Goal: Task Accomplishment & Management: Use online tool/utility

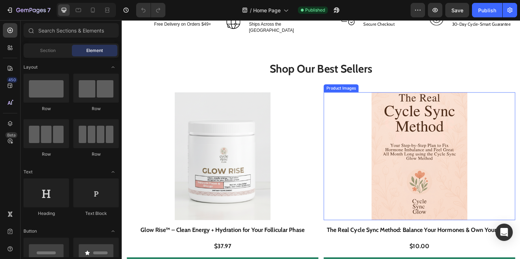
scroll to position [362, 0]
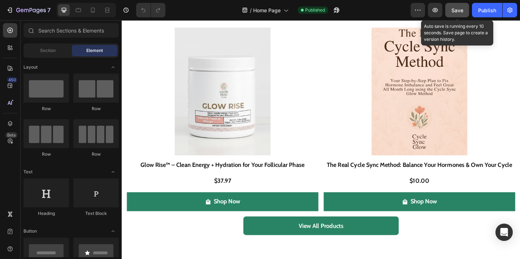
click at [459, 13] on span "Save" at bounding box center [457, 10] width 12 height 6
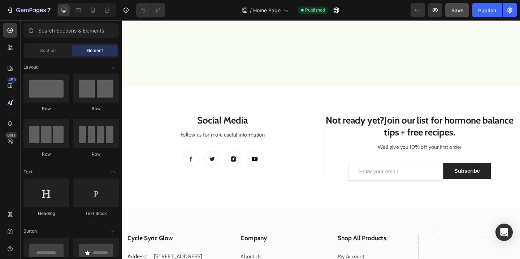
scroll to position [1509, 0]
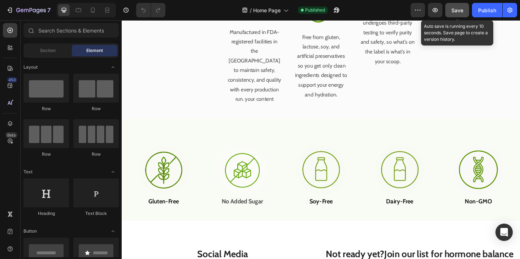
click at [456, 13] on span "Save" at bounding box center [457, 10] width 12 height 6
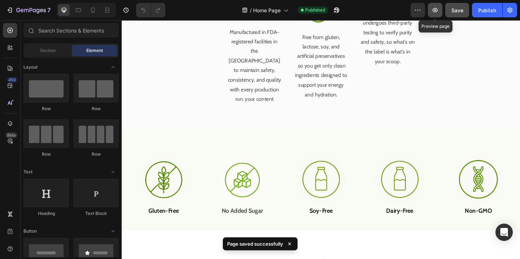
click at [434, 15] on button "button" at bounding box center [435, 10] width 14 height 14
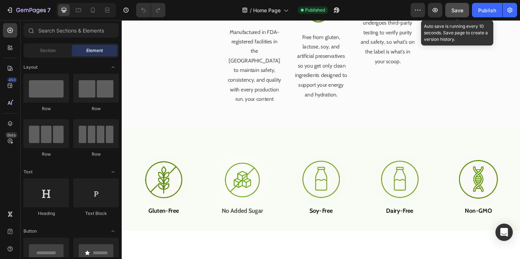
click at [454, 13] on div "Save" at bounding box center [457, 10] width 12 height 8
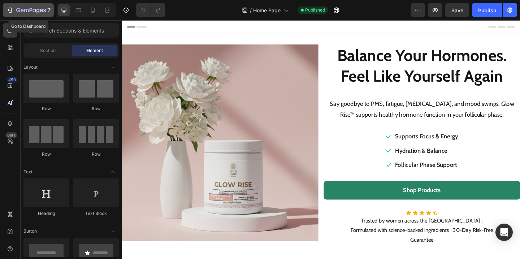
click at [11, 11] on icon "button" at bounding box center [9, 9] width 7 height 7
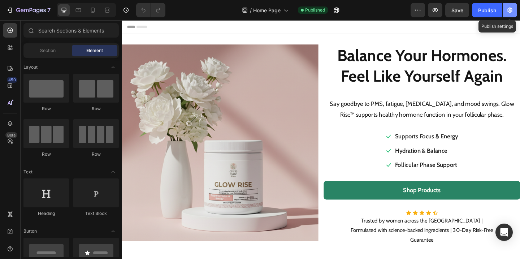
click at [509, 8] on icon "button" at bounding box center [509, 10] width 5 height 5
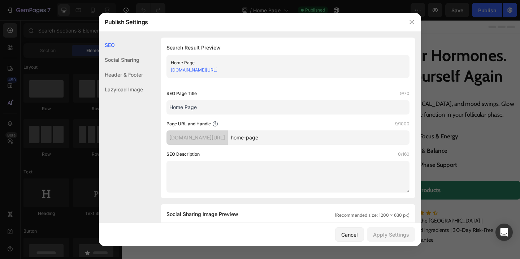
scroll to position [5, 0]
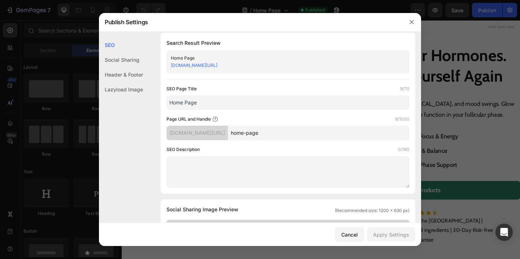
click at [139, 76] on div "Header & Footer" at bounding box center [121, 74] width 44 height 15
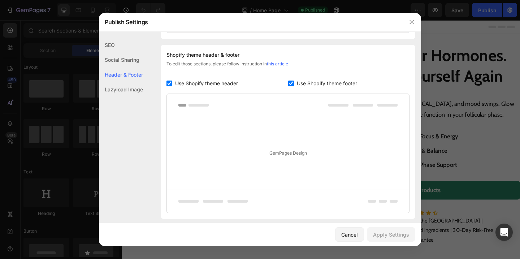
scroll to position [338, 0]
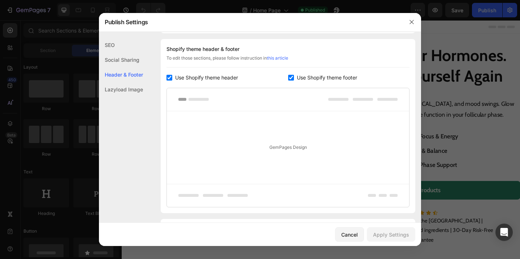
click at [289, 77] on input "checkbox" at bounding box center [291, 78] width 6 height 6
checkbox input "false"
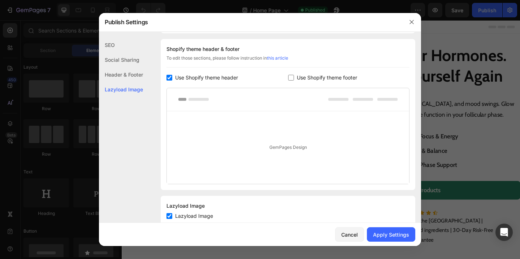
scroll to position [359, 0]
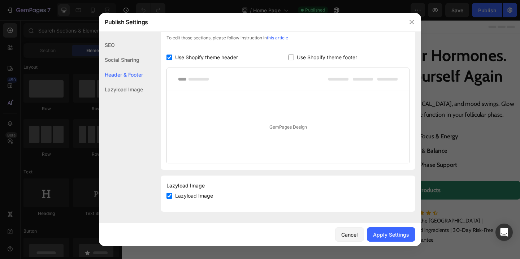
click at [168, 193] on input "checkbox" at bounding box center [169, 196] width 6 height 6
click at [169, 197] on input "checkbox" at bounding box center [169, 196] width 6 height 6
checkbox input "true"
click at [286, 54] on div "Use Shopify theme header" at bounding box center [227, 57] width 122 height 9
checkbox input "false"
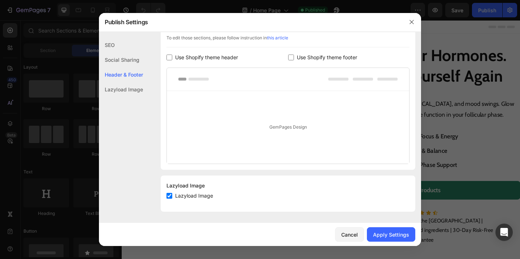
scroll to position [335, 0]
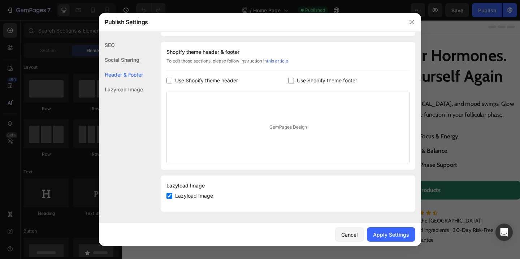
click at [290, 73] on div "Shopify theme header & footer To edit those sections, please follow instruction…" at bounding box center [288, 106] width 255 height 128
click at [290, 78] on input "checkbox" at bounding box center [291, 81] width 6 height 6
checkbox input "true"
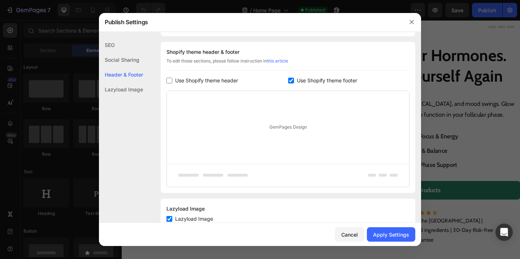
click at [174, 78] on label "Use Shopify theme header" at bounding box center [205, 80] width 66 height 9
checkbox input "true"
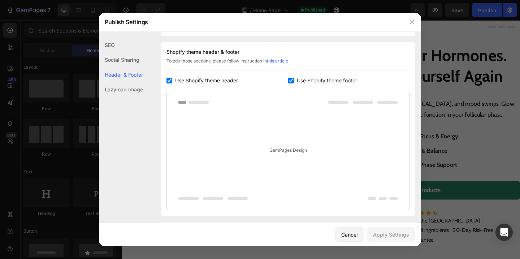
scroll to position [382, 0]
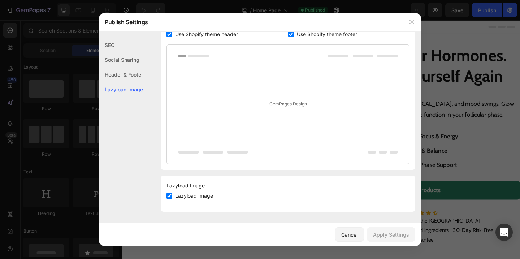
click at [170, 196] on input "checkbox" at bounding box center [169, 196] width 6 height 6
checkbox input "true"
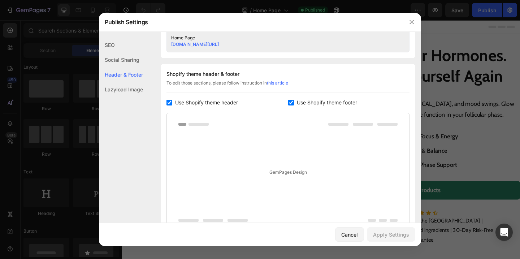
scroll to position [311, 0]
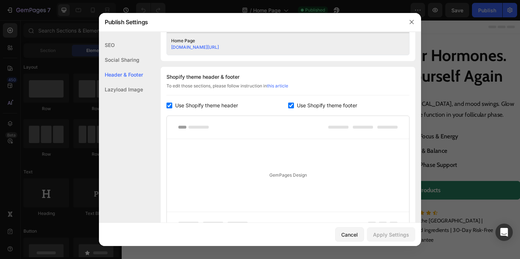
click at [290, 106] on input "checkbox" at bounding box center [291, 106] width 6 height 6
checkbox input "false"
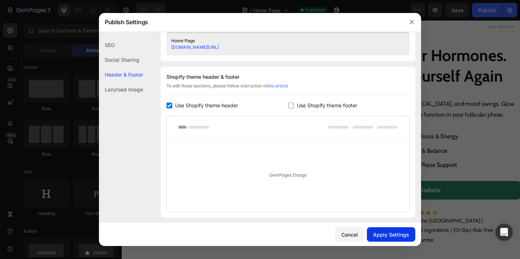
click at [386, 237] on div "Apply Settings" at bounding box center [391, 235] width 36 height 8
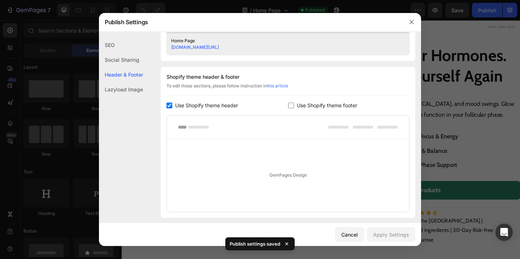
click at [468, 137] on div at bounding box center [260, 129] width 520 height 259
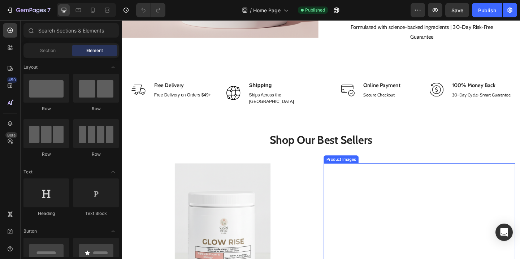
scroll to position [242, 0]
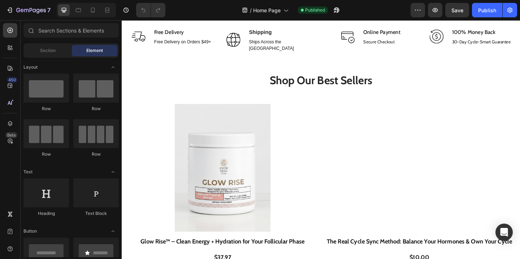
scroll to position [227, 0]
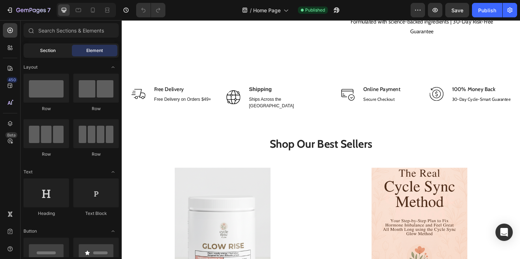
click at [39, 51] on div "Section" at bounding box center [47, 51] width 45 height 12
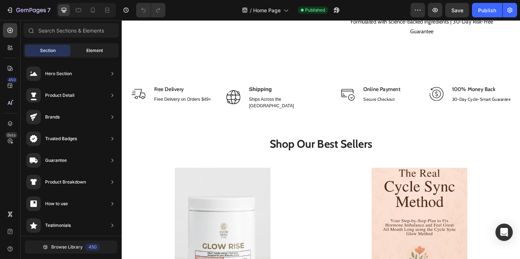
click at [81, 49] on div "Element" at bounding box center [94, 51] width 45 height 12
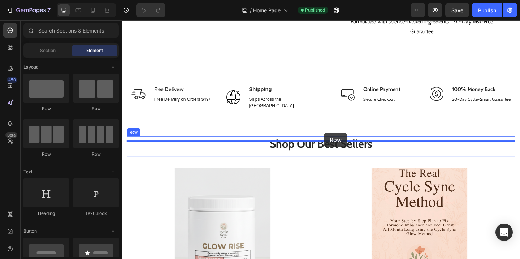
drag, startPoint x: 218, startPoint y: 114, endPoint x: 342, endPoint y: 143, distance: 127.0
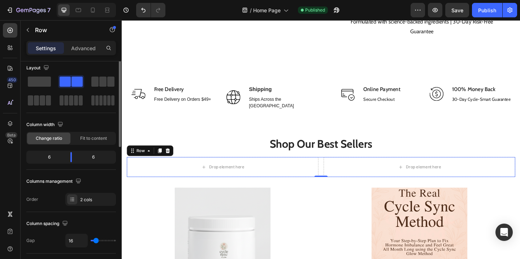
scroll to position [0, 0]
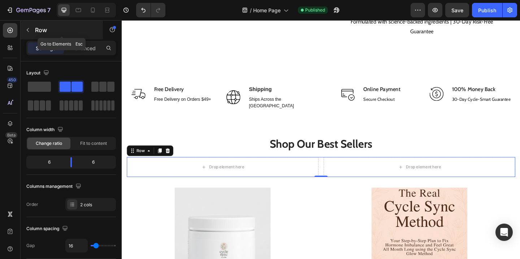
click at [27, 29] on icon "button" at bounding box center [28, 30] width 6 height 6
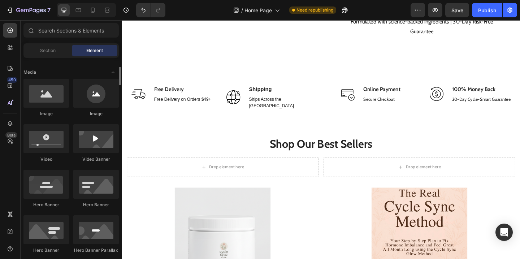
scroll to position [203, 0]
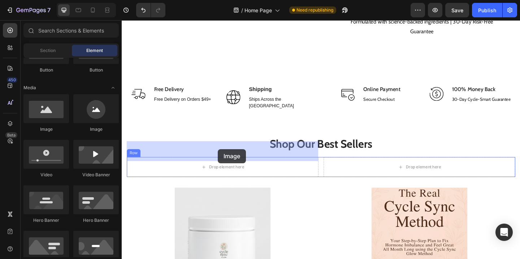
drag, startPoint x: 173, startPoint y: 138, endPoint x: 226, endPoint y: 160, distance: 58.0
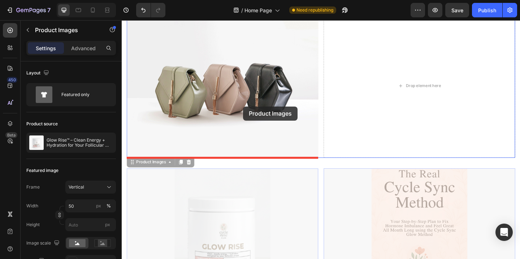
scroll to position [368, 0]
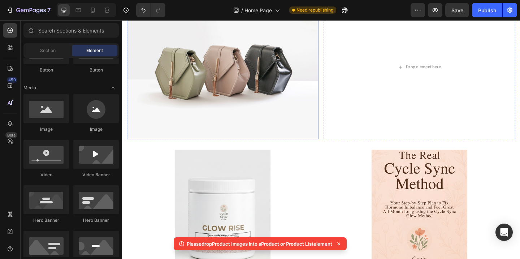
scroll to position [287, 0]
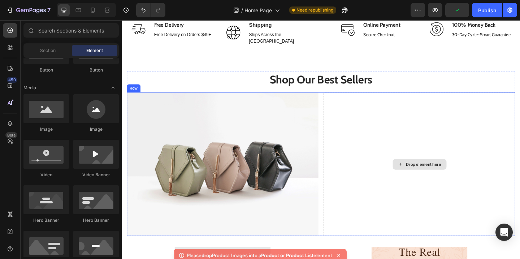
click at [410, 176] on div "Drop element here" at bounding box center [445, 177] width 208 height 156
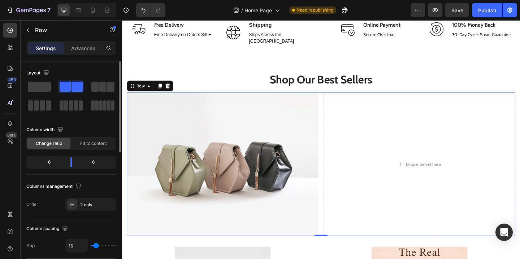
scroll to position [1, 0]
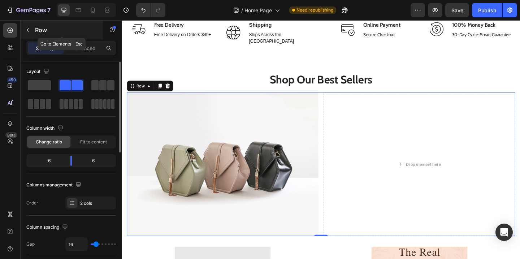
click at [29, 30] on icon "button" at bounding box center [28, 30] width 6 height 6
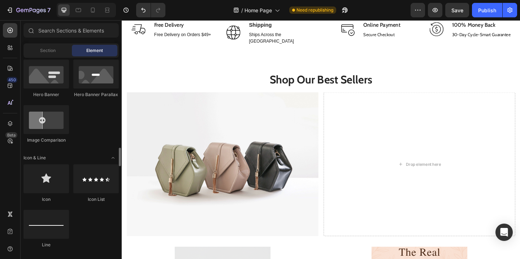
scroll to position [450, 0]
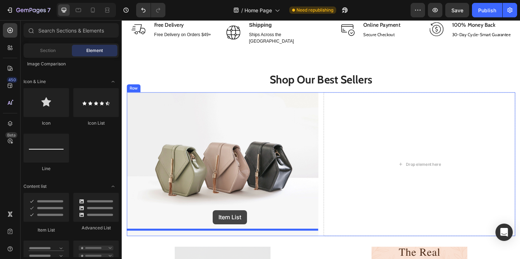
drag, startPoint x: 173, startPoint y: 231, endPoint x: 218, endPoint y: 232, distance: 45.1
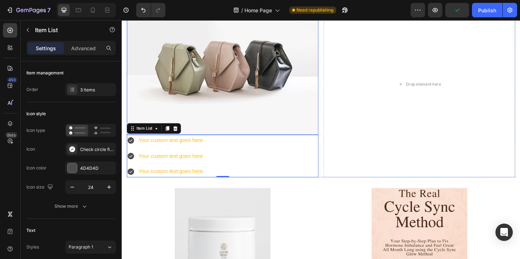
scroll to position [389, 0]
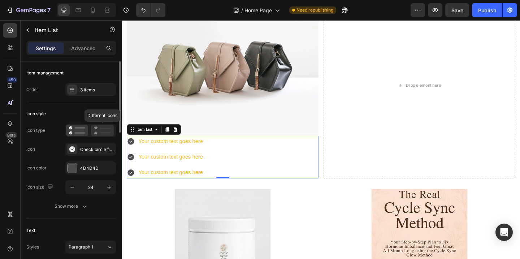
click at [100, 130] on icon at bounding box center [102, 130] width 17 height 9
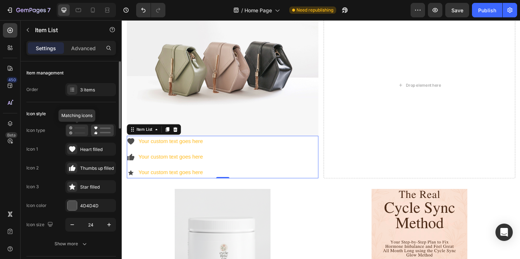
click at [72, 134] on icon at bounding box center [77, 130] width 16 height 9
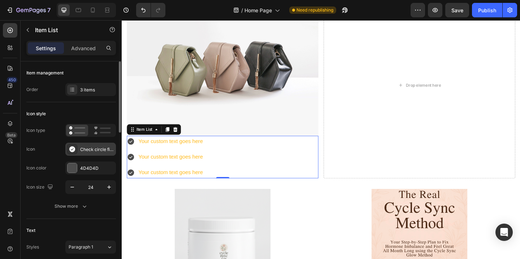
click at [97, 151] on div "Check circle filled" at bounding box center [97, 149] width 34 height 6
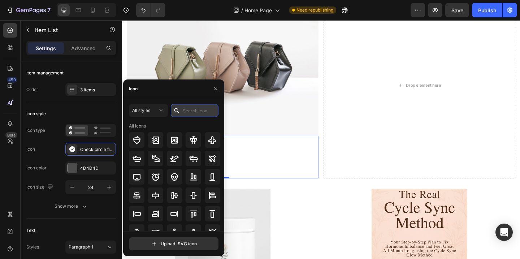
click at [195, 112] on input "text" at bounding box center [195, 110] width 48 height 13
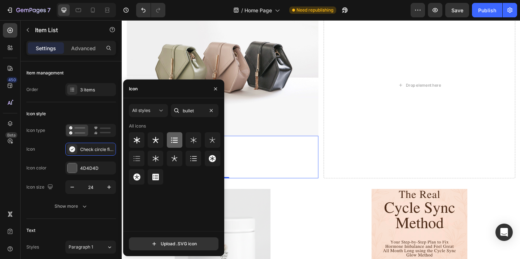
click at [173, 138] on icon at bounding box center [174, 139] width 7 height 5
click at [80, 111] on div "Icon style" at bounding box center [71, 114] width 90 height 12
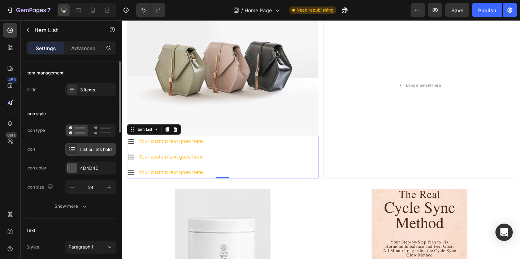
click at [76, 149] on div at bounding box center [72, 149] width 10 height 10
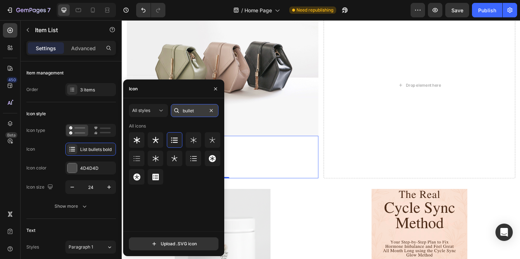
click at [196, 114] on input "bullet" at bounding box center [195, 110] width 48 height 13
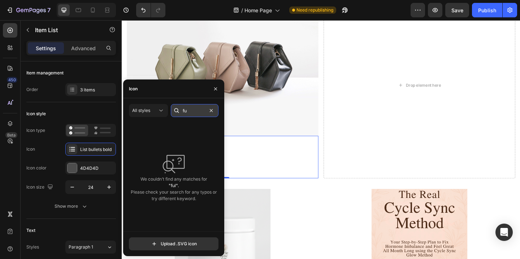
type input "f"
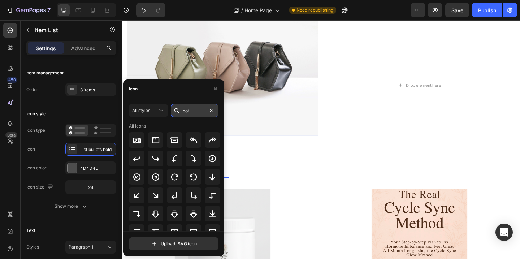
type input "dot"
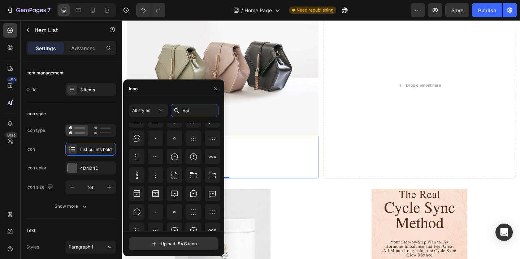
scroll to position [0, 0]
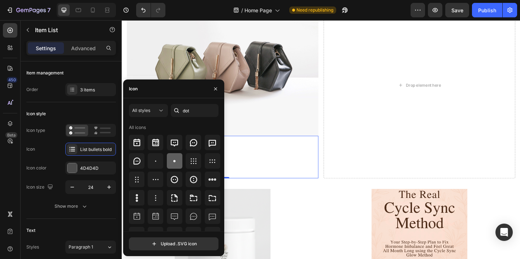
click at [175, 165] on icon at bounding box center [174, 161] width 9 height 9
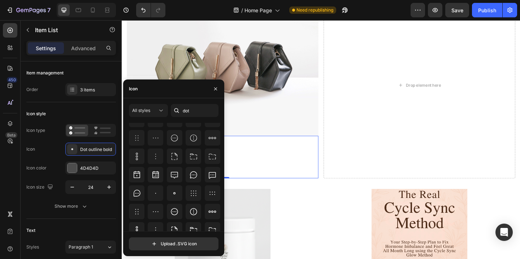
scroll to position [173, 0]
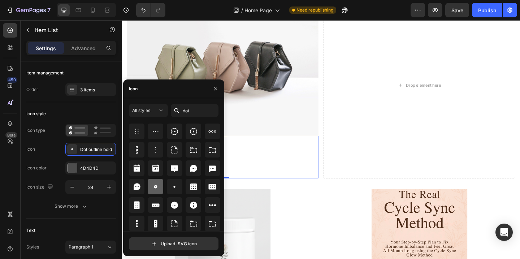
click at [153, 187] on icon at bounding box center [155, 186] width 9 height 9
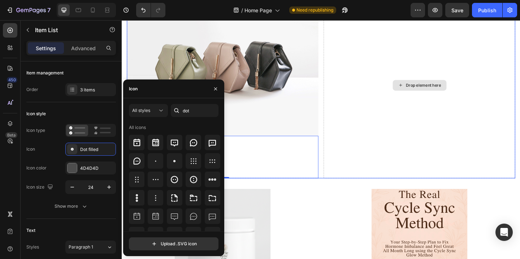
click at [359, 152] on div "Drop element here" at bounding box center [445, 91] width 208 height 203
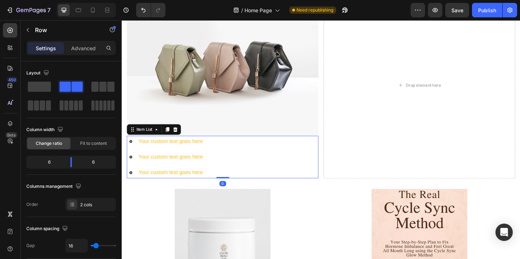
click at [209, 161] on div "Your custom text goes here Your custom text goes here Your custom text goes here" at bounding box center [169, 169] width 84 height 46
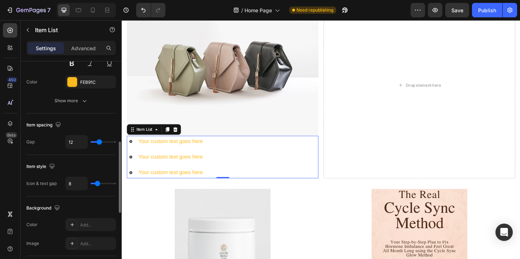
scroll to position [242, 0]
type input "14"
type input "13"
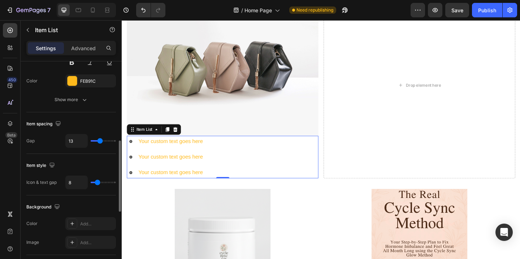
type input "12"
type input "11"
type input "10"
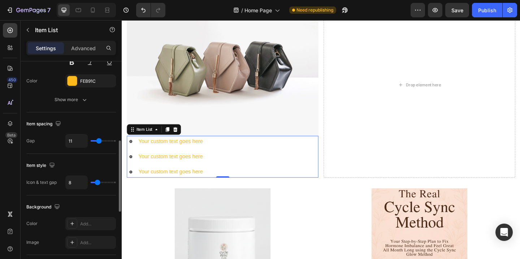
type input "10"
type input "9"
type input "8"
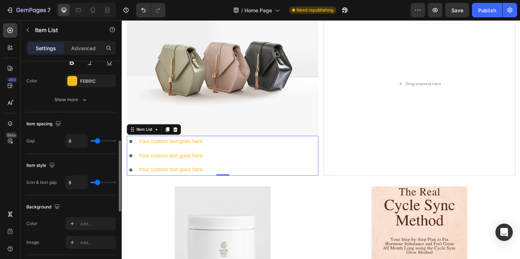
type input "7"
type input "6"
type input "5"
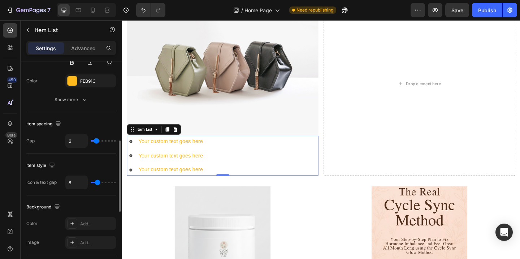
type input "5"
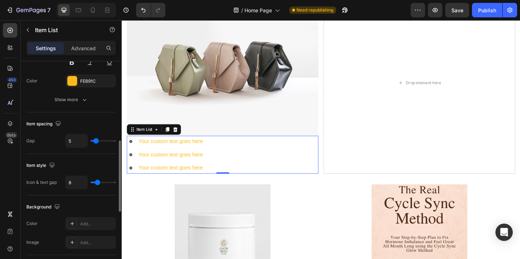
type input "4"
type input "3"
type input "2"
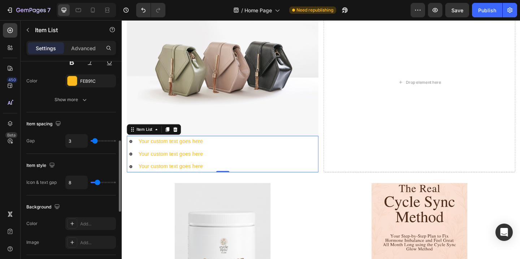
type input "2"
type input "1"
type input "0"
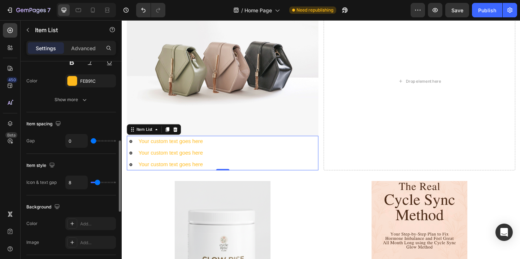
drag, startPoint x: 100, startPoint y: 142, endPoint x: 91, endPoint y: 141, distance: 9.8
type input "0"
click at [91, 141] on input "range" at bounding box center [103, 140] width 25 height 1
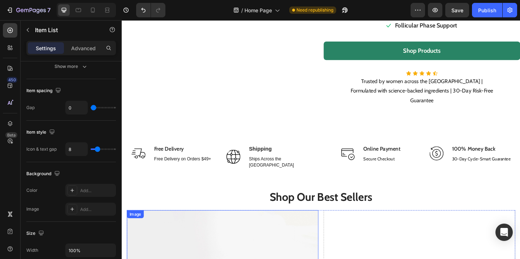
scroll to position [94, 0]
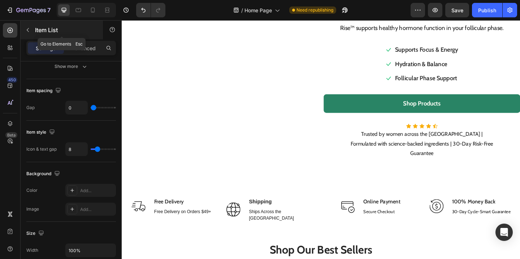
click at [34, 29] on div "Item List" at bounding box center [62, 30] width 82 height 19
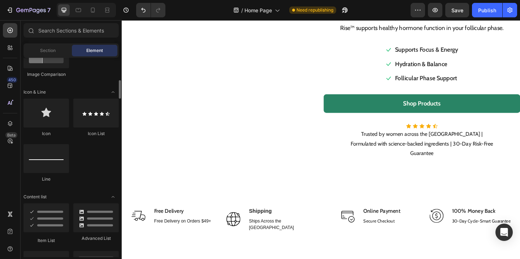
scroll to position [336, 0]
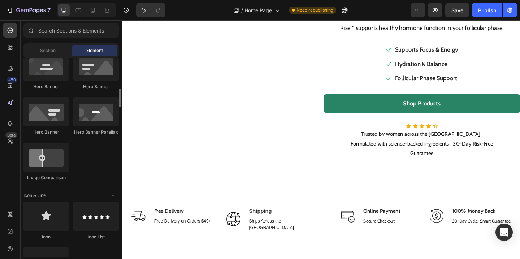
click at [94, 48] on span "Element" at bounding box center [94, 50] width 17 height 6
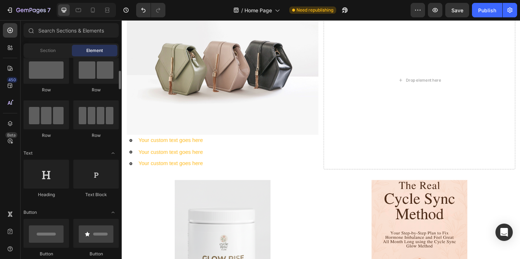
scroll to position [35, 0]
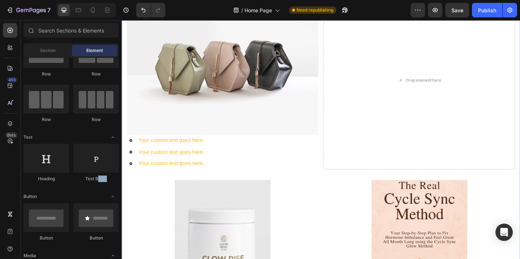
drag, startPoint x: 214, startPoint y: 203, endPoint x: 179, endPoint y: 183, distance: 40.9
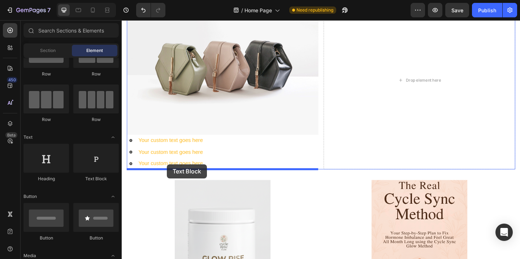
drag, startPoint x: 214, startPoint y: 183, endPoint x: 171, endPoint y: 177, distance: 44.1
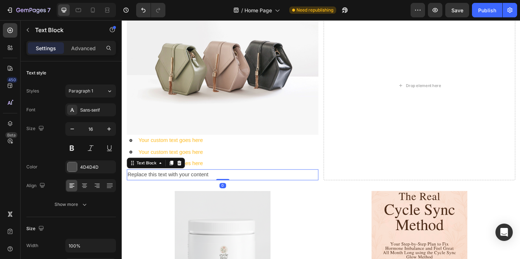
click at [230, 185] on div "Replace this text with your content" at bounding box center [231, 188] width 208 height 12
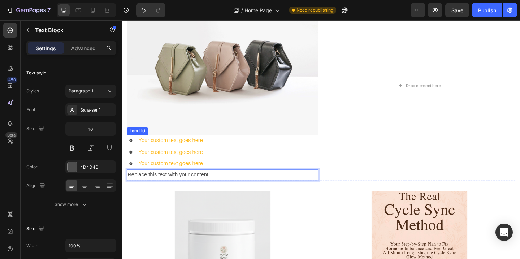
click at [184, 184] on p "Replace this text with your content" at bounding box center [231, 188] width 207 height 10
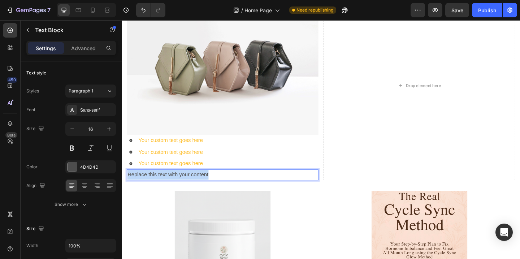
click at [184, 184] on p "Replace this text with your content" at bounding box center [231, 188] width 207 height 10
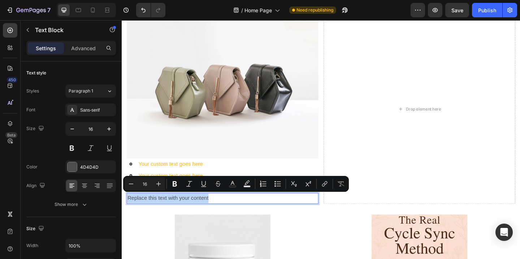
scroll to position [367, 0]
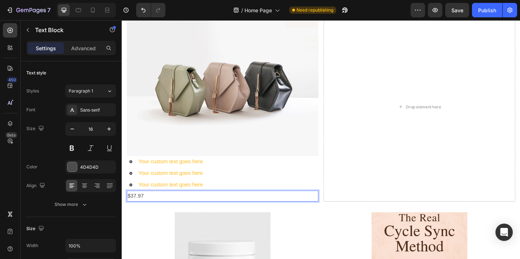
click at [145, 213] on p "$37.97" at bounding box center [231, 211] width 207 height 10
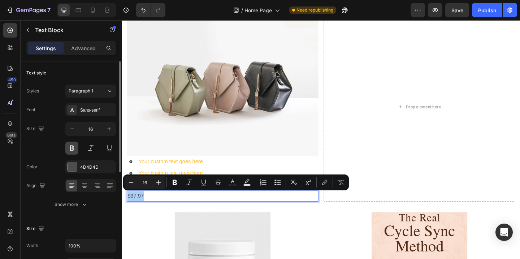
click at [72, 145] on button at bounding box center [71, 148] width 13 height 13
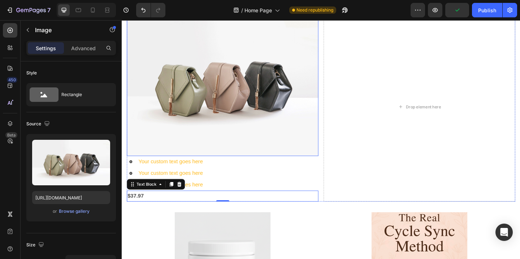
click at [263, 94] on img at bounding box center [231, 90] width 208 height 156
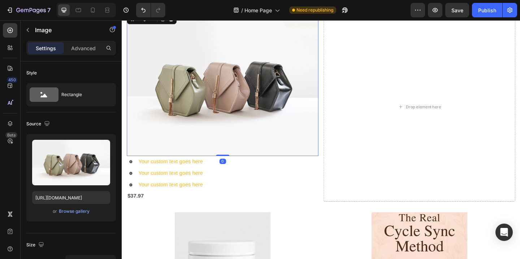
click at [197, 114] on img at bounding box center [231, 90] width 208 height 156
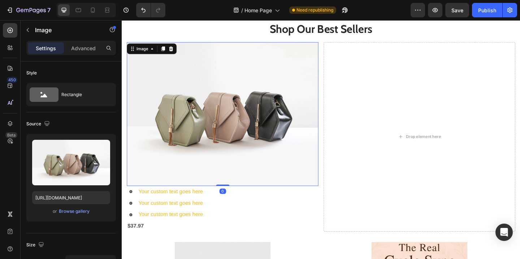
scroll to position [332, 0]
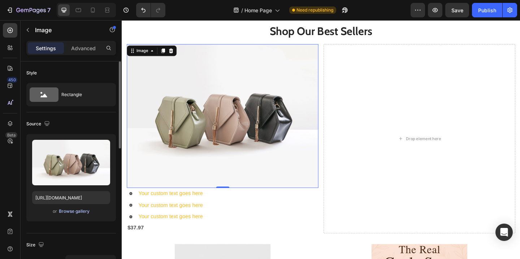
click at [72, 213] on div "Browse gallery" at bounding box center [74, 211] width 31 height 6
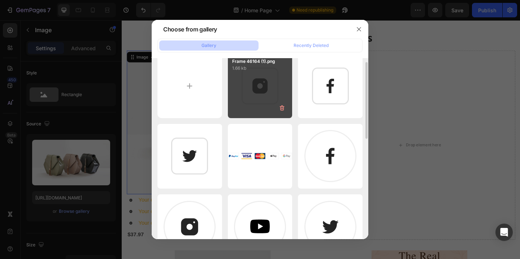
scroll to position [10, 0]
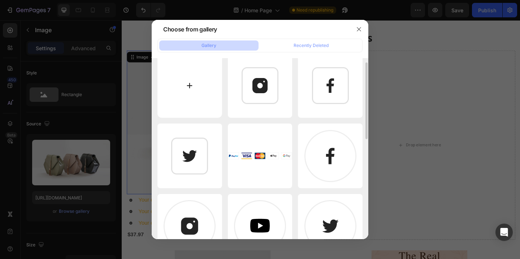
click at [180, 83] on input "file" at bounding box center [189, 85] width 65 height 65
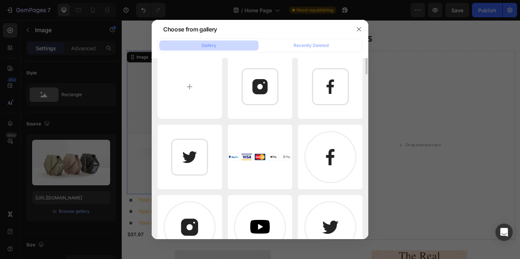
scroll to position [0, 0]
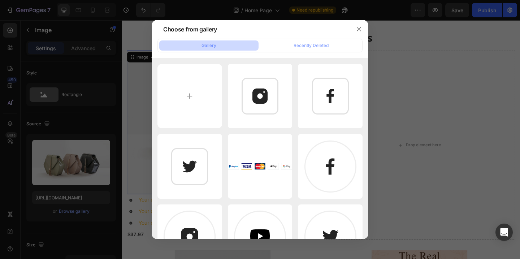
click at [413, 105] on div at bounding box center [260, 129] width 520 height 259
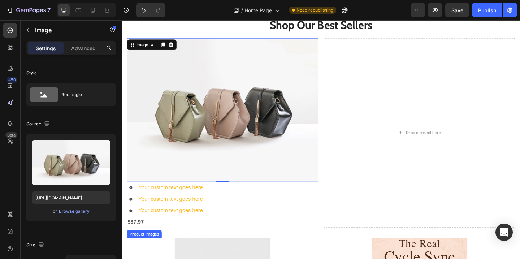
scroll to position [332, 0]
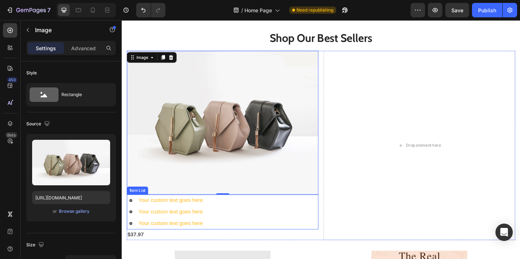
click at [244, 217] on div "Your custom text goes here Your custom text goes here Your custom text goes here" at bounding box center [231, 229] width 208 height 38
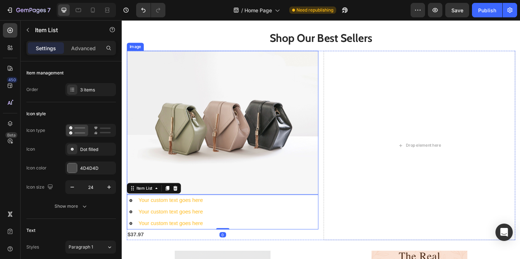
click at [259, 140] on img at bounding box center [231, 131] width 208 height 156
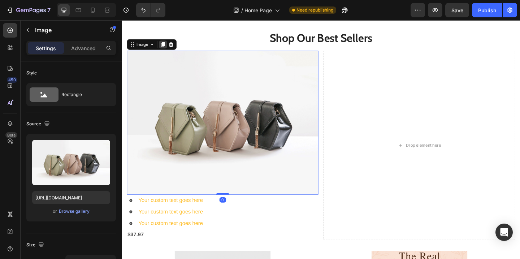
click at [165, 44] on icon at bounding box center [167, 46] width 4 height 5
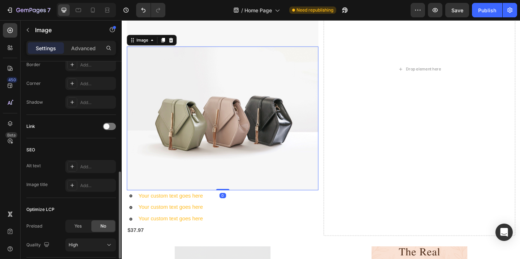
scroll to position [489, 0]
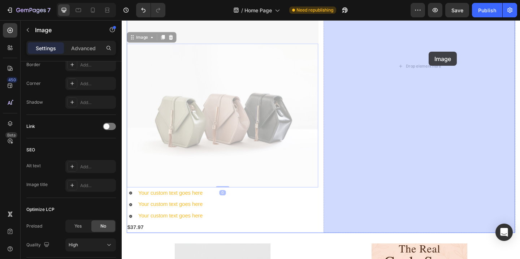
drag, startPoint x: 233, startPoint y: 132, endPoint x: 461, endPoint y: 53, distance: 241.9
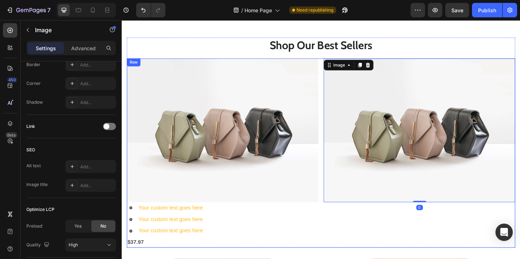
scroll to position [316, 0]
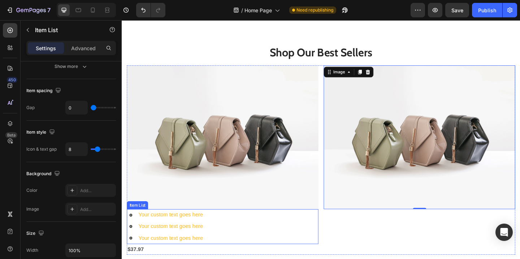
click at [243, 237] on div "Your custom text goes here Your custom text goes here Your custom text goes here" at bounding box center [231, 245] width 208 height 38
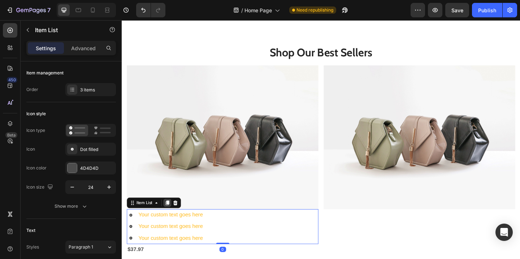
click at [170, 216] on icon at bounding box center [171, 219] width 6 height 6
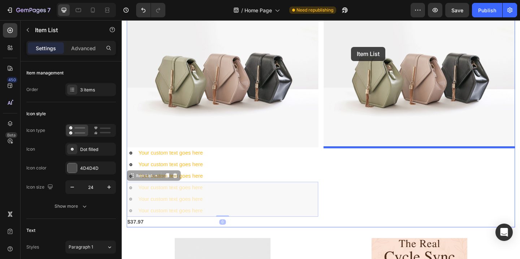
scroll to position [372, 0]
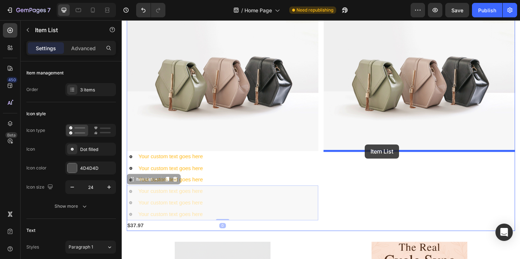
drag, startPoint x: 261, startPoint y: 61, endPoint x: 386, endPoint y: 155, distance: 157.0
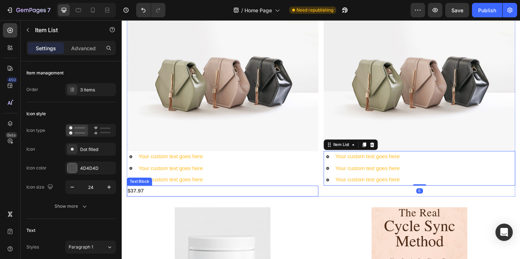
click at [150, 206] on p "$37.97" at bounding box center [231, 206] width 207 height 10
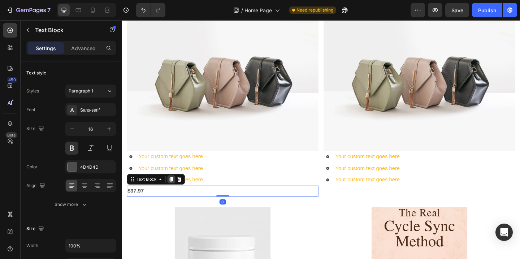
click at [176, 191] on icon at bounding box center [176, 193] width 4 height 5
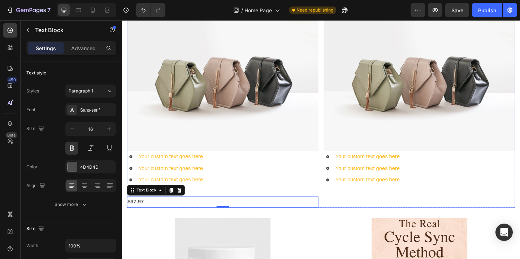
drag, startPoint x: 176, startPoint y: 206, endPoint x: 387, endPoint y: 206, distance: 210.9
click at [387, 206] on div "Image Your custom text goes here Your custom text goes here Your custom text go…" at bounding box center [338, 115] width 422 height 218
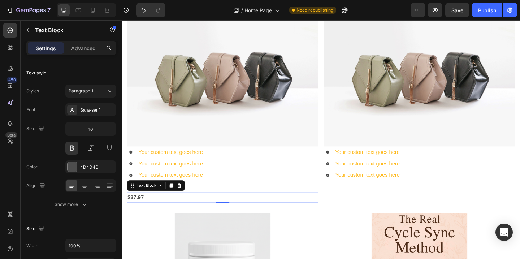
click at [271, 213] on p "$37.97" at bounding box center [231, 213] width 207 height 10
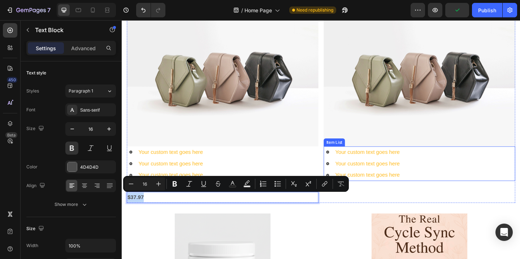
drag, startPoint x: 271, startPoint y: 213, endPoint x: 408, endPoint y: 195, distance: 138.0
click at [408, 195] on div "Image Your custom text goes here Your custom text goes here Your custom text go…" at bounding box center [338, 110] width 422 height 218
click at [188, 215] on p "$37.97" at bounding box center [231, 213] width 207 height 10
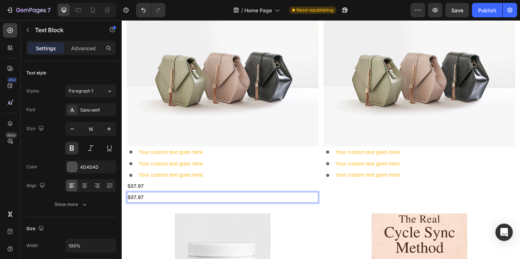
click at [152, 212] on p "$37.97" at bounding box center [231, 213] width 207 height 10
click at [171, 216] on p "$37.97" at bounding box center [231, 213] width 207 height 10
click at [128, 205] on p "$37.97" at bounding box center [231, 201] width 207 height 10
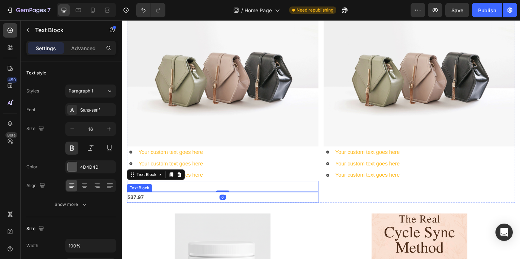
click at [141, 214] on p "$37.97" at bounding box center [231, 213] width 207 height 10
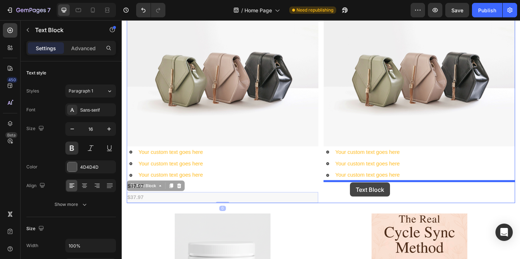
drag, startPoint x: 131, startPoint y: 201, endPoint x: 370, endPoint y: 197, distance: 238.7
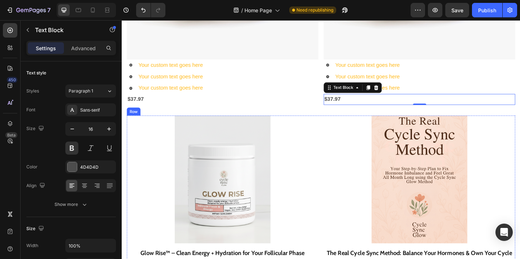
scroll to position [460, 0]
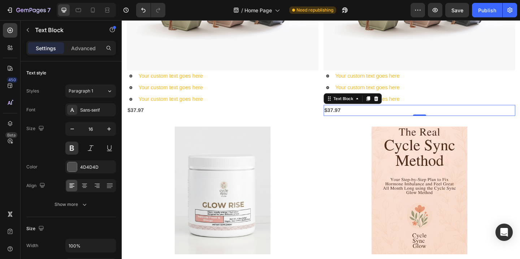
click at [361, 118] on p "$37.97" at bounding box center [445, 118] width 207 height 10
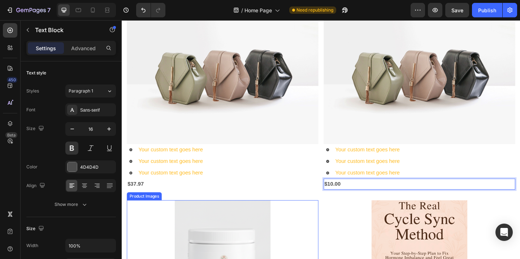
scroll to position [379, 0]
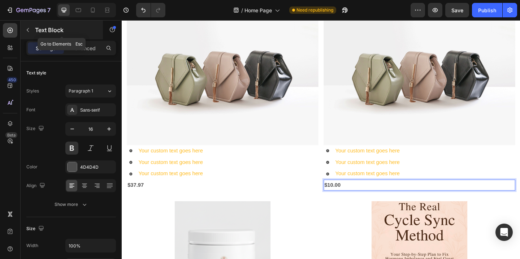
click at [28, 30] on icon "button" at bounding box center [28, 30] width 6 height 6
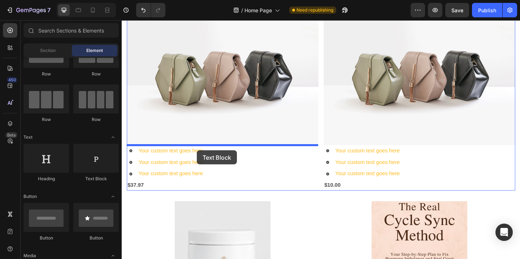
drag, startPoint x: 219, startPoint y: 186, endPoint x: 203, endPoint y: 162, distance: 28.9
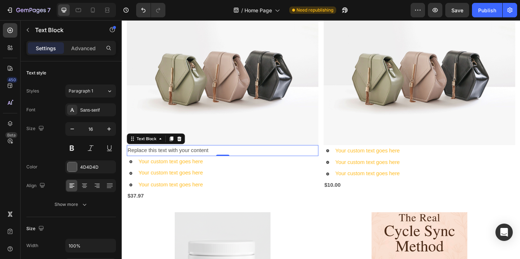
click at [164, 161] on div "Replace this text with your content" at bounding box center [231, 162] width 208 height 12
click at [164, 161] on p "Replace this text with your content" at bounding box center [231, 162] width 207 height 10
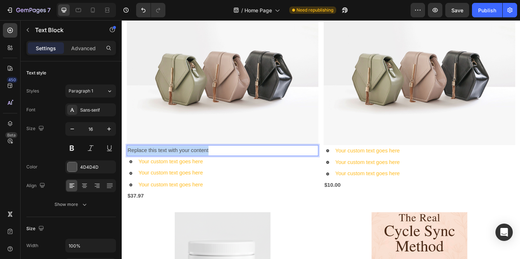
click at [164, 161] on p "Replace this text with your content" at bounding box center [231, 162] width 207 height 10
click at [212, 159] on p "Glow Rise" at bounding box center [231, 162] width 207 height 10
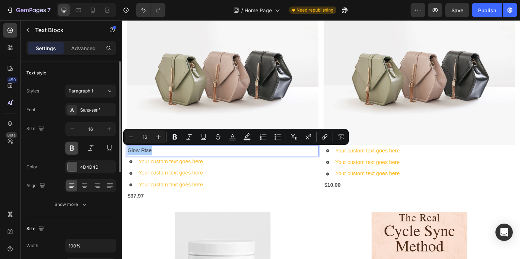
click at [66, 150] on button at bounding box center [71, 148] width 13 height 13
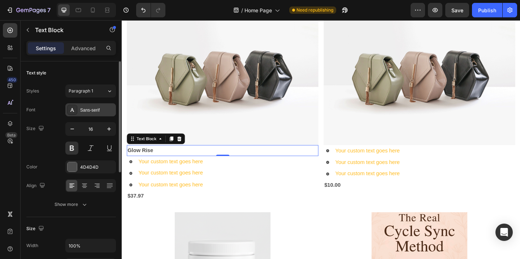
click at [104, 108] on div "Sans-serif" at bounding box center [97, 110] width 34 height 6
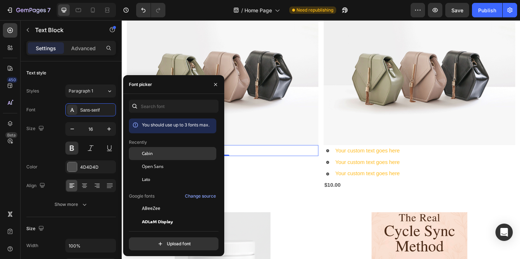
click at [154, 154] on div "Cabin" at bounding box center [178, 153] width 73 height 6
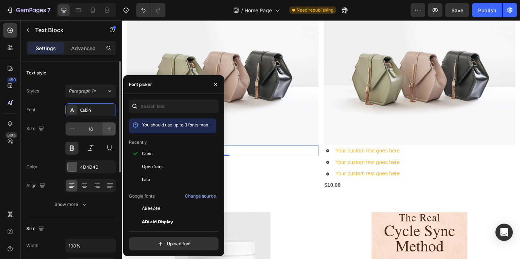
click at [113, 130] on button "button" at bounding box center [109, 128] width 13 height 13
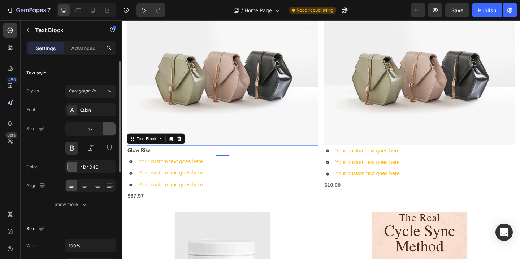
click at [113, 130] on button "button" at bounding box center [109, 128] width 13 height 13
type input "18"
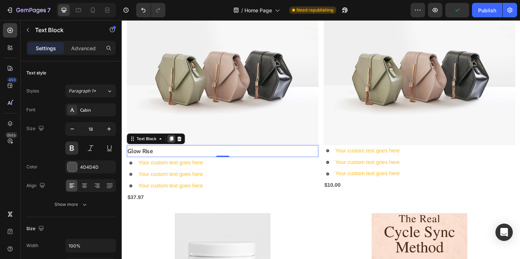
click at [173, 149] on icon at bounding box center [176, 149] width 6 height 6
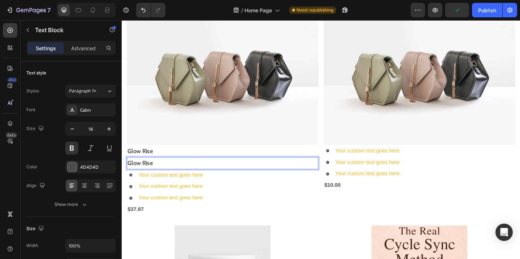
click at [166, 175] on p "Glow Rise" at bounding box center [231, 176] width 207 height 12
click at [145, 169] on div "Glow Rise" at bounding box center [231, 175] width 208 height 13
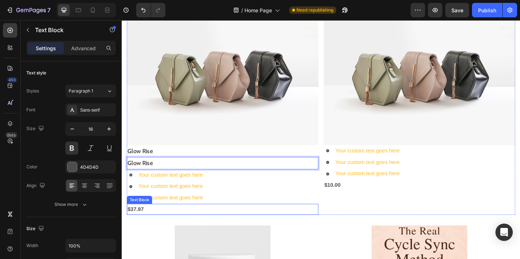
drag, startPoint x: 257, startPoint y: 222, endPoint x: 248, endPoint y: 215, distance: 11.8
click at [257, 222] on p "$37.97" at bounding box center [231, 226] width 207 height 10
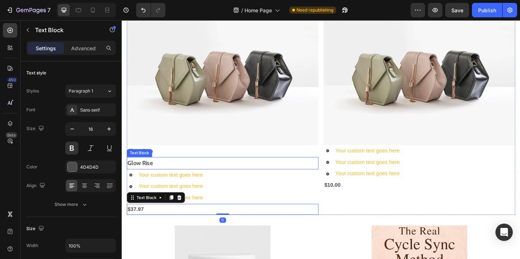
click at [198, 174] on p "Glow Rise" at bounding box center [231, 176] width 207 height 12
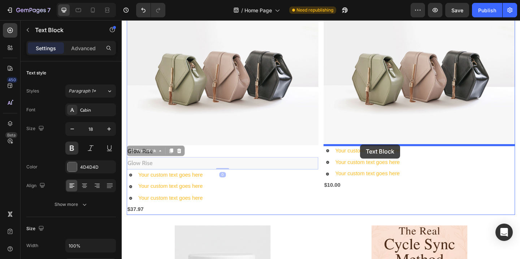
drag, startPoint x: 134, startPoint y: 162, endPoint x: 381, endPoint y: 155, distance: 247.4
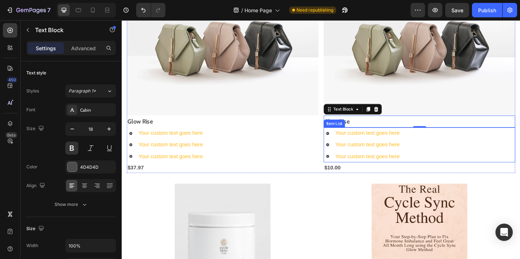
scroll to position [399, 0]
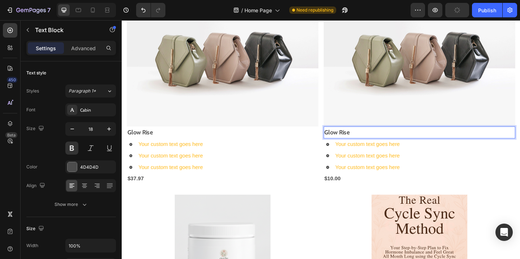
click at [382, 144] on p "Glow Rise" at bounding box center [445, 142] width 207 height 12
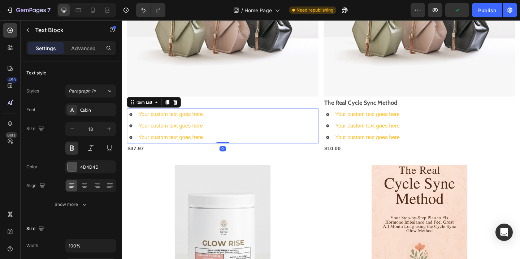
click at [204, 147] on div "Your custom text goes here" at bounding box center [175, 148] width 72 height 13
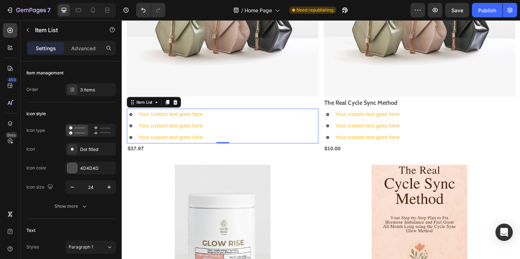
click at [176, 147] on div "Your custom text goes here" at bounding box center [175, 148] width 72 height 13
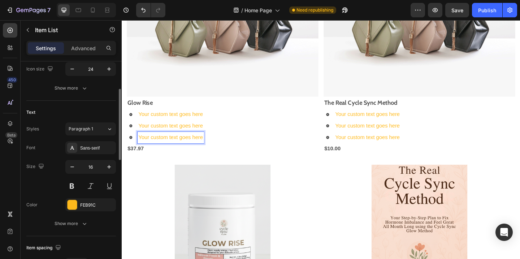
scroll to position [135, 0]
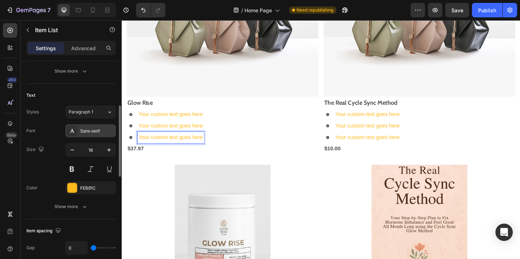
click at [97, 129] on div "Sans-serif" at bounding box center [97, 131] width 34 height 6
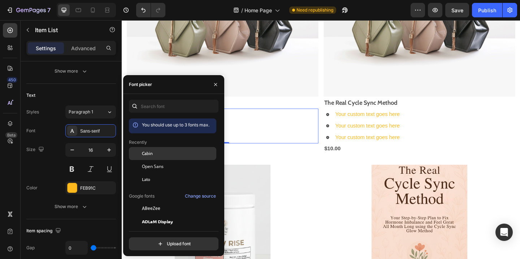
click at [157, 156] on div "Cabin" at bounding box center [178, 153] width 73 height 6
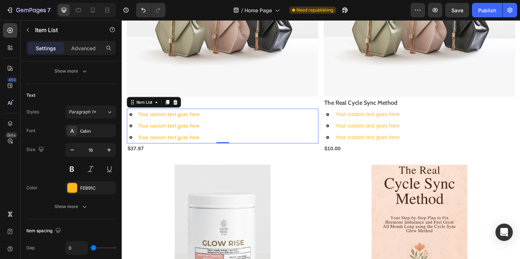
click at [249, 132] on div "Your custom text goes here Your custom text goes here Your custom text goes here" at bounding box center [231, 135] width 208 height 38
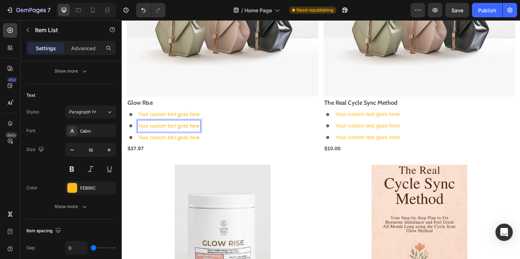
click at [196, 134] on p "Your custom text goes here" at bounding box center [173, 135] width 66 height 10
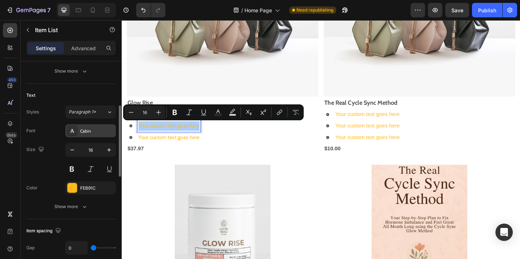
click at [95, 133] on div "Cabin" at bounding box center [97, 131] width 34 height 6
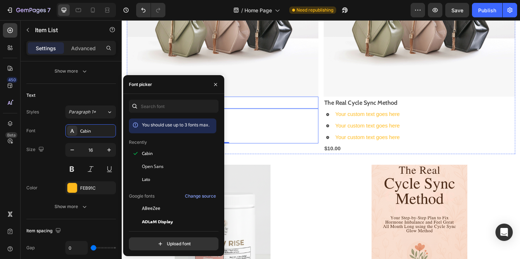
click at [282, 109] on p "Glow Rise" at bounding box center [231, 110] width 207 height 12
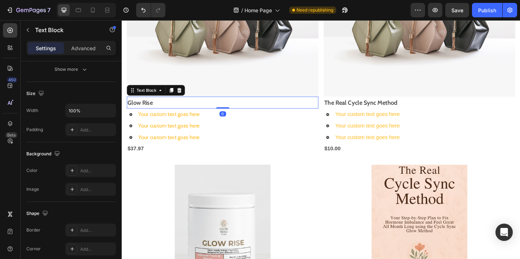
scroll to position [0, 0]
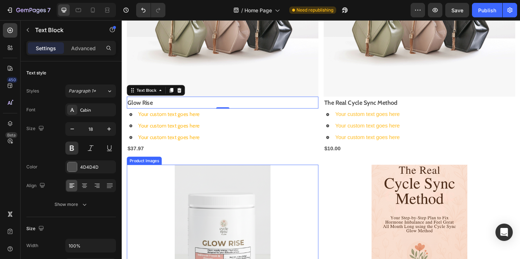
click at [148, 199] on div at bounding box center [231, 246] width 208 height 139
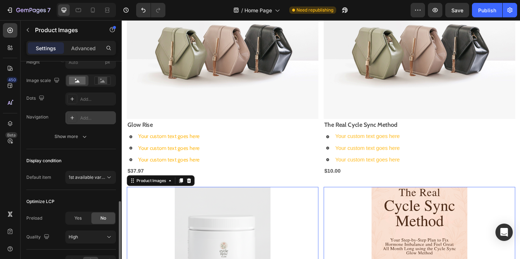
scroll to position [207, 0]
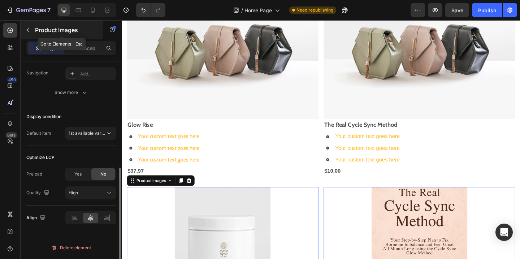
click at [28, 28] on icon "button" at bounding box center [28, 30] width 6 height 6
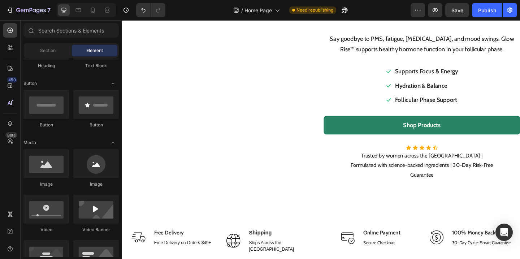
scroll to position [91, 0]
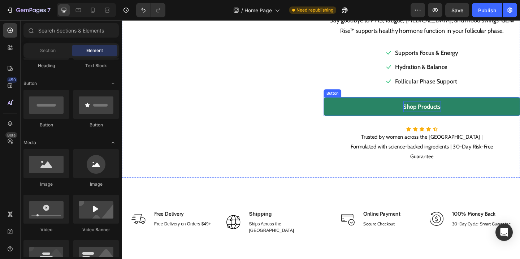
click at [430, 110] on p "Shop Products" at bounding box center [448, 114] width 41 height 12
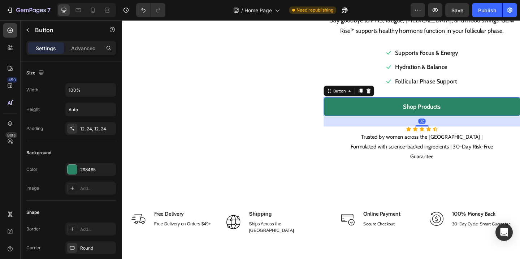
click at [392, 108] on button "Shop Products" at bounding box center [448, 114] width 214 height 20
click at [382, 97] on icon at bounding box center [381, 97] width 4 height 5
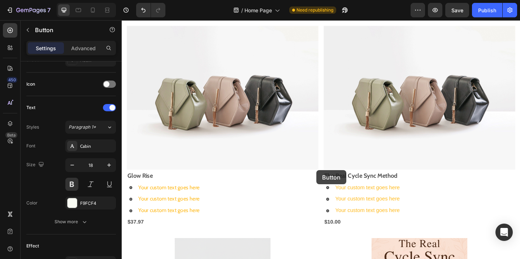
scroll to position [399, 0]
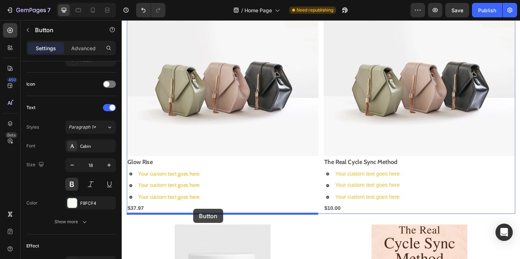
drag, startPoint x: 347, startPoint y: 127, endPoint x: 199, endPoint y: 225, distance: 176.9
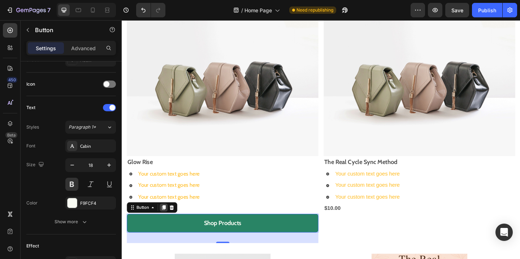
click at [166, 223] on icon at bounding box center [167, 223] width 4 height 5
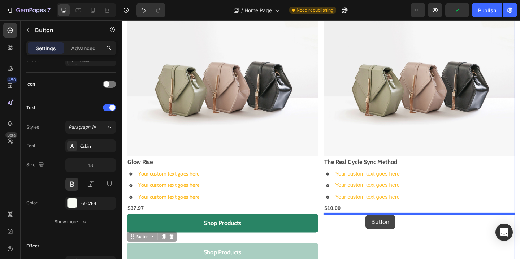
scroll to position [415, 0]
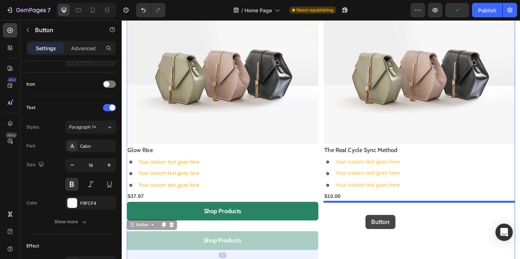
drag, startPoint x: 133, startPoint y: 257, endPoint x: 387, endPoint y: 232, distance: 255.5
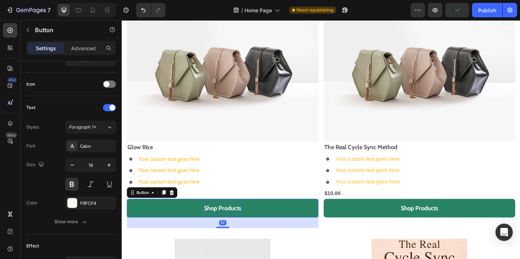
click at [244, 227] on p "Shop Products" at bounding box center [231, 225] width 41 height 12
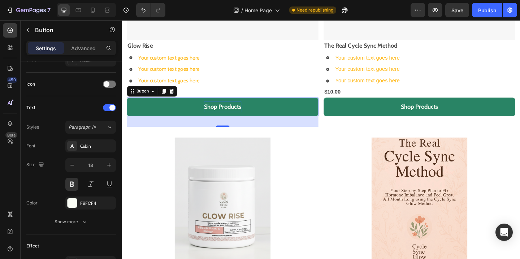
scroll to position [523, 0]
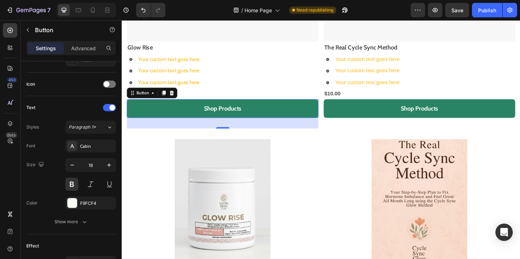
click at [204, 117] on button "Shop Products" at bounding box center [231, 116] width 208 height 20
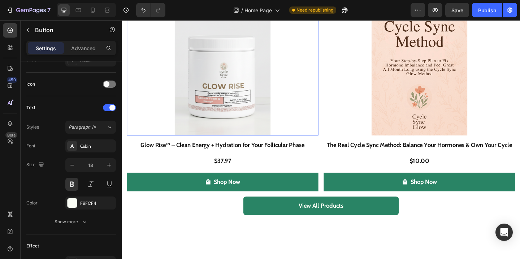
scroll to position [703, 0]
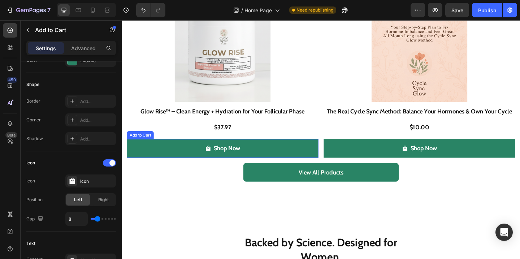
click at [264, 157] on button "Shop Now" at bounding box center [231, 159] width 208 height 20
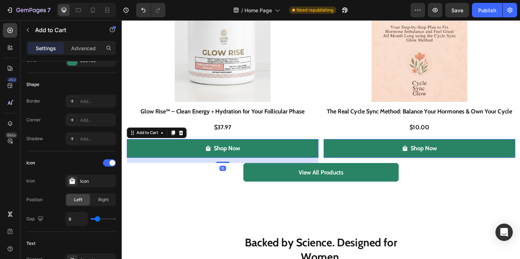
scroll to position [0, 0]
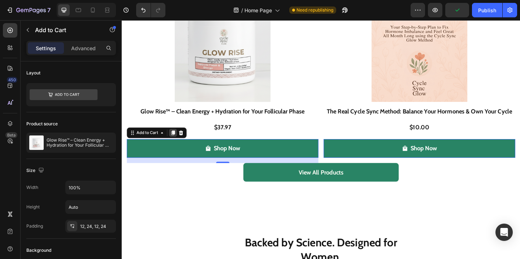
click at [177, 143] on icon at bounding box center [177, 142] width 4 height 5
click at [177, 142] on icon at bounding box center [177, 142] width 4 height 5
click at [177, 144] on icon at bounding box center [177, 143] width 6 height 6
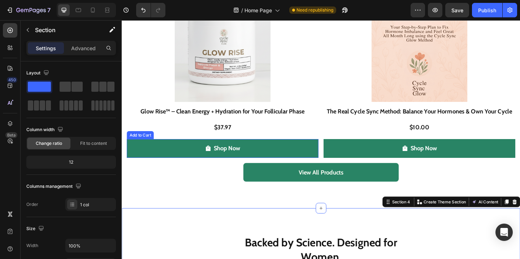
click at [281, 154] on button "Shop Now" at bounding box center [231, 159] width 208 height 20
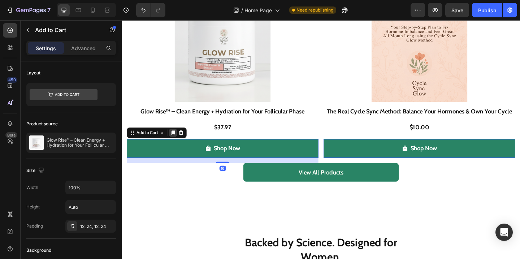
click at [178, 142] on icon at bounding box center [177, 142] width 4 height 5
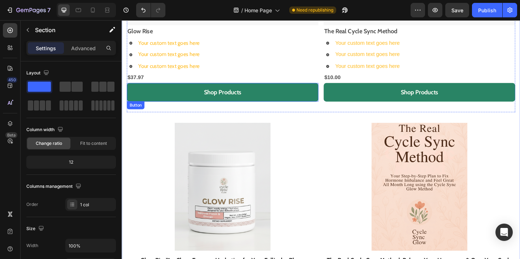
scroll to position [517, 0]
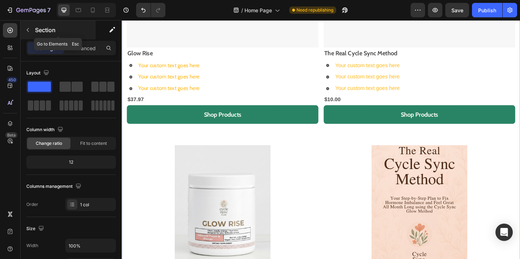
click at [31, 29] on button "button" at bounding box center [28, 30] width 12 height 12
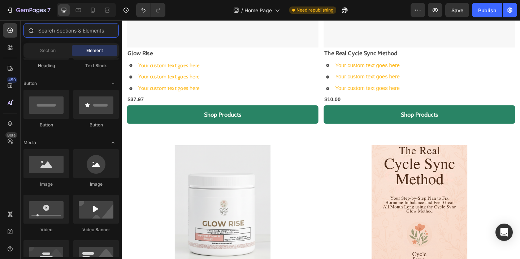
click at [63, 32] on input "text" at bounding box center [70, 30] width 95 height 14
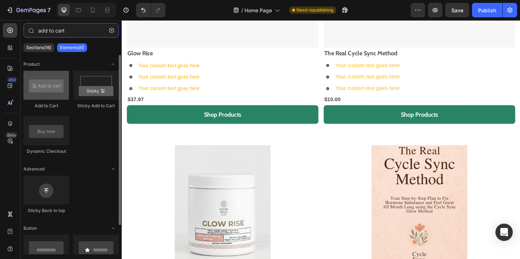
type input "add to cart"
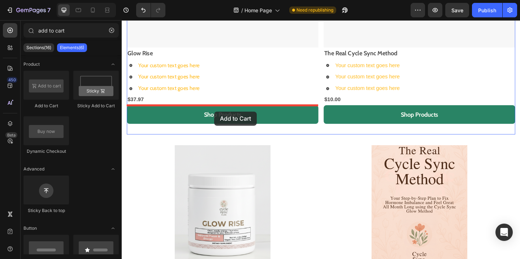
drag, startPoint x: 181, startPoint y: 117, endPoint x: 222, endPoint y: 120, distance: 40.9
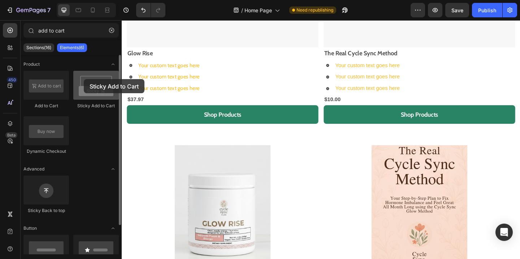
drag, startPoint x: 95, startPoint y: 95, endPoint x: 84, endPoint y: 79, distance: 19.9
click at [84, 79] on div at bounding box center [95, 85] width 45 height 29
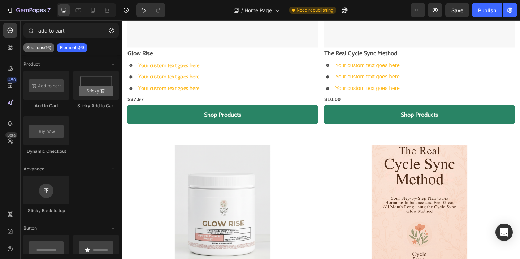
click at [48, 47] on p "Sections(16)" at bounding box center [38, 48] width 25 height 6
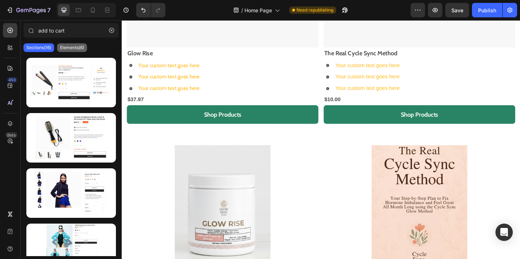
click at [68, 49] on p "Elements(6)" at bounding box center [72, 48] width 24 height 6
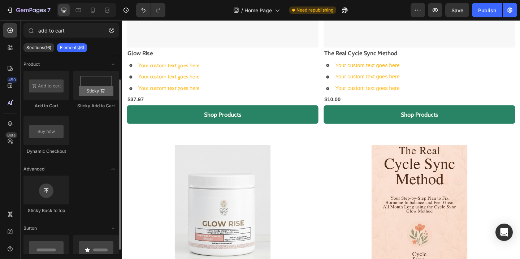
scroll to position [34, 0]
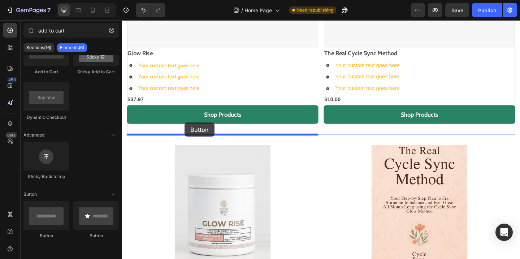
drag, startPoint x: 177, startPoint y: 237, endPoint x: 190, endPoint y: 131, distance: 105.9
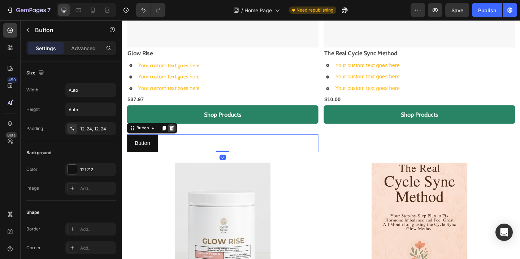
click at [177, 137] on icon at bounding box center [176, 137] width 5 height 5
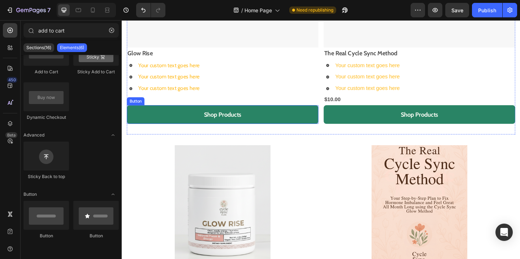
click at [271, 124] on button "Shop Products" at bounding box center [231, 123] width 208 height 20
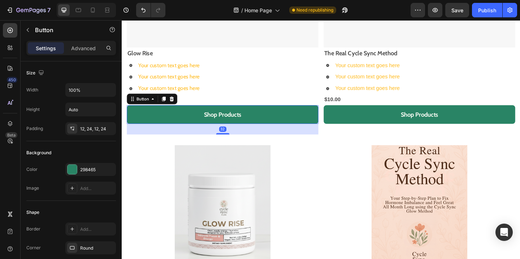
click at [272, 121] on button "Shop Products" at bounding box center [231, 123] width 208 height 20
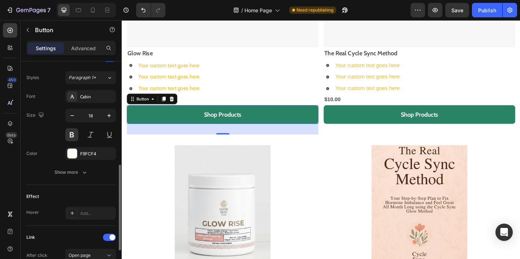
scroll to position [259, 0]
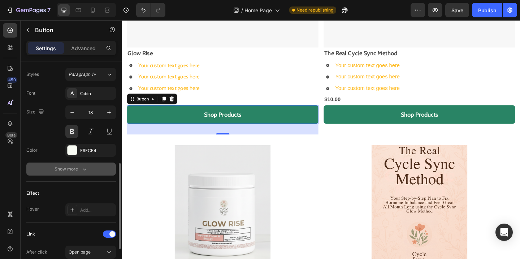
click at [83, 174] on button "Show more" at bounding box center [71, 168] width 90 height 13
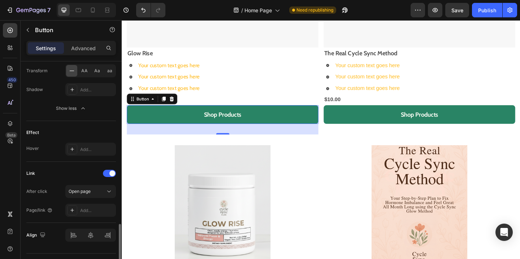
scroll to position [433, 0]
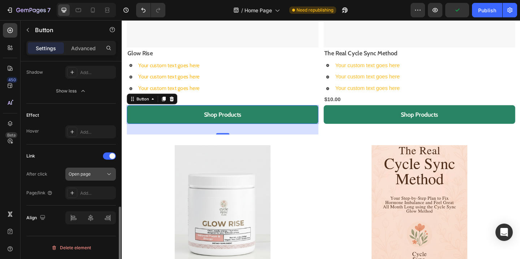
click at [109, 171] on icon at bounding box center [108, 173] width 7 height 7
click at [86, 150] on div "Link" at bounding box center [71, 156] width 90 height 12
click at [91, 195] on div "Add..." at bounding box center [97, 193] width 34 height 6
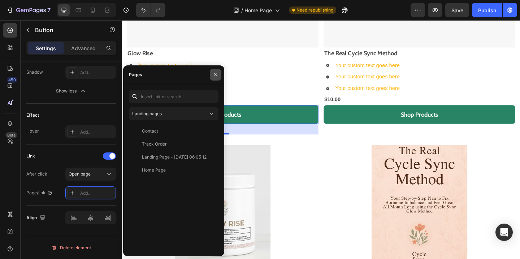
click at [215, 73] on icon "button" at bounding box center [216, 75] width 6 height 6
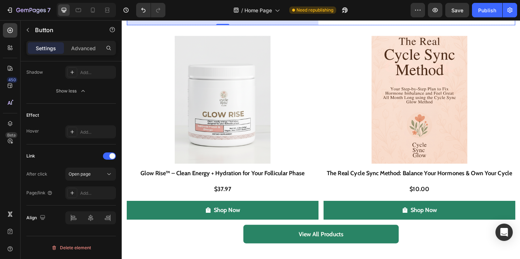
scroll to position [636, 0]
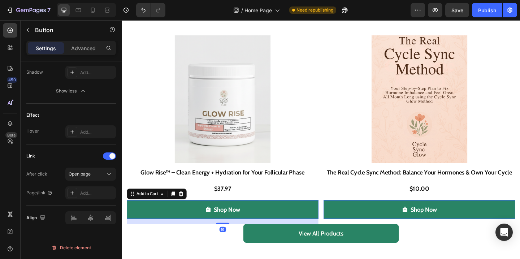
click at [295, 221] on button "Shop Now" at bounding box center [231, 226] width 208 height 20
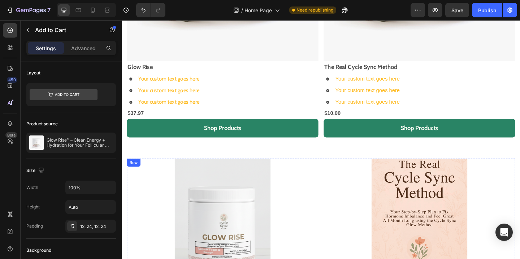
scroll to position [494, 0]
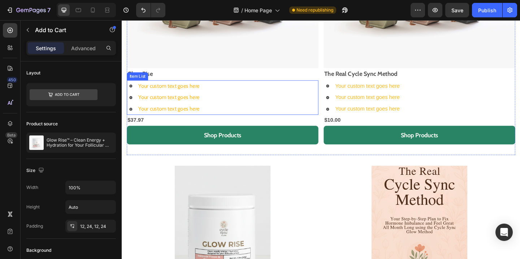
click at [243, 103] on div "Your custom text goes here Your custom text goes here Your custom text goes here" at bounding box center [231, 105] width 208 height 38
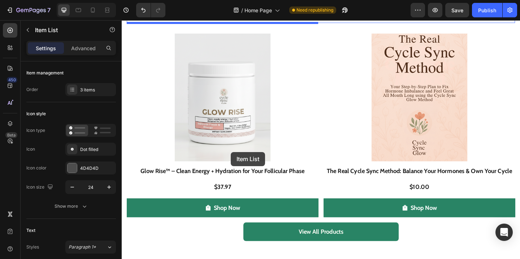
scroll to position [641, 0]
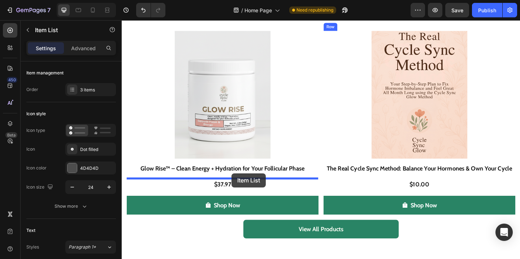
drag, startPoint x: 132, startPoint y: 79, endPoint x: 241, endPoint y: 187, distance: 153.2
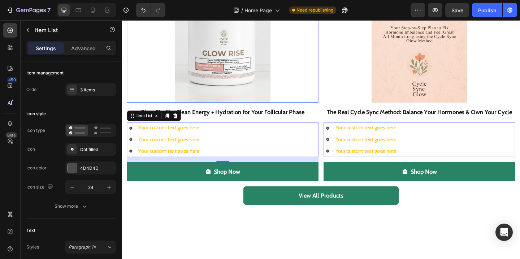
scroll to position [702, 0]
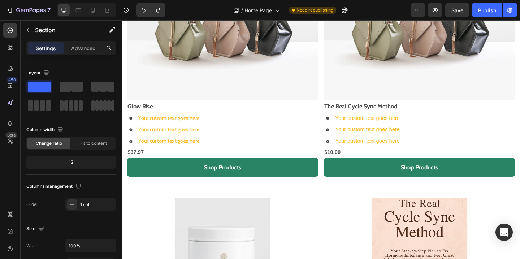
scroll to position [452, 0]
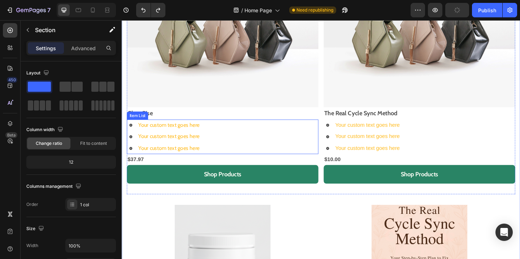
click at [251, 150] on div "Your custom text goes here Your custom text goes here Your custom text goes here" at bounding box center [231, 147] width 208 height 38
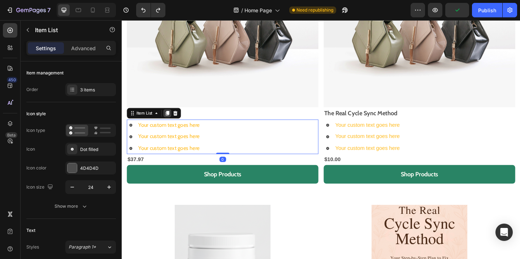
click at [171, 120] on icon at bounding box center [171, 121] width 4 height 5
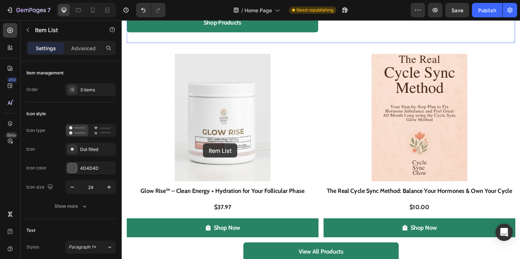
scroll to position [677, 0]
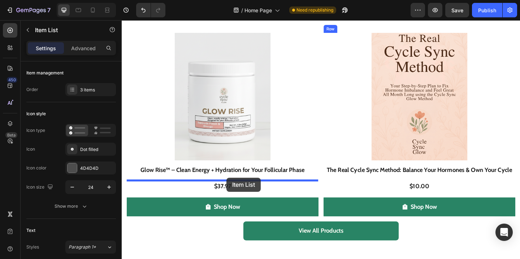
drag, startPoint x: 134, startPoint y: 101, endPoint x: 236, endPoint y: 191, distance: 136.3
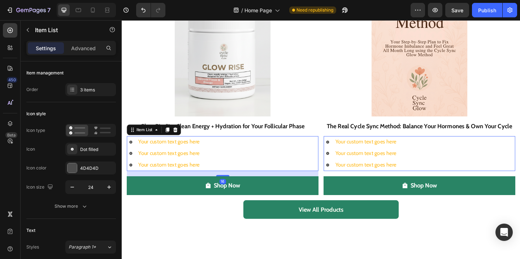
scroll to position [702, 0]
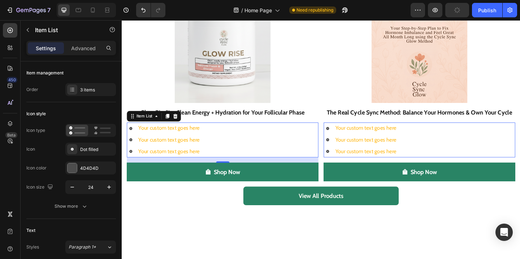
click at [251, 170] on div "16" at bounding box center [231, 172] width 208 height 6
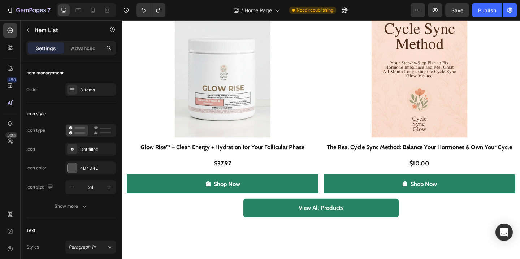
scroll to position [739, 0]
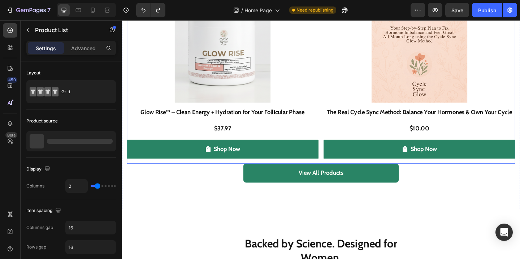
click at [336, 132] on div "Product Images Glow Rise™ – Clean Energy + Hydration for Your Follicular Phase …" at bounding box center [338, 73] width 422 height 205
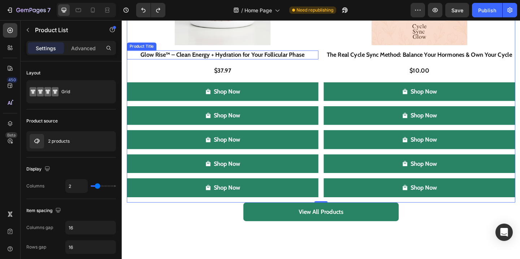
scroll to position [784, 0]
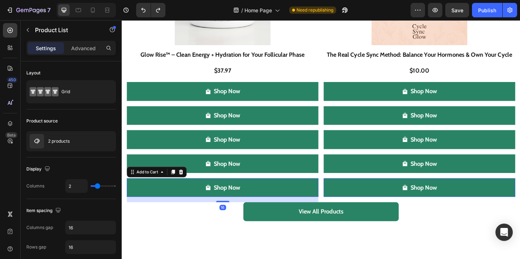
click at [258, 204] on button "Shop Now" at bounding box center [231, 202] width 208 height 20
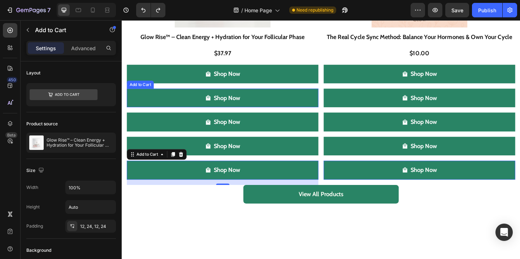
scroll to position [764, 0]
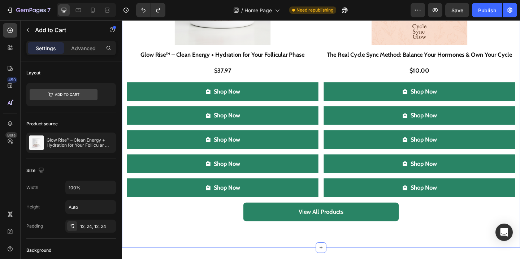
click at [497, 242] on div "View All Products Button" at bounding box center [338, 234] width 422 height 32
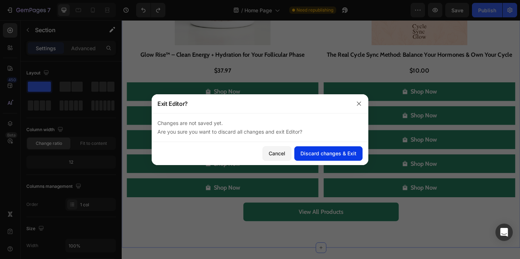
click at [324, 156] on div "Discard changes & Exit" at bounding box center [328, 153] width 56 height 8
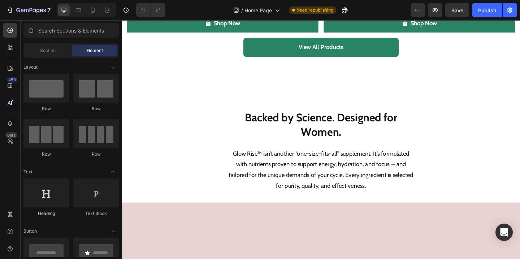
scroll to position [790, 0]
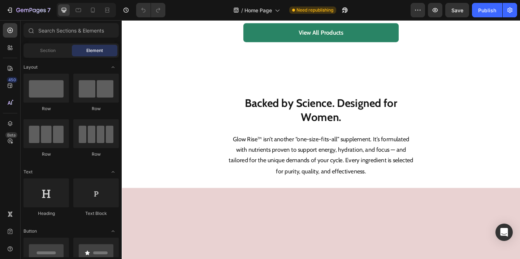
click at [293, 18] on button "Shop Now" at bounding box center [231, 7] width 208 height 20
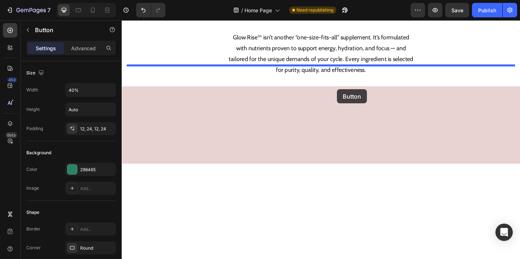
drag, startPoint x: 386, startPoint y: 75, endPoint x: 356, endPoint y: 95, distance: 36.7
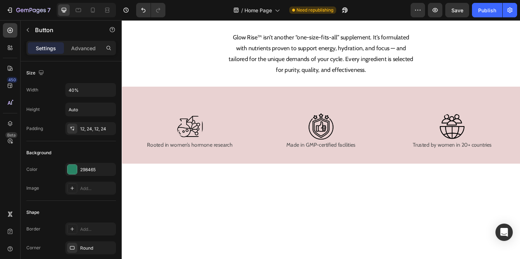
scroll to position [698, 0]
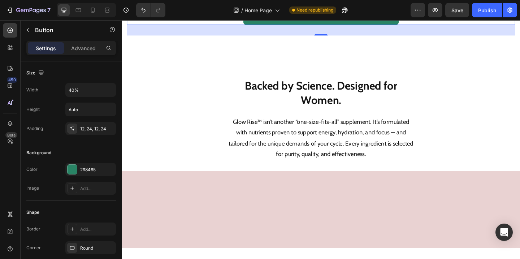
click at [386, 25] on button "View All Products" at bounding box center [338, 15] width 169 height 20
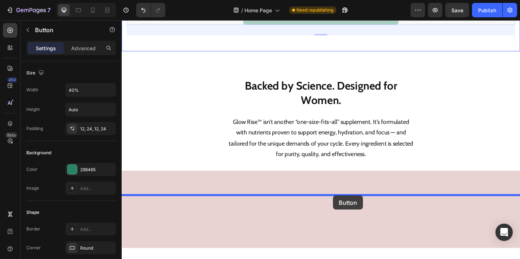
drag, startPoint x: 383, startPoint y: 168, endPoint x: 354, endPoint y: 204, distance: 47.0
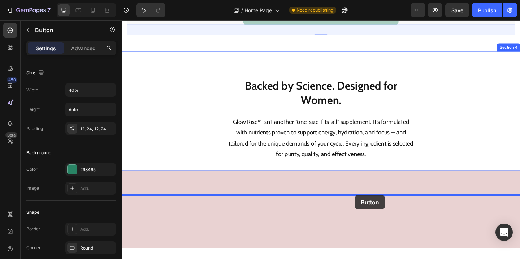
drag, startPoint x: 373, startPoint y: 167, endPoint x: 375, endPoint y: 212, distance: 44.4
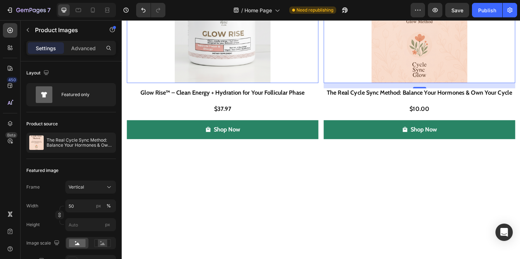
scroll to position [526, 0]
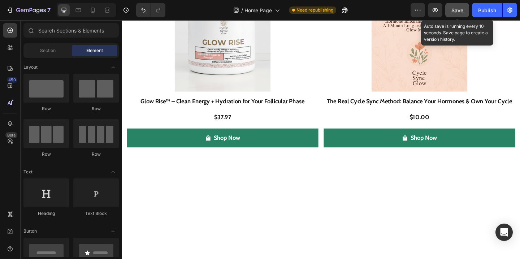
click at [455, 11] on span "Save" at bounding box center [457, 10] width 12 height 6
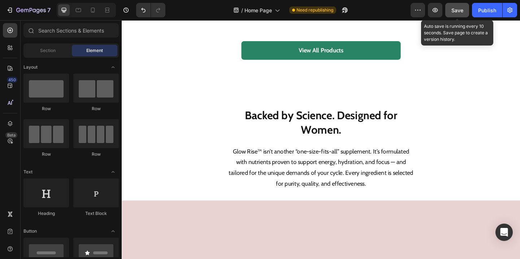
scroll to position [674, 0]
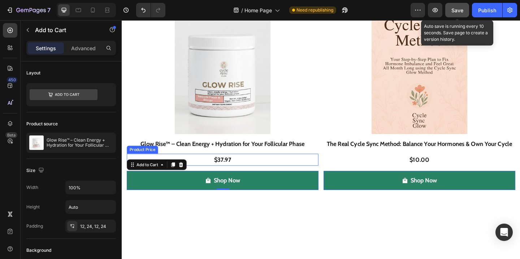
scroll to position [465, 0]
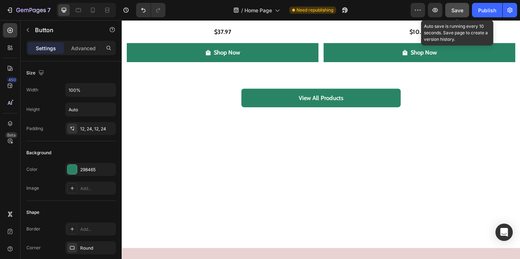
scroll to position [495, 0]
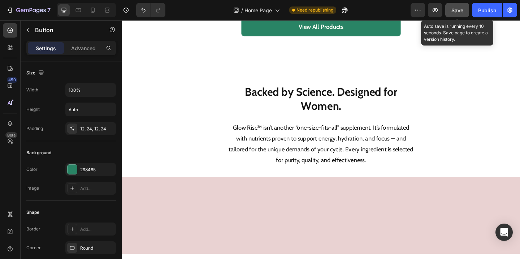
scroll to position [669, 0]
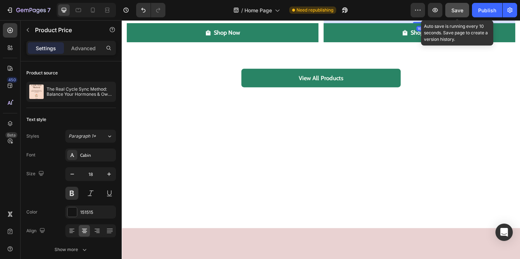
scroll to position [523, 0]
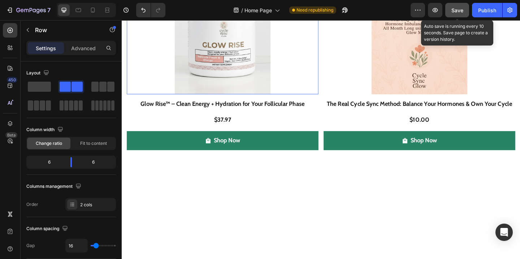
click at [294, 101] on div at bounding box center [231, 31] width 208 height 139
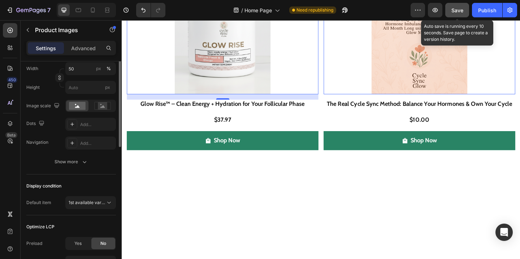
scroll to position [0, 0]
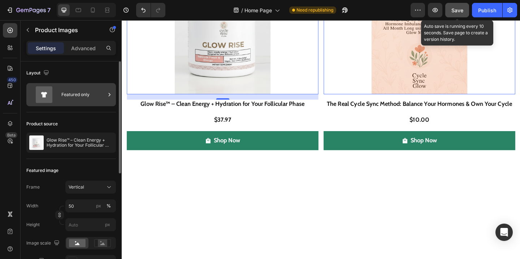
click at [84, 100] on div "Featured only" at bounding box center [83, 94] width 44 height 17
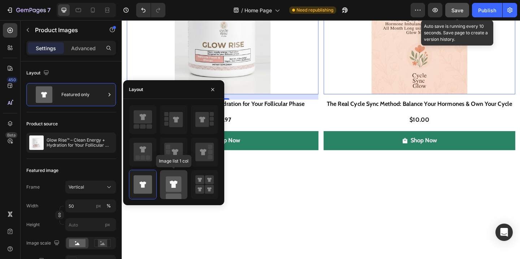
click at [177, 196] on rect at bounding box center [174, 202] width 16 height 16
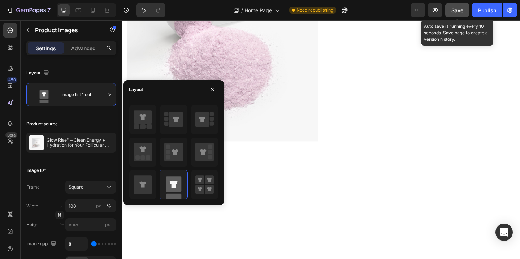
scroll to position [732, 0]
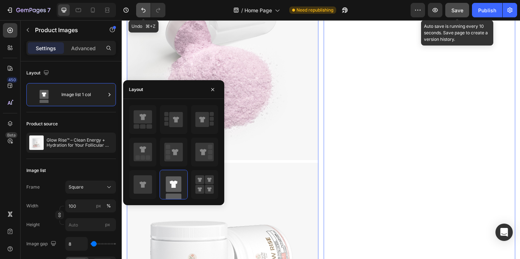
click at [140, 10] on icon "Undo/Redo" at bounding box center [143, 9] width 7 height 7
type input "50"
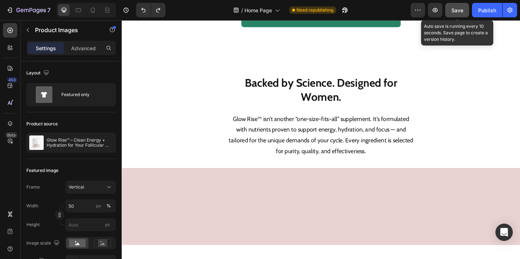
scroll to position [703, 0]
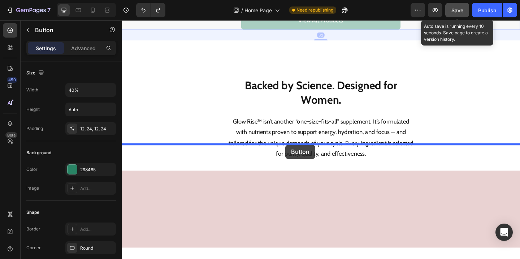
drag, startPoint x: 297, startPoint y: 177, endPoint x: 300, endPoint y: 155, distance: 21.8
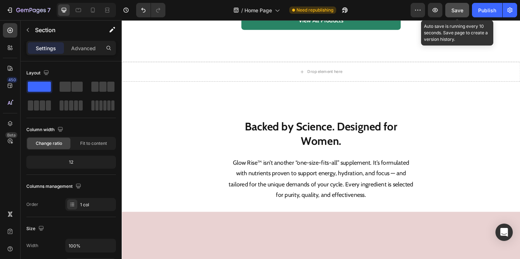
click at [70, 45] on div "Advanced" at bounding box center [83, 48] width 36 height 12
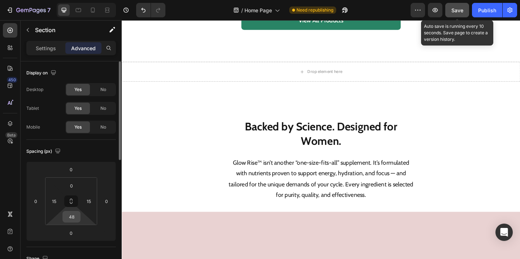
click at [70, 220] on input "48" at bounding box center [71, 216] width 14 height 11
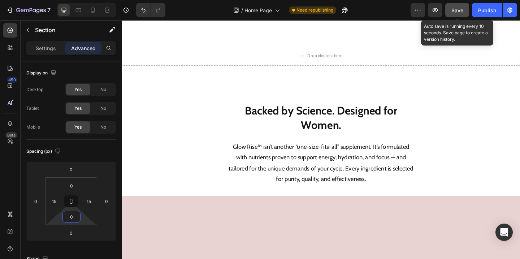
type input "0"
click at [457, 10] on span "Save" at bounding box center [457, 10] width 12 height 6
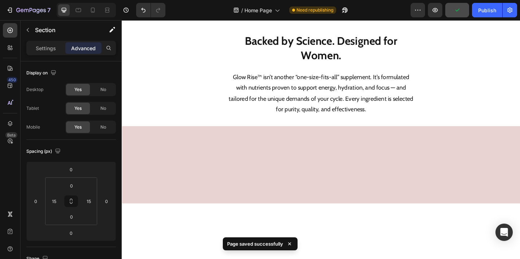
scroll to position [772, 0]
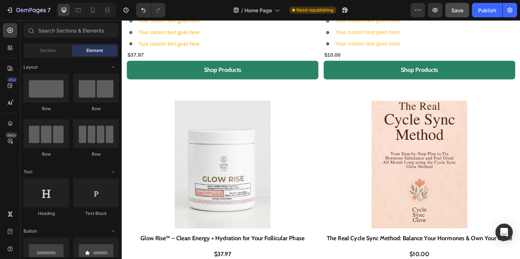
scroll to position [379, 0]
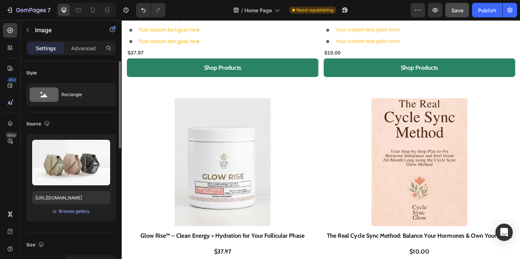
click at [83, 215] on div "or Browse gallery" at bounding box center [71, 211] width 78 height 9
click at [83, 212] on div "Browse gallery" at bounding box center [74, 211] width 31 height 6
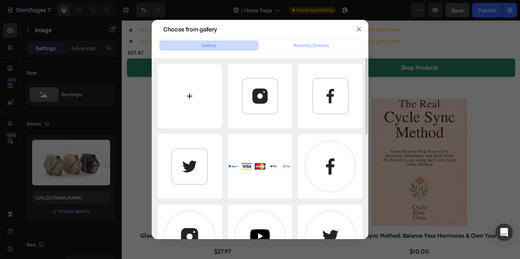
click at [202, 90] on input "file" at bounding box center [189, 96] width 65 height 65
type input "C:\fakepath\Untitled design (11).png"
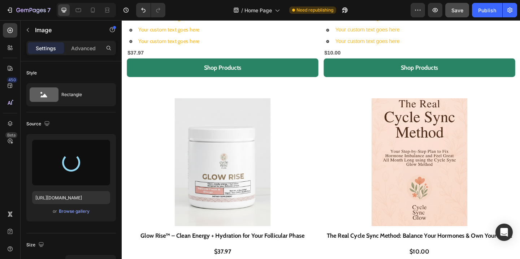
type input "[URL][DOMAIN_NAME]"
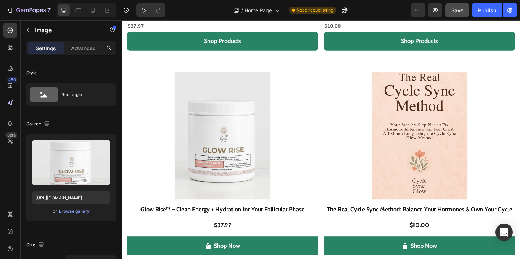
scroll to position [473, 0]
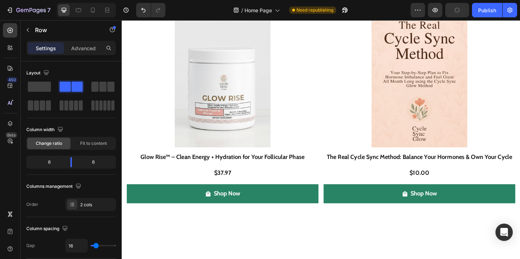
scroll to position [464, 0]
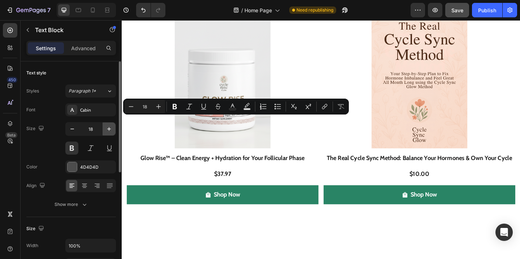
click at [111, 129] on icon "button" at bounding box center [108, 128] width 7 height 7
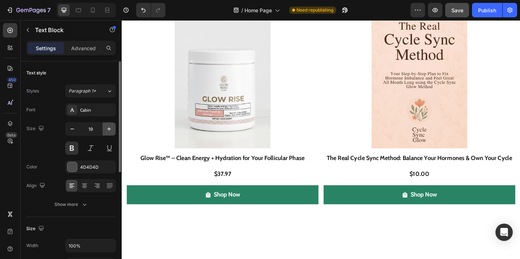
type input "20"
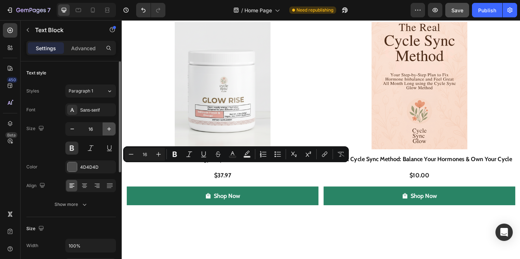
click at [109, 128] on icon "button" at bounding box center [108, 128] width 7 height 7
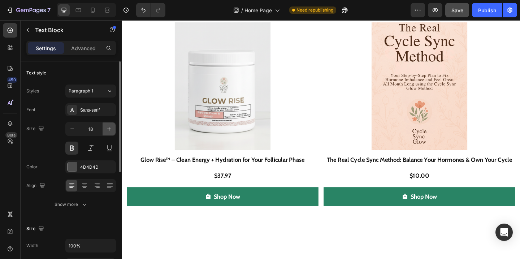
click at [109, 128] on icon "button" at bounding box center [108, 128] width 7 height 7
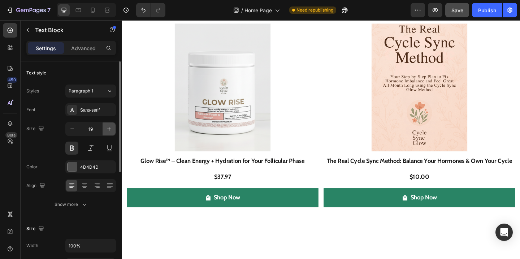
click at [109, 128] on icon "button" at bounding box center [108, 128] width 7 height 7
type input "20"
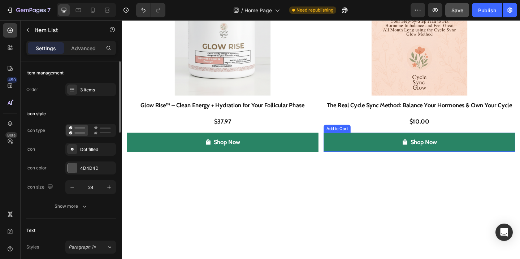
scroll to position [526, 0]
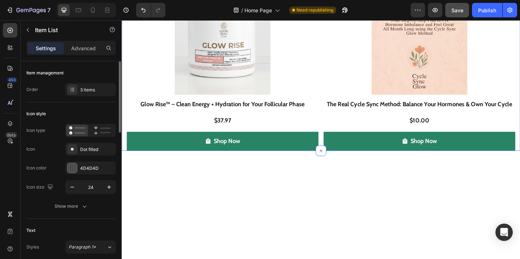
click at [321, 101] on div at bounding box center [231, 31] width 208 height 139
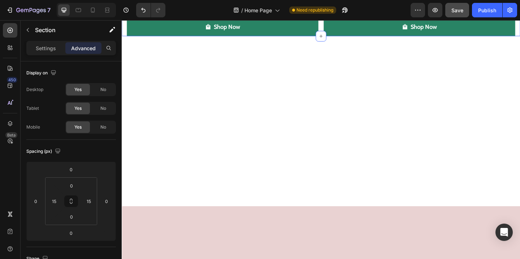
click at [337, 92] on div at bounding box center [338, 65] width 433 height 55
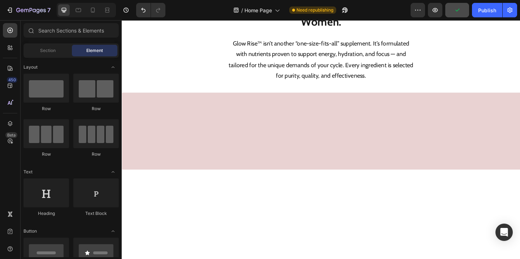
scroll to position [542, 0]
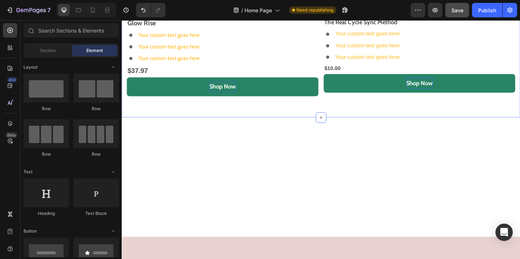
scroll to position [362, 0]
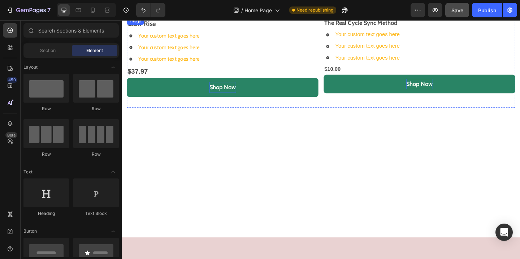
click at [291, 17] on img at bounding box center [231, 17] width 208 height 0
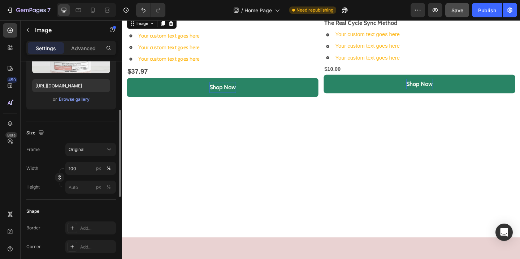
scroll to position [114, 0]
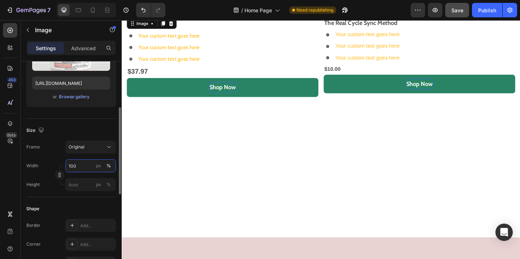
click at [76, 168] on input "100" at bounding box center [90, 165] width 51 height 13
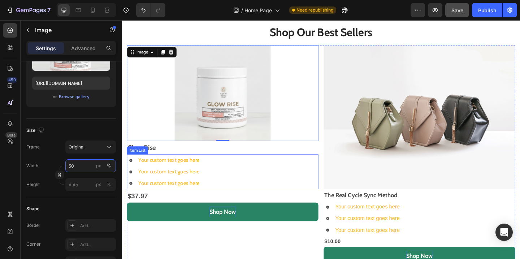
scroll to position [271, 0]
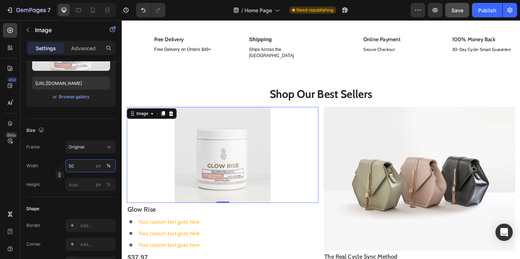
type input "50"
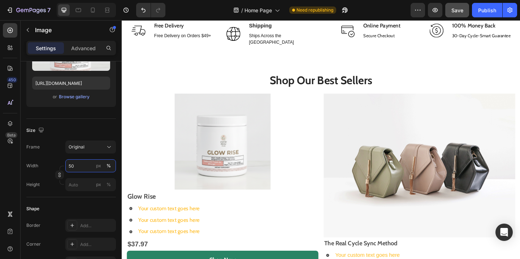
scroll to position [316, 0]
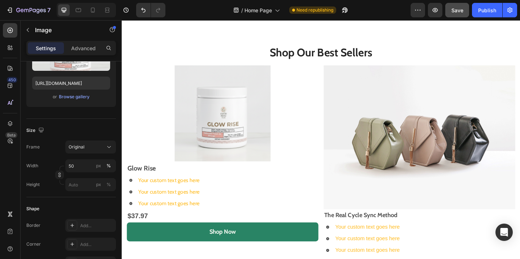
click at [261, 116] on img at bounding box center [231, 121] width 104 height 104
click at [261, 108] on img at bounding box center [231, 121] width 104 height 104
click at [165, 90] on div at bounding box center [231, 121] width 208 height 104
click at [298, 102] on div at bounding box center [231, 121] width 208 height 104
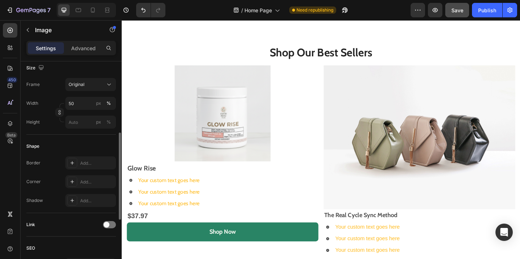
scroll to position [177, 0]
click at [91, 179] on div "Add..." at bounding box center [97, 181] width 34 height 6
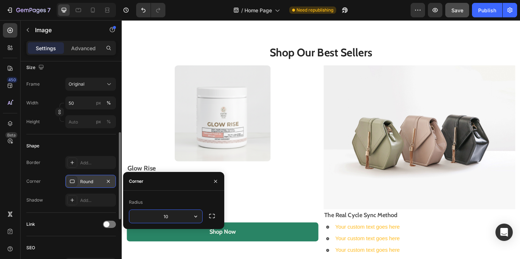
type input "10"
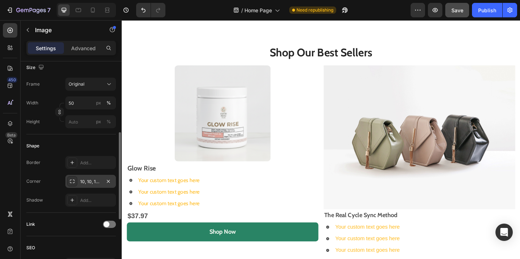
click at [308, 138] on div at bounding box center [231, 121] width 208 height 104
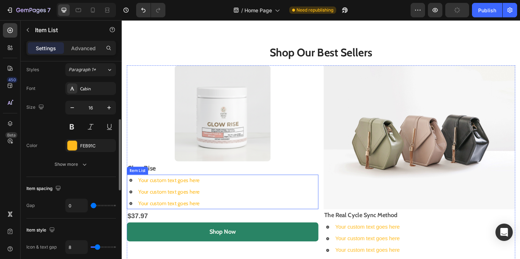
click at [247, 190] on div "Your custom text goes here Your custom text goes here Your custom text goes here" at bounding box center [231, 207] width 208 height 38
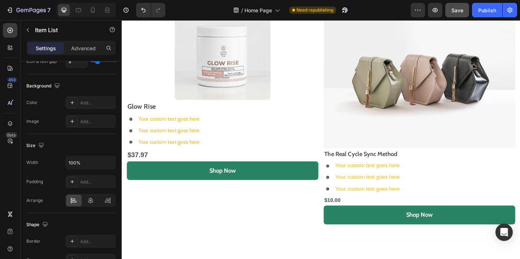
scroll to position [380, 0]
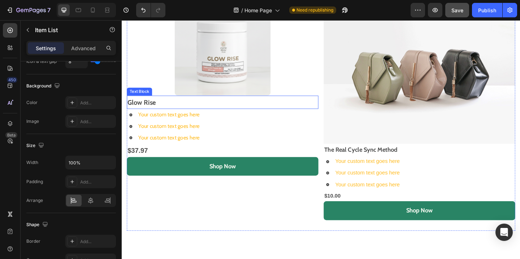
click at [234, 111] on p "Glow Rise" at bounding box center [231, 109] width 207 height 13
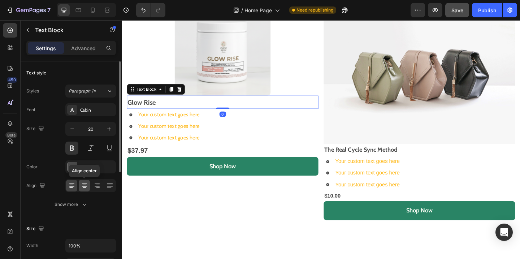
click at [84, 183] on icon at bounding box center [84, 185] width 7 height 7
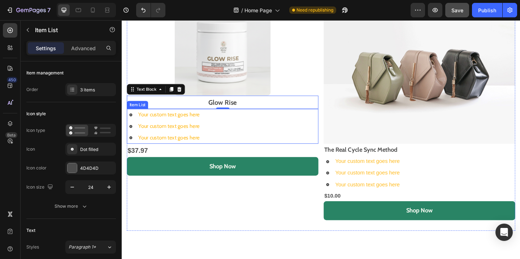
click at [235, 142] on div "Your custom text goes here Your custom text goes here Your custom text goes here" at bounding box center [231, 136] width 208 height 38
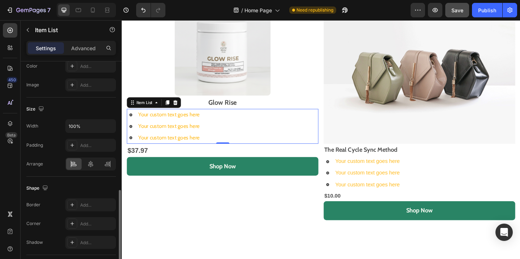
scroll to position [398, 0]
click at [90, 168] on icon at bounding box center [90, 165] width 7 height 7
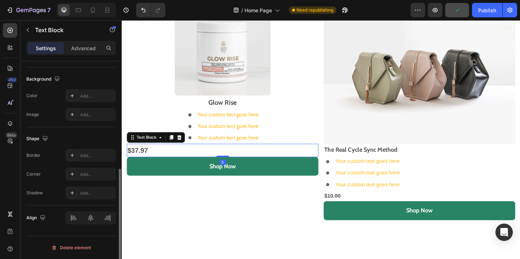
click at [161, 161] on p "$37.97" at bounding box center [231, 161] width 207 height 13
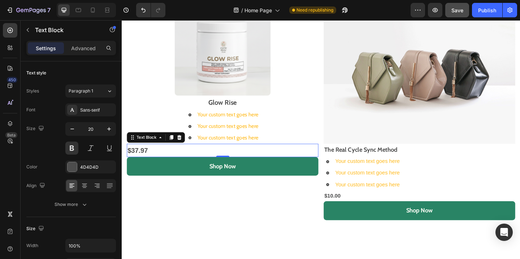
click at [318, 162] on p "$37.97" at bounding box center [231, 161] width 207 height 13
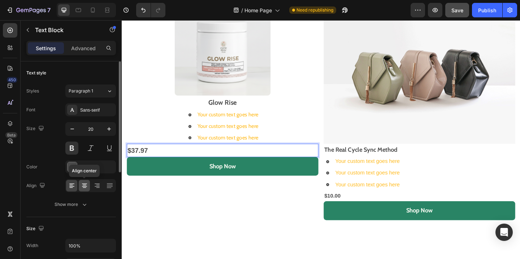
click at [84, 188] on icon at bounding box center [84, 185] width 7 height 7
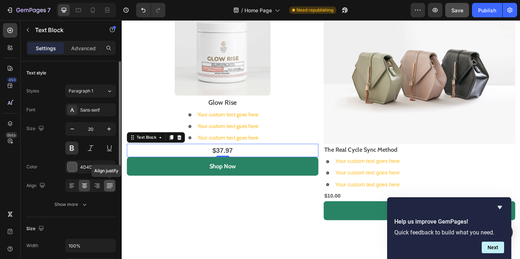
click at [108, 185] on icon at bounding box center [110, 185] width 6 height 0
click at [99, 187] on icon at bounding box center [97, 185] width 7 height 7
click at [85, 186] on icon at bounding box center [84, 186] width 5 height 1
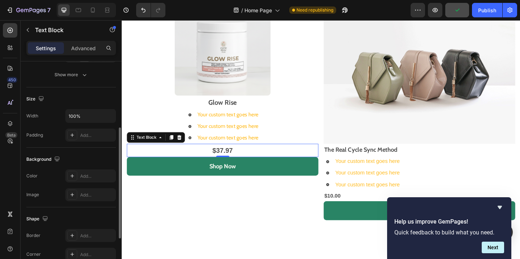
scroll to position [134, 0]
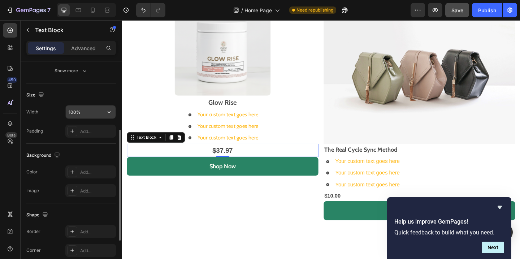
click at [87, 113] on input "100%" at bounding box center [91, 111] width 50 height 13
type input "5"
click at [88, 115] on input "text" at bounding box center [91, 111] width 50 height 13
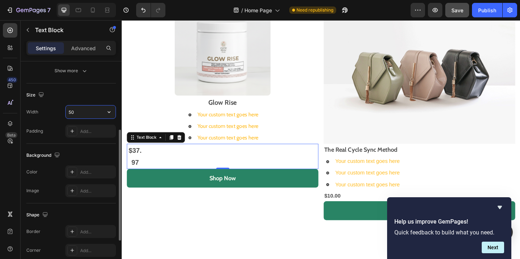
type input "5"
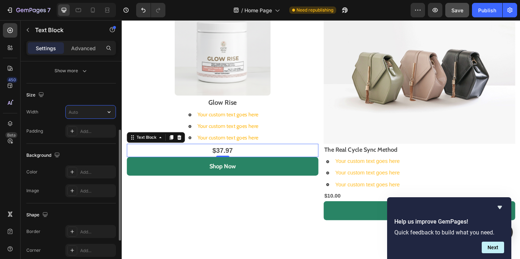
click at [83, 116] on input "text" at bounding box center [91, 111] width 50 height 13
click at [110, 114] on icon "button" at bounding box center [108, 111] width 7 height 7
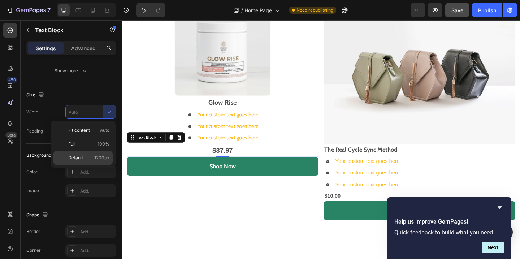
click at [103, 159] on span "1200px" at bounding box center [101, 158] width 15 height 6
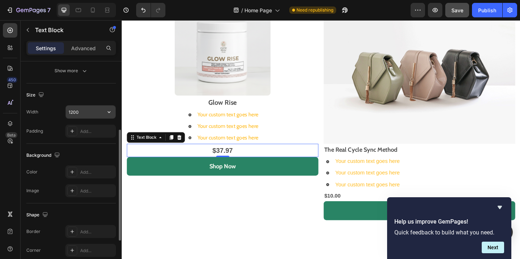
click at [100, 108] on input "1200" at bounding box center [91, 111] width 50 height 13
click at [107, 117] on button "button" at bounding box center [109, 111] width 13 height 13
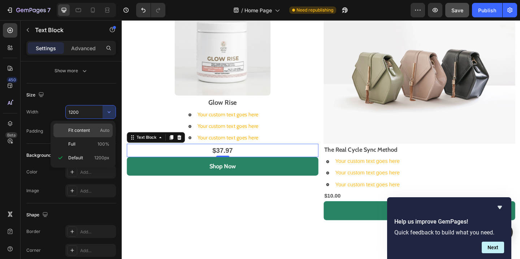
click at [93, 128] on p "Fit content Auto" at bounding box center [88, 130] width 41 height 6
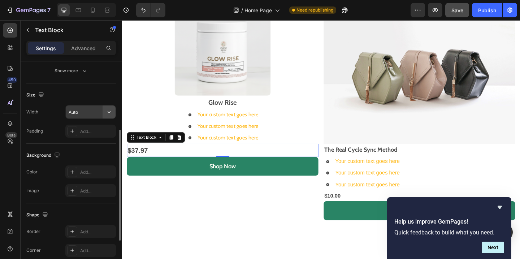
click at [110, 112] on icon "button" at bounding box center [108, 111] width 7 height 7
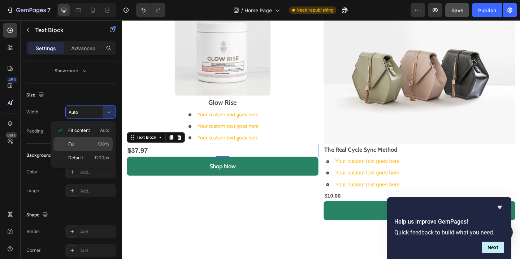
click at [85, 140] on div "Full 100%" at bounding box center [82, 144] width 59 height 14
type input "100%"
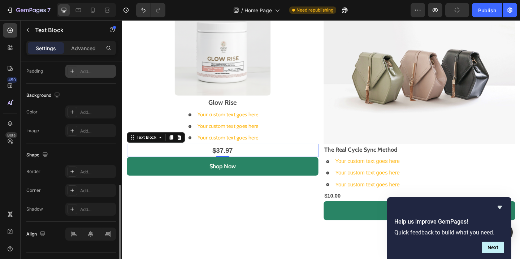
scroll to position [210, 0]
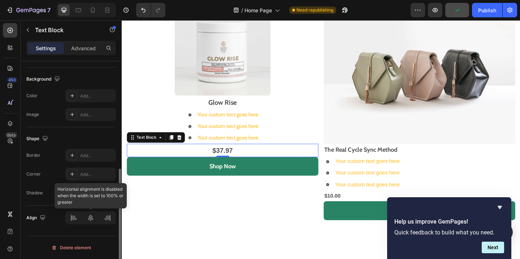
click at [91, 219] on div at bounding box center [90, 217] width 51 height 13
click at [79, 221] on div at bounding box center [90, 217] width 51 height 13
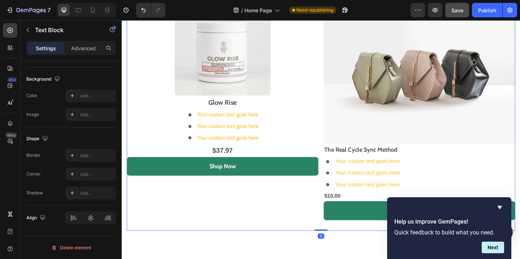
click at [235, 210] on div "Image Glow Rise Text Block Your custom text goes here Your custom text goes her…" at bounding box center [231, 123] width 208 height 251
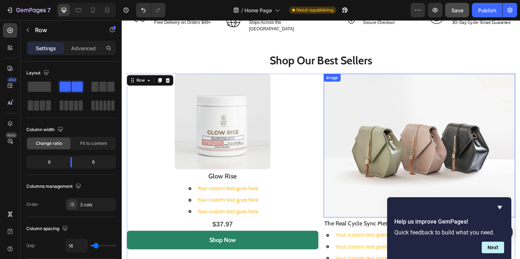
scroll to position [308, 0]
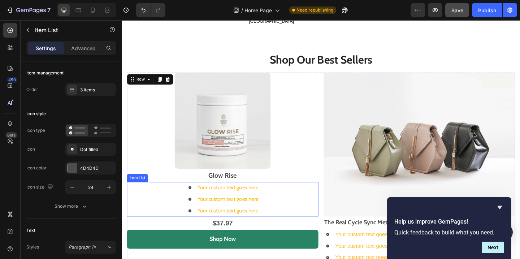
click at [292, 200] on div "Your custom text goes here Your custom text goes here Your custom text goes here" at bounding box center [231, 215] width 208 height 38
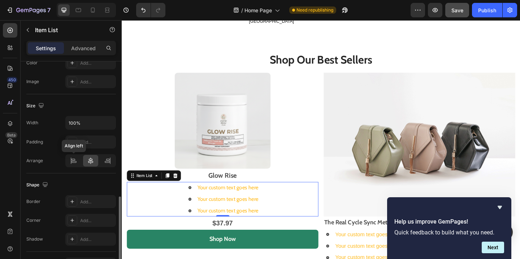
scroll to position [410, 0]
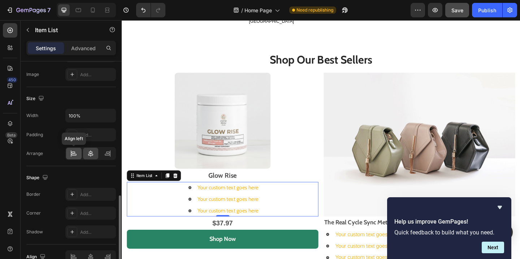
click at [74, 157] on icon at bounding box center [73, 153] width 7 height 7
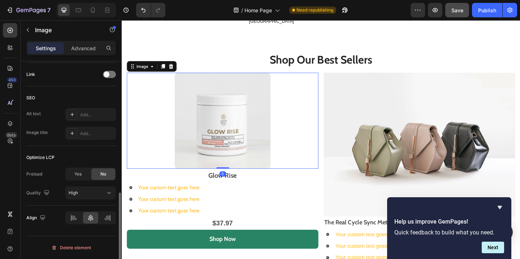
click at [285, 143] on div at bounding box center [231, 129] width 208 height 104
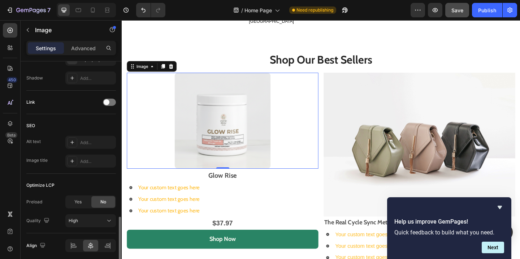
scroll to position [327, 0]
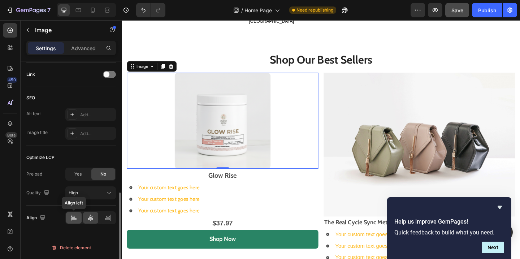
click at [69, 218] on div at bounding box center [74, 218] width 16 height 12
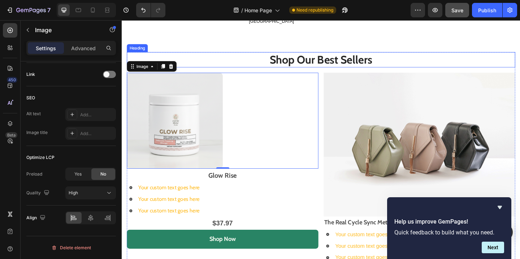
click at [456, 55] on h2 "Shop Our Best Sellers" at bounding box center [338, 63] width 422 height 17
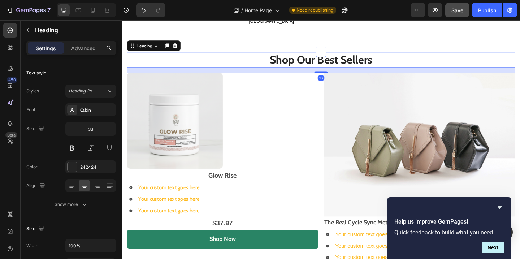
click at [485, 31] on div "Image Free Delivery Text block Free Delivery on Orders $49+ Text block Row Imag…" at bounding box center [338, 18] width 433 height 73
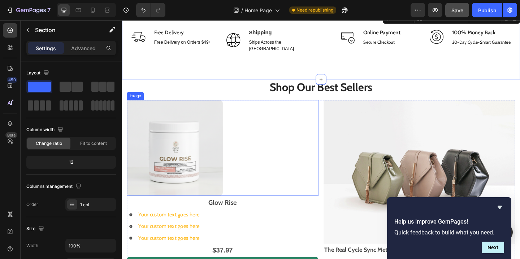
scroll to position [280, 0]
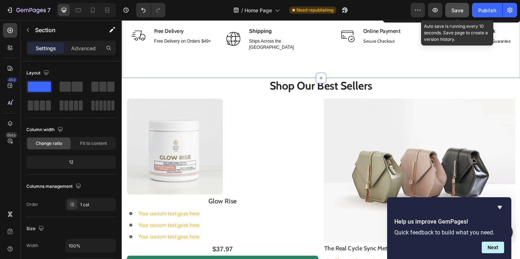
click at [459, 13] on span "Save" at bounding box center [457, 10] width 12 height 6
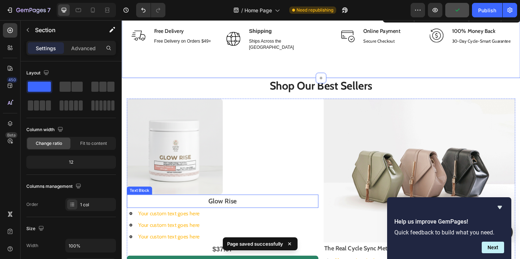
click at [234, 213] on p "Glow Rise" at bounding box center [231, 217] width 207 height 13
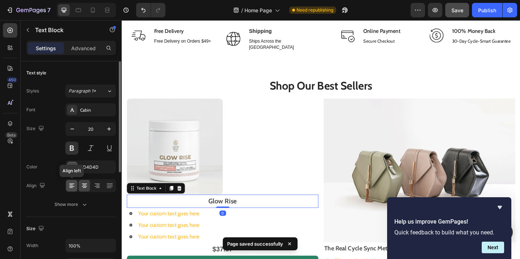
click at [73, 188] on icon at bounding box center [71, 185] width 7 height 7
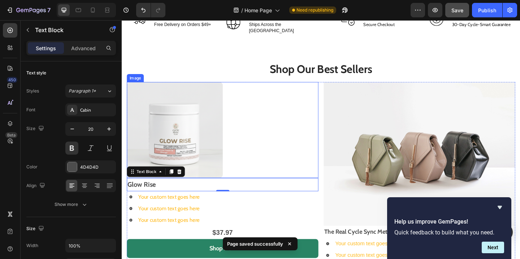
scroll to position [301, 0]
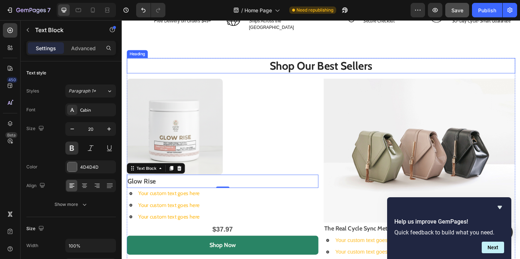
click at [457, 46] on div "Image Free Delivery Text block Free Delivery on Orders $49+ Text block Row Imag…" at bounding box center [338, 24] width 433 height 73
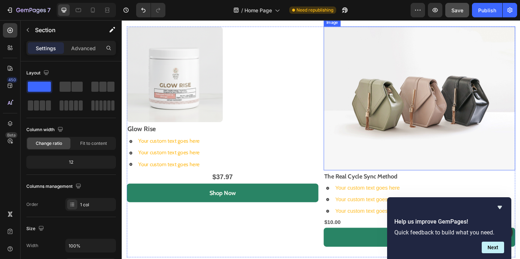
scroll to position [354, 0]
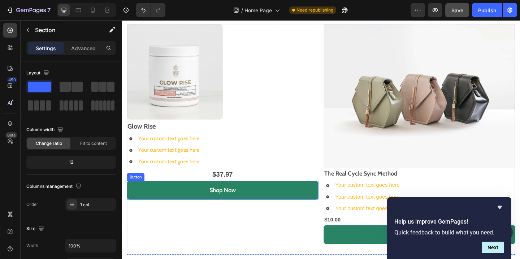
click at [294, 204] on button "Shop Now" at bounding box center [231, 205] width 208 height 20
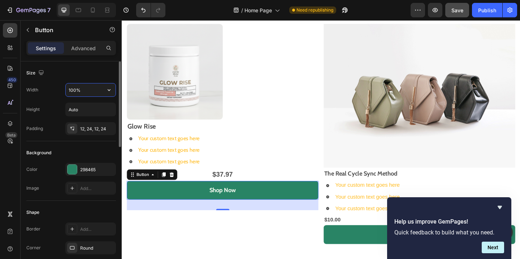
click at [90, 94] on input "100%" at bounding box center [91, 89] width 50 height 13
click at [89, 110] on input "Auto" at bounding box center [91, 109] width 50 height 13
click at [95, 95] on input "100%" at bounding box center [91, 89] width 50 height 13
click at [111, 91] on icon "button" at bounding box center [108, 89] width 7 height 7
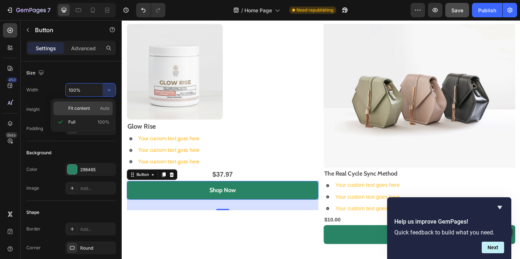
click at [87, 112] on div "Fit content Auto" at bounding box center [82, 108] width 59 height 14
type input "Auto"
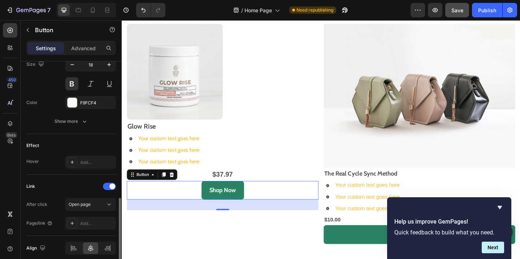
scroll to position [337, 0]
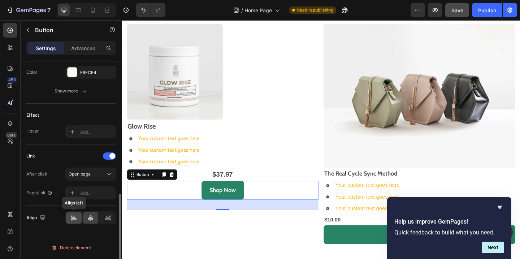
click at [74, 214] on icon at bounding box center [73, 217] width 7 height 7
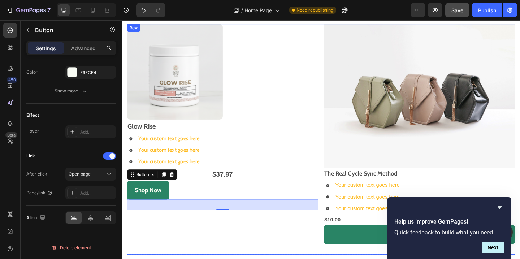
click at [298, 244] on div "Image Glow Rise Text Block Your custom text goes here Your custom text goes her…" at bounding box center [231, 149] width 208 height 251
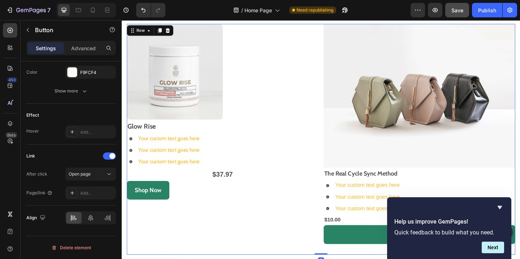
scroll to position [0, 0]
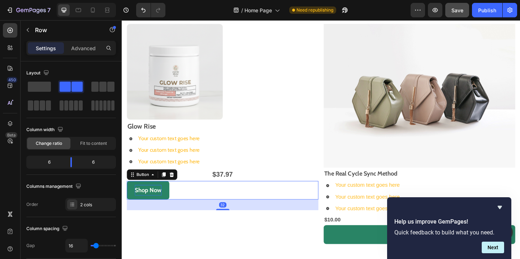
click at [161, 205] on p "Shop Now" at bounding box center [150, 205] width 29 height 12
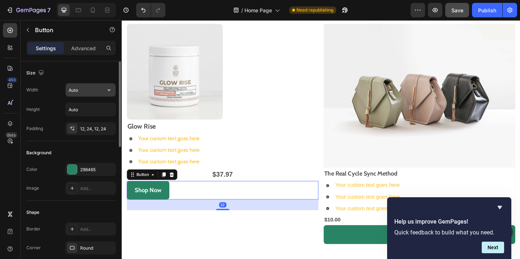
click at [84, 91] on input "Auto" at bounding box center [91, 89] width 50 height 13
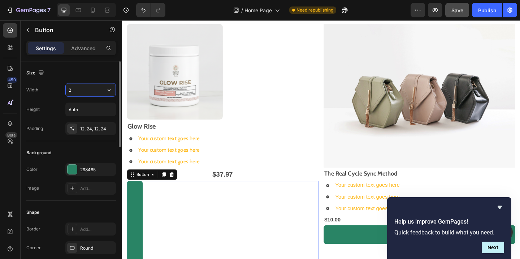
type input "20"
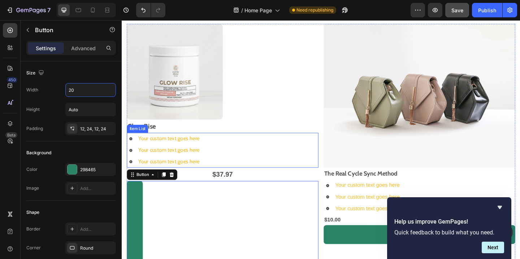
click at [255, 148] on div "Your custom text goes here Your custom text goes here Your custom text goes here" at bounding box center [231, 162] width 208 height 38
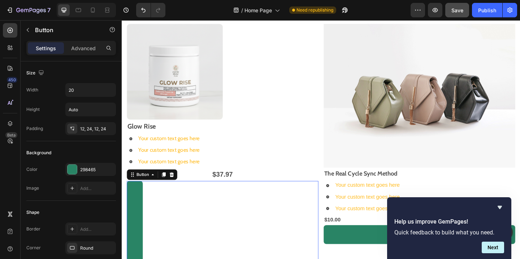
click at [173, 222] on div "Shop Now Button 32" at bounding box center [231, 240] width 208 height 91
click at [83, 92] on input "20" at bounding box center [91, 89] width 50 height 13
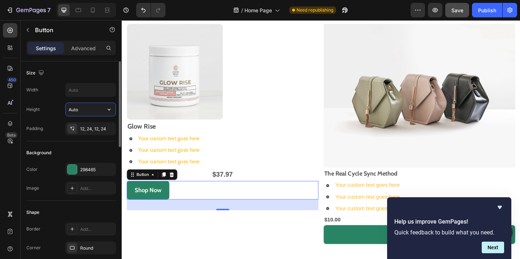
click at [87, 112] on input "Auto" at bounding box center [91, 109] width 50 height 13
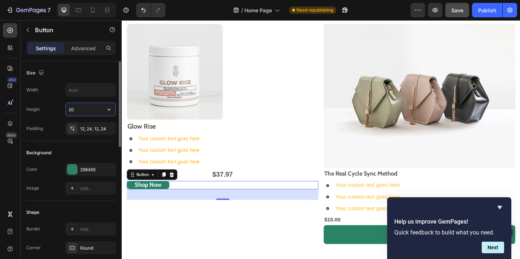
type input "2"
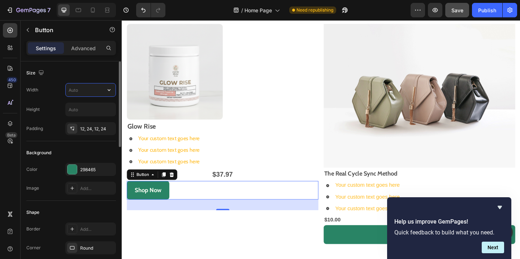
click at [95, 94] on input "text" at bounding box center [91, 89] width 50 height 13
click at [115, 90] on button "button" at bounding box center [109, 89] width 13 height 13
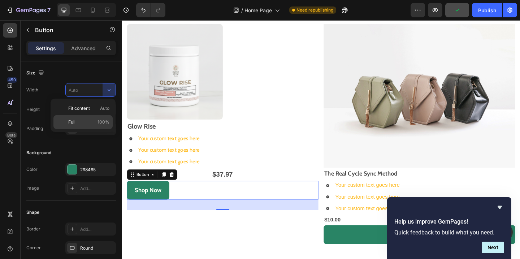
click at [97, 123] on p "Full 100%" at bounding box center [88, 122] width 41 height 6
type input "100%"
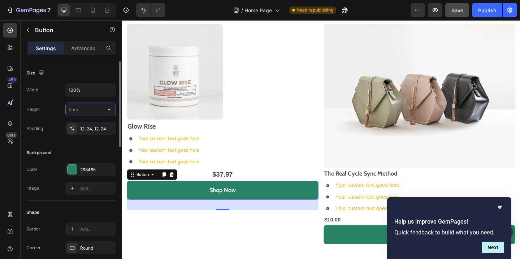
click at [95, 113] on input "text" at bounding box center [91, 109] width 50 height 13
click at [105, 112] on button "button" at bounding box center [109, 109] width 13 height 13
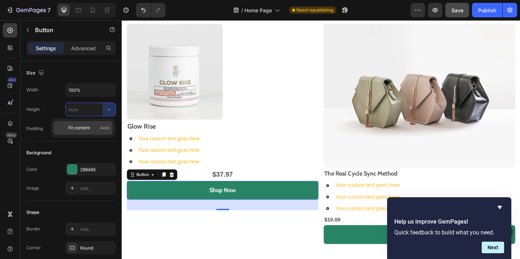
click at [97, 130] on p "Fit content Auto" at bounding box center [88, 128] width 41 height 6
type input "Auto"
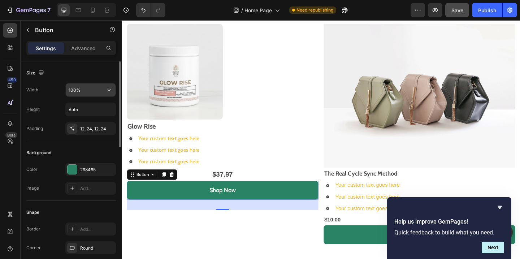
click at [94, 88] on input "100%" at bounding box center [91, 89] width 50 height 13
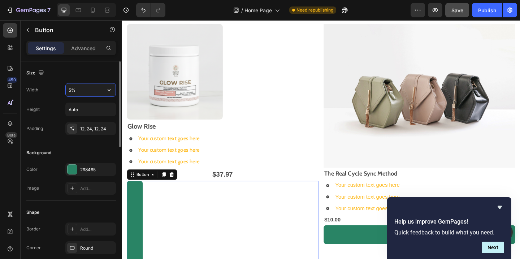
type input "50%"
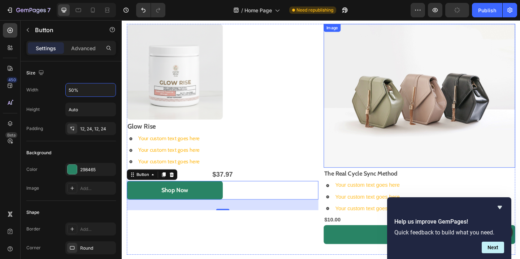
click at [377, 68] on img at bounding box center [445, 102] width 208 height 156
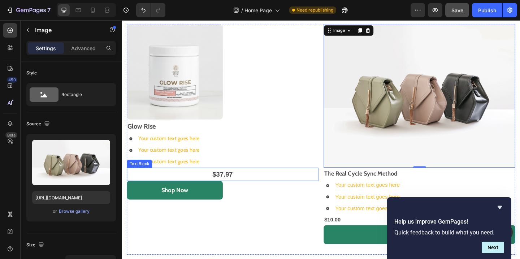
click at [234, 185] on p "$37.97" at bounding box center [231, 187] width 207 height 13
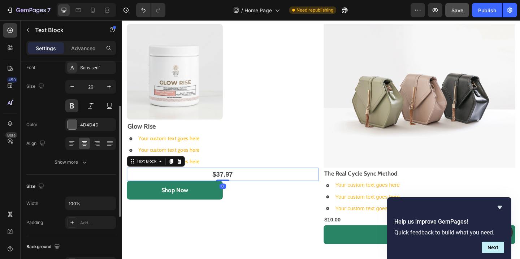
scroll to position [3, 0]
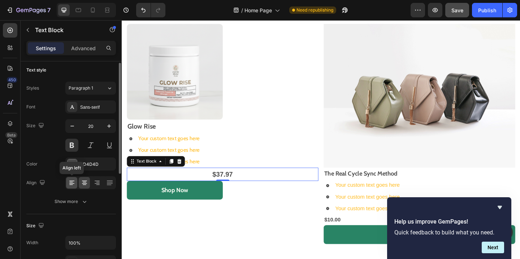
click at [69, 184] on icon at bounding box center [71, 182] width 7 height 7
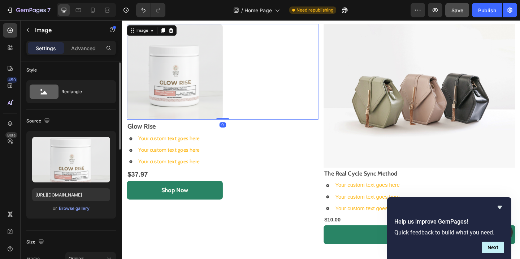
click at [300, 112] on div at bounding box center [231, 76] width 208 height 104
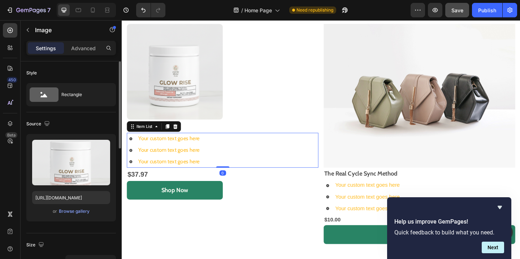
click at [325, 150] on div "Your custom text goes here Your custom text goes here Your custom text goes here" at bounding box center [231, 162] width 208 height 38
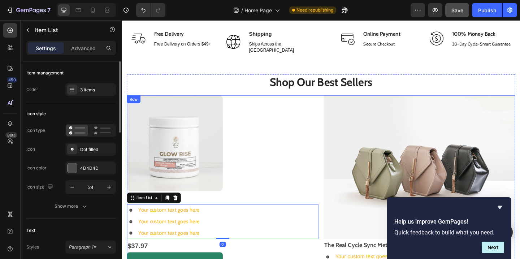
scroll to position [263, 0]
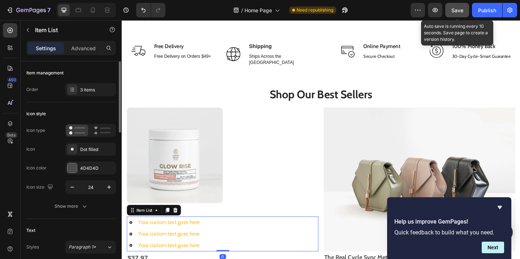
click at [467, 10] on button "Save" at bounding box center [457, 10] width 24 height 14
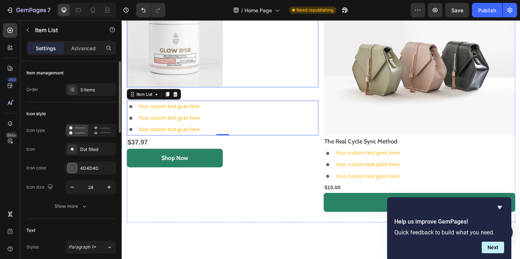
scroll to position [390, 0]
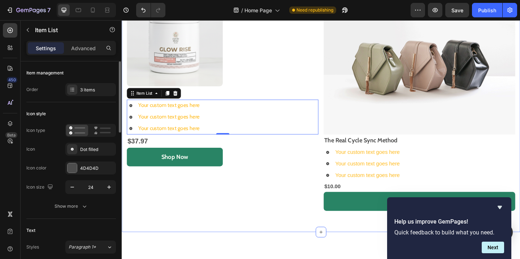
click at [385, 246] on div "Shop Our Best Sellers Heading Image Glow Rise Text Block Your custom text goes …" at bounding box center [338, 107] width 422 height 285
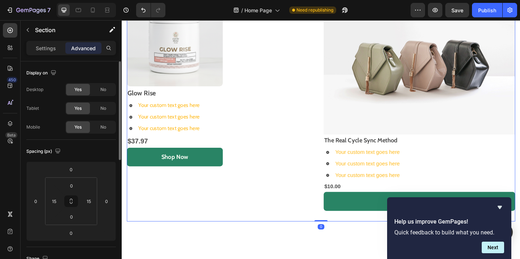
click at [306, 230] on div "Image Glow Rise Text Block Your custom text goes here Your custom text goes her…" at bounding box center [231, 113] width 208 height 251
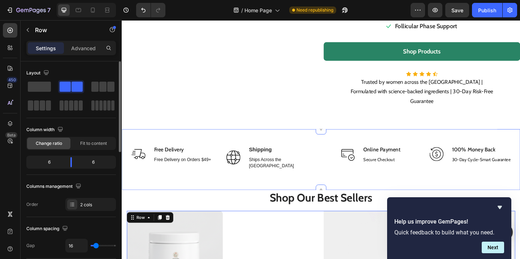
scroll to position [111, 0]
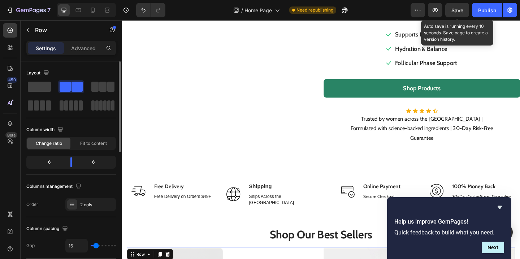
click at [455, 11] on span "Save" at bounding box center [457, 10] width 12 height 6
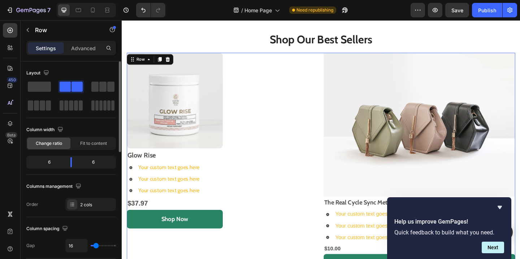
scroll to position [322, 0]
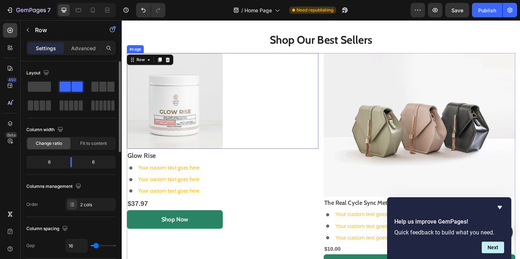
click at [229, 134] on img at bounding box center [179, 108] width 104 height 104
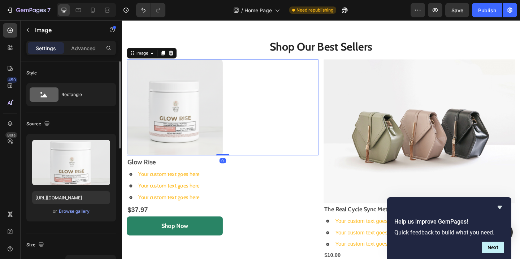
click at [299, 134] on div at bounding box center [231, 115] width 208 height 104
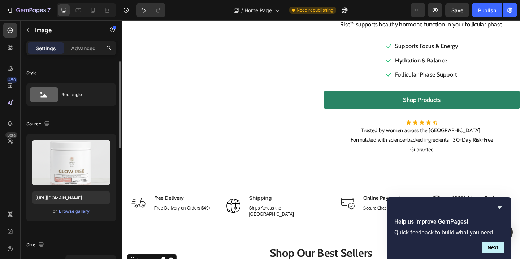
scroll to position [99, 0]
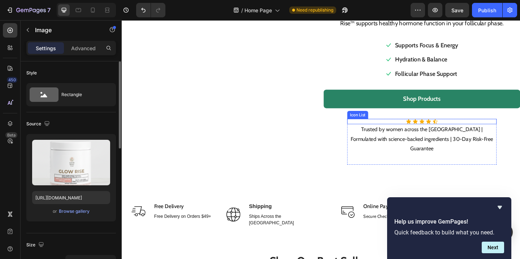
click at [444, 130] on div "Icon Icon Icon Icon Icon" at bounding box center [448, 130] width 162 height 6
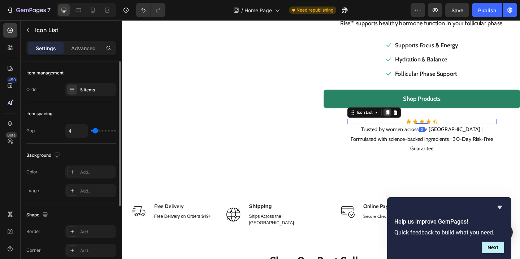
click at [412, 123] on icon at bounding box center [411, 121] width 6 height 6
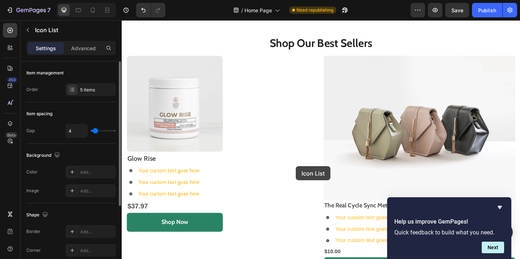
scroll to position [342, 0]
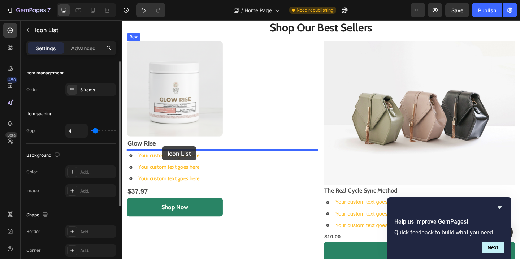
drag, startPoint x: 421, startPoint y: 136, endPoint x: 165, endPoint y: 157, distance: 256.1
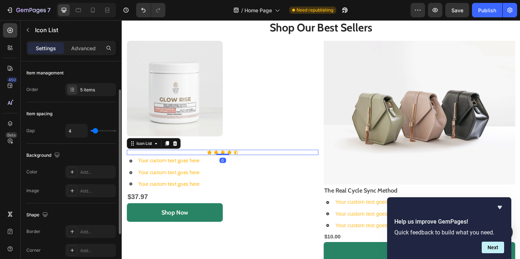
scroll to position [111, 0]
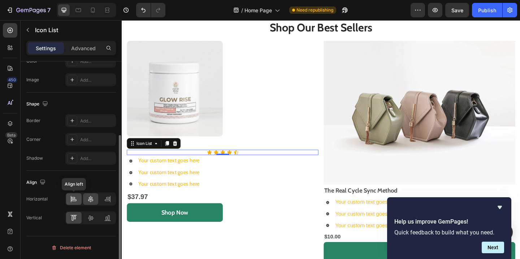
click at [74, 200] on icon at bounding box center [73, 198] width 7 height 7
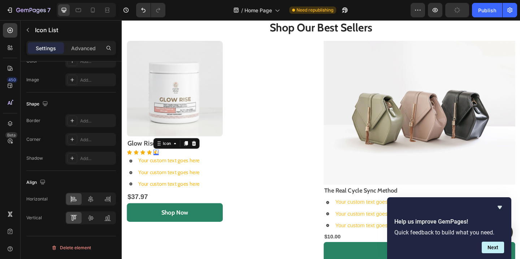
click at [160, 164] on div "Icon 0" at bounding box center [159, 164] width 6 height 6
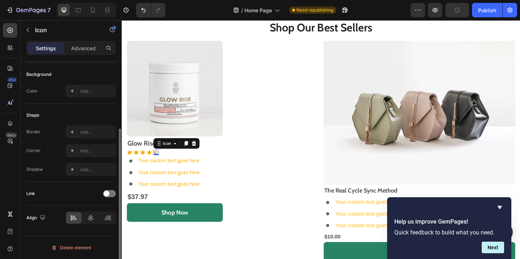
scroll to position [0, 0]
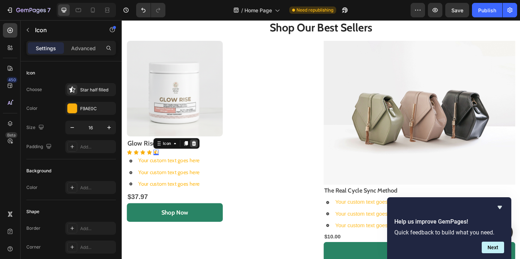
click at [200, 155] on icon at bounding box center [200, 154] width 6 height 6
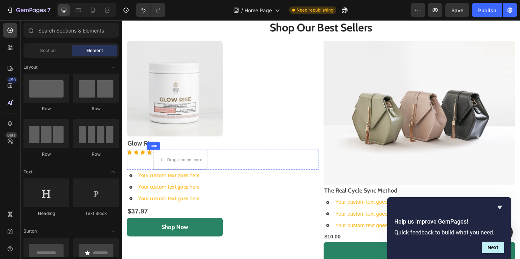
click at [151, 164] on icon at bounding box center [151, 163] width 5 height 5
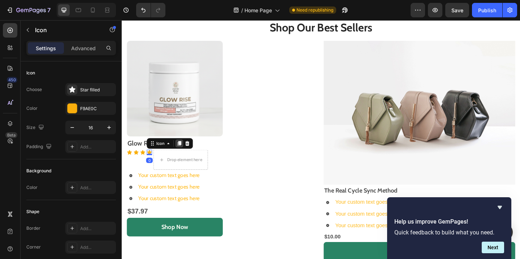
click at [185, 154] on icon at bounding box center [184, 154] width 4 height 5
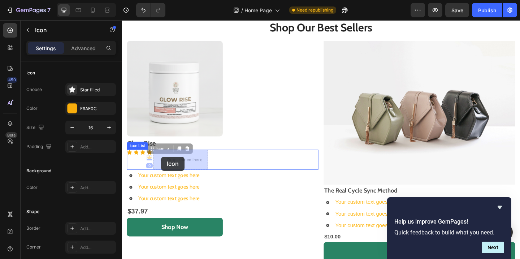
drag, startPoint x: 152, startPoint y: 170, endPoint x: 165, endPoint y: 169, distance: 12.4
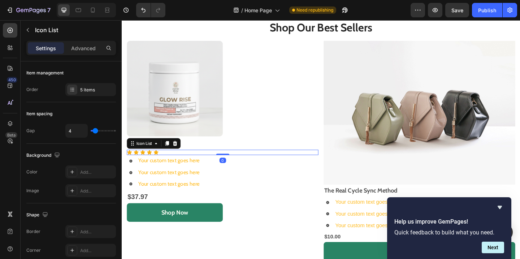
click at [188, 163] on div "Icon Icon Icon Icon Icon" at bounding box center [231, 164] width 208 height 6
click at [186, 163] on div "Icon Icon Icon Icon Icon" at bounding box center [231, 164] width 208 height 6
click at [191, 163] on div "Icon Icon Icon Icon Icon" at bounding box center [231, 164] width 208 height 6
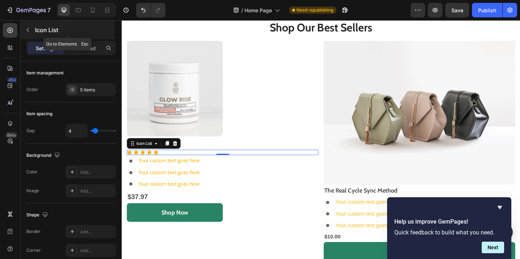
click at [28, 30] on icon "button" at bounding box center [28, 30] width 6 height 6
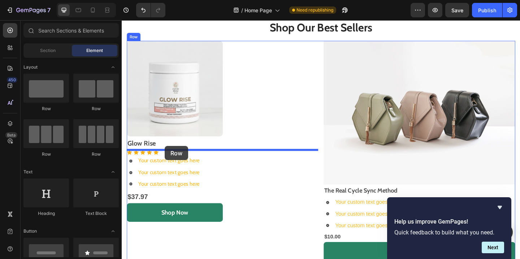
drag, startPoint x: 221, startPoint y: 113, endPoint x: 168, endPoint y: 157, distance: 69.2
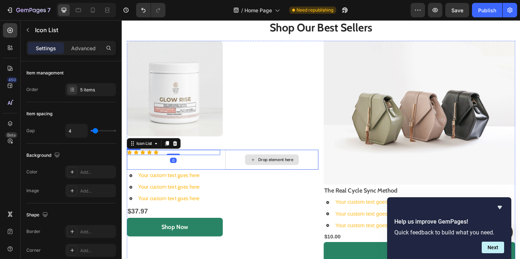
click at [259, 166] on div "Drop element here" at bounding box center [284, 172] width 101 height 22
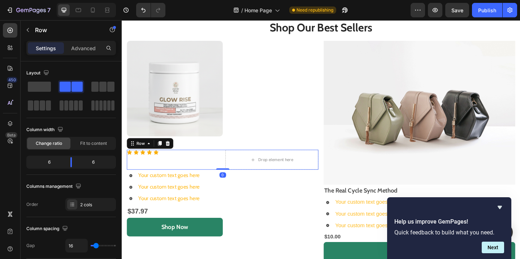
click at [209, 169] on div "Icon Icon Icon Icon Icon Icon List" at bounding box center [177, 172] width 101 height 22
click at [157, 176] on div "Icon Icon Icon Icon Icon Icon List" at bounding box center [177, 172] width 101 height 22
click at [135, 175] on div "Icon Icon Icon Icon Icon Icon List" at bounding box center [177, 172] width 101 height 22
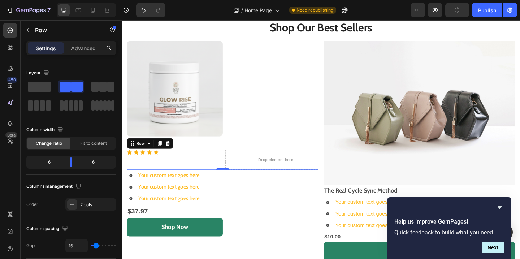
click at [149, 175] on div "Icon Icon Icon Icon Icon Icon List" at bounding box center [177, 172] width 101 height 22
click at [216, 178] on div "Icon Icon Icon Icon Icon Icon List" at bounding box center [177, 172] width 101 height 22
click at [254, 175] on div "Drop element here" at bounding box center [284, 172] width 101 height 22
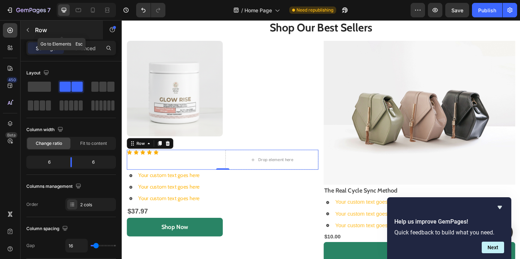
click at [29, 30] on icon "button" at bounding box center [28, 30] width 6 height 6
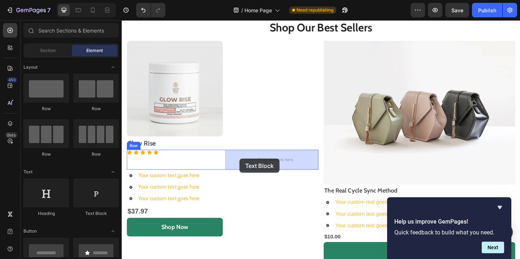
drag, startPoint x: 217, startPoint y: 213, endPoint x: 250, endPoint y: 171, distance: 53.6
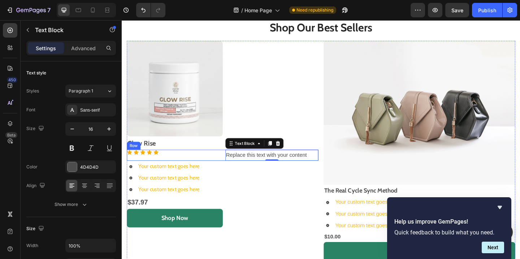
click at [184, 167] on div "Icon Icon Icon Icon Icon Icon List" at bounding box center [177, 164] width 101 height 6
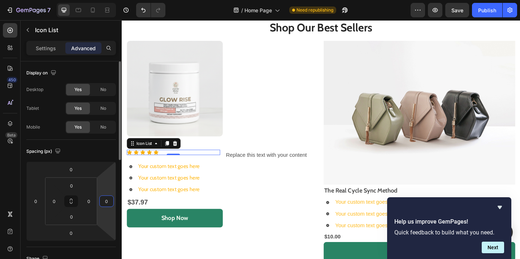
click at [106, 201] on input "0" at bounding box center [106, 201] width 11 height 11
type input "-1"
type input "-2"
type input "0"
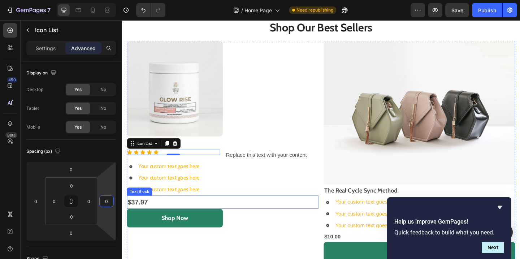
click at [258, 216] on p "$37.97" at bounding box center [231, 218] width 207 height 13
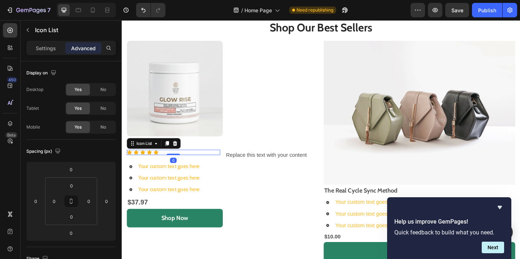
click at [220, 166] on div "Icon Icon Icon Icon Icon" at bounding box center [177, 164] width 101 height 6
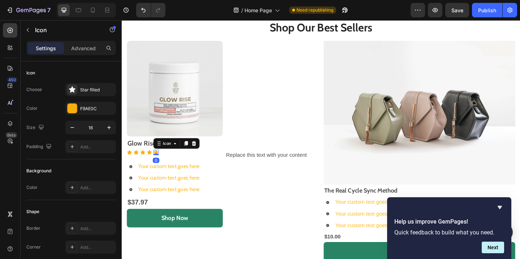
click at [158, 163] on icon at bounding box center [158, 163] width 5 height 5
click at [193, 166] on div "Icon Icon Icon Icon Icon 0" at bounding box center [177, 164] width 101 height 6
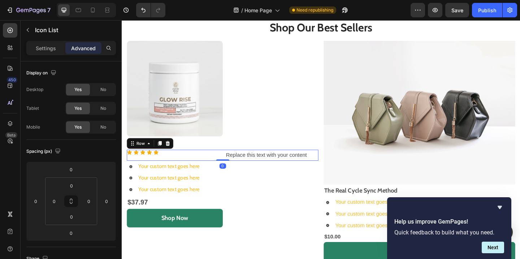
click at [230, 168] on div "Icon Icon Icon Icon Icon Icon List Replace this text with your content Text Blo…" at bounding box center [231, 167] width 208 height 12
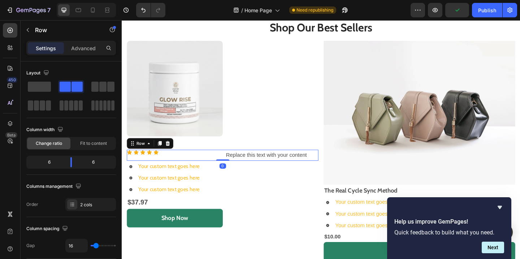
click at [230, 171] on div "Icon Icon Icon Icon Icon Icon List Replace this text with your content Text Blo…" at bounding box center [231, 167] width 208 height 12
click at [229, 164] on div "Icon Icon Icon Icon Icon Icon List Replace this text with your content Text Blo…" at bounding box center [231, 167] width 208 height 12
click at [196, 170] on div "Icon Icon Icon Icon Icon Icon List" at bounding box center [177, 167] width 101 height 12
click at [57, 164] on div "6" at bounding box center [46, 162] width 37 height 10
drag, startPoint x: 72, startPoint y: 161, endPoint x: 47, endPoint y: 159, distance: 25.4
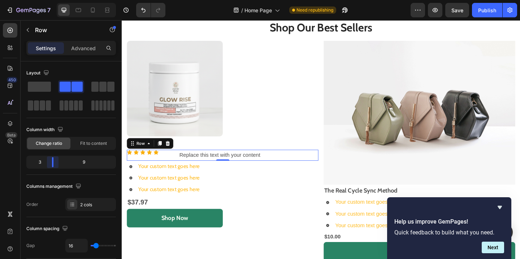
click at [47, 14] on body "7 Version history / Home Page Need republishing Preview Save Publish 450 Beta S…" at bounding box center [260, 7] width 520 height 14
click at [96, 143] on span "Fit to content" at bounding box center [93, 143] width 27 height 6
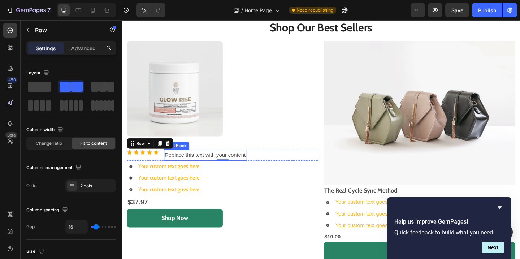
click at [169, 168] on div "Replace this text with your content" at bounding box center [213, 167] width 90 height 12
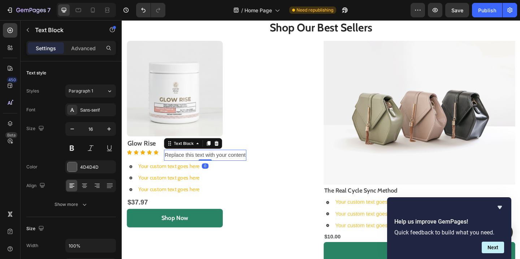
click at [169, 168] on div "Replace this text with your content" at bounding box center [213, 167] width 90 height 12
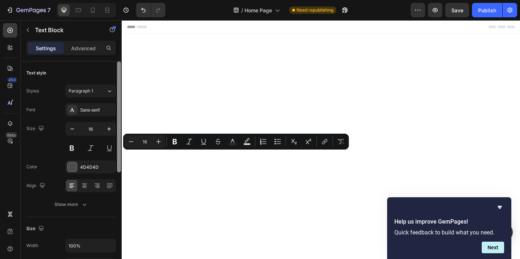
scroll to position [342, 0]
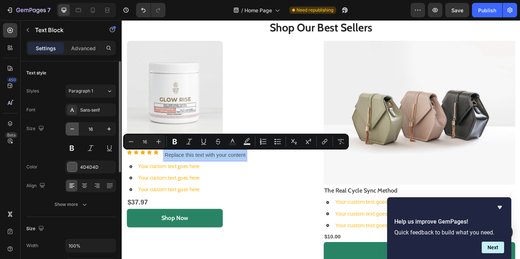
click at [73, 130] on icon "button" at bounding box center [72, 128] width 7 height 7
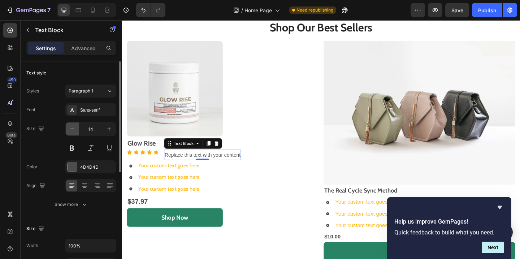
click at [73, 130] on icon "button" at bounding box center [72, 128] width 7 height 7
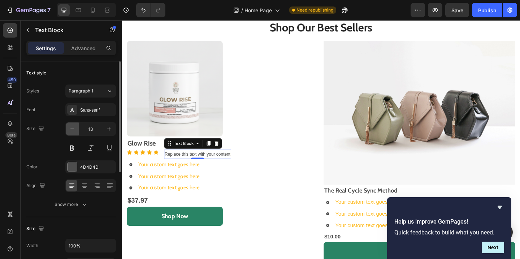
click at [73, 130] on icon "button" at bounding box center [72, 128] width 7 height 7
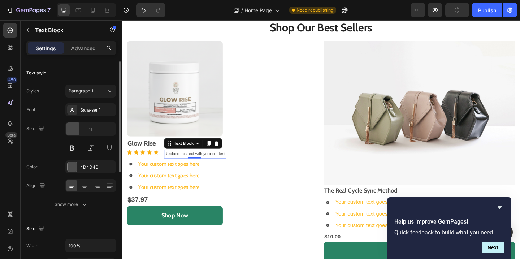
click at [73, 130] on icon "button" at bounding box center [72, 128] width 7 height 7
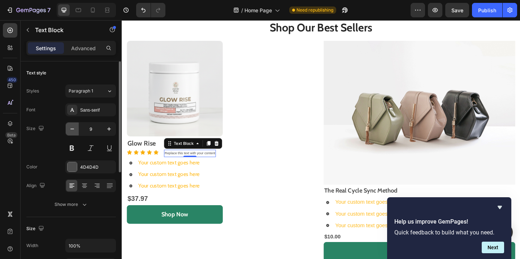
click at [73, 130] on icon "button" at bounding box center [72, 128] width 7 height 7
type input "7"
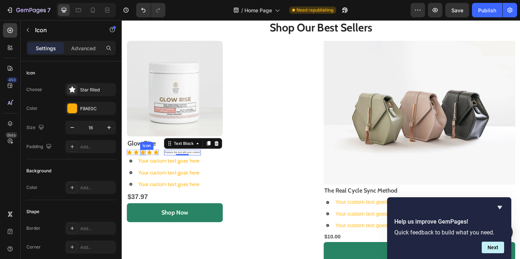
click at [145, 165] on div "Icon" at bounding box center [145, 164] width 6 height 6
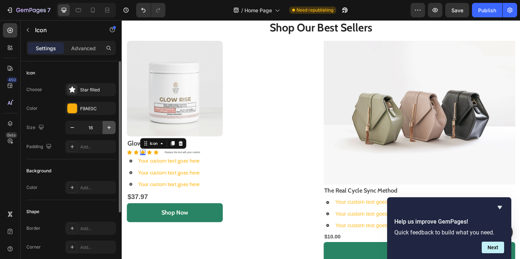
click at [110, 127] on icon "button" at bounding box center [108, 127] width 7 height 7
click at [77, 126] on button "button" at bounding box center [72, 127] width 13 height 13
type input "16"
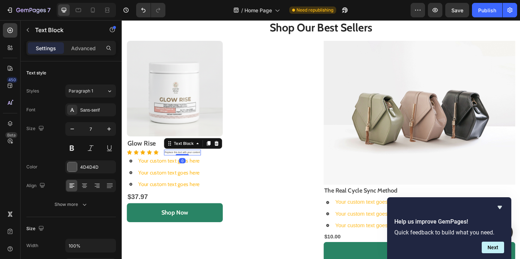
click at [178, 166] on p "Replace this text with your content" at bounding box center [187, 164] width 39 height 5
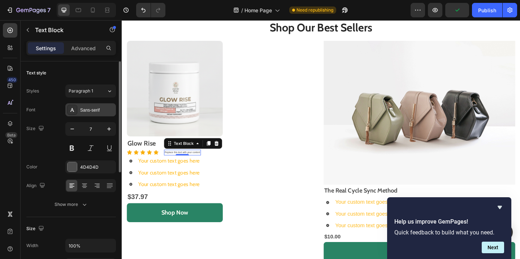
click at [100, 105] on div "Sans-serif" at bounding box center [90, 109] width 51 height 13
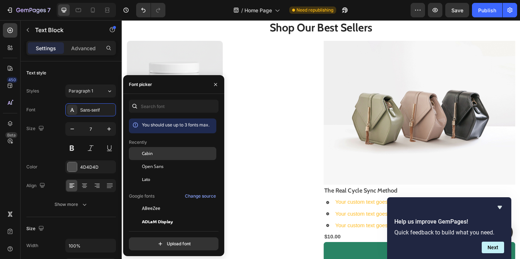
click at [144, 153] on span "Cabin" at bounding box center [147, 153] width 11 height 6
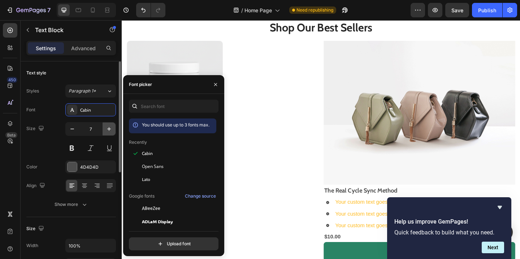
click at [108, 126] on icon "button" at bounding box center [108, 128] width 7 height 7
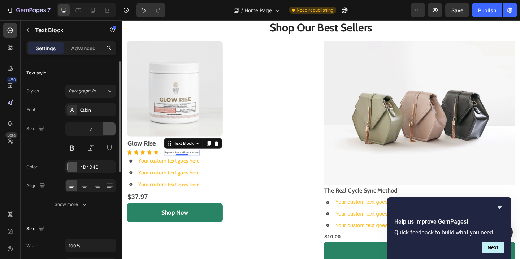
click at [108, 126] on icon "button" at bounding box center [108, 128] width 7 height 7
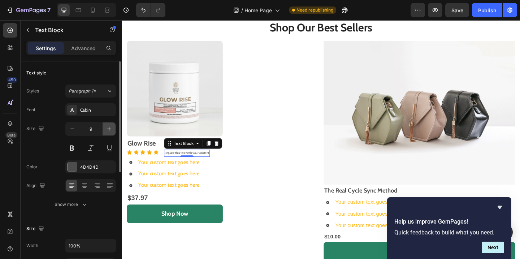
click at [108, 126] on icon "button" at bounding box center [108, 128] width 7 height 7
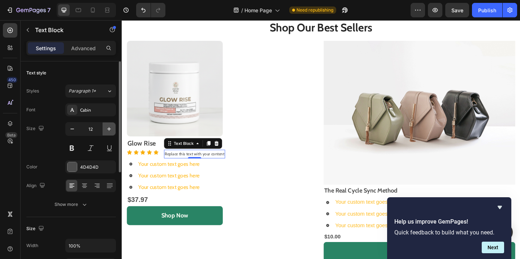
click at [108, 126] on icon "button" at bounding box center [108, 128] width 7 height 7
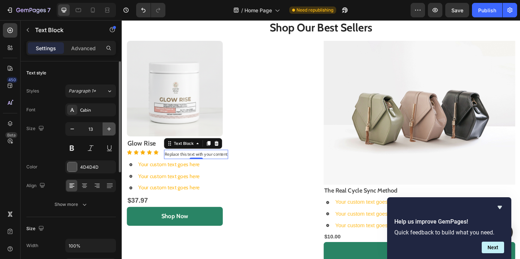
click at [109, 126] on icon "button" at bounding box center [108, 128] width 7 height 7
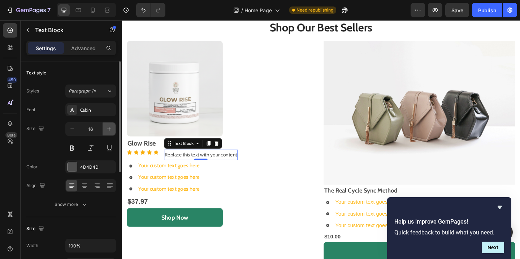
click at [109, 126] on icon "button" at bounding box center [108, 128] width 7 height 7
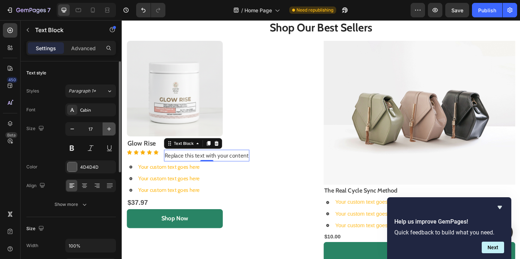
type input "18"
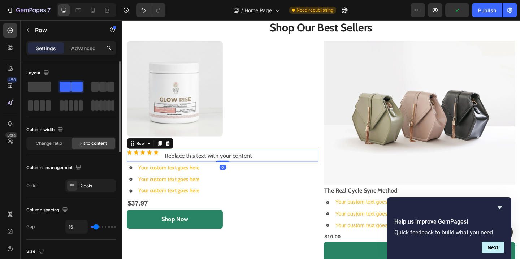
click at [150, 169] on div "Icon Icon Icon Icon Icon Icon List" at bounding box center [144, 167] width 35 height 13
click at [148, 169] on div "Icon Icon Icon Icon Icon Icon List" at bounding box center [144, 167] width 35 height 13
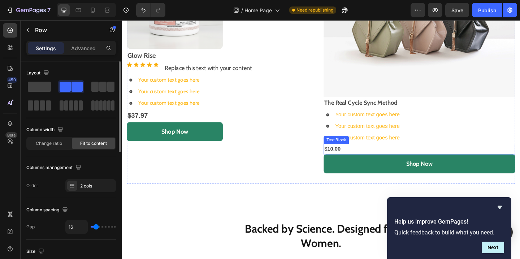
scroll to position [432, 0]
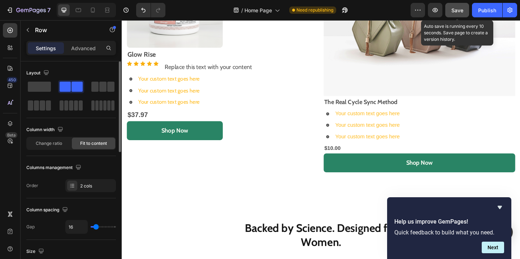
click at [456, 9] on span "Save" at bounding box center [457, 10] width 12 height 6
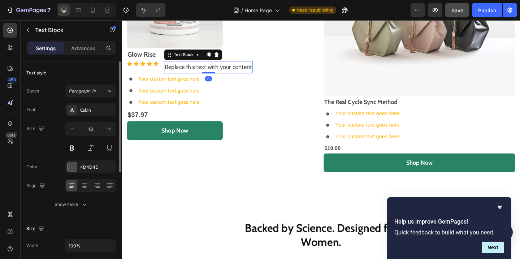
click at [196, 71] on div "Replace this text with your content" at bounding box center [216, 71] width 96 height 13
click at [196, 71] on p "Replace this text with your content" at bounding box center [215, 71] width 95 height 12
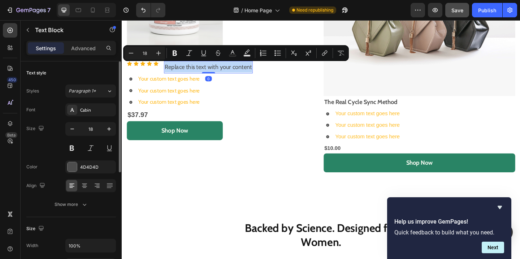
click at [196, 71] on p "Replace this text with your content" at bounding box center [215, 71] width 95 height 12
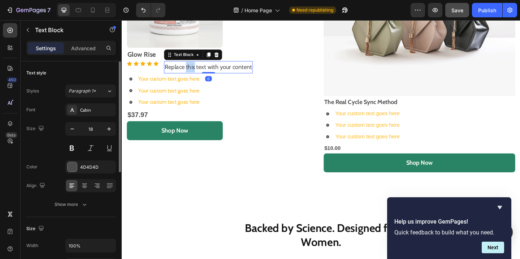
click at [196, 71] on p "Replace this text with your content" at bounding box center [215, 71] width 95 height 12
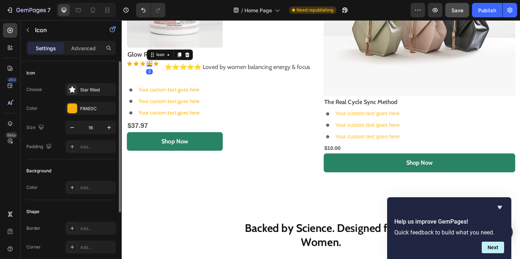
click at [153, 70] on div "Icon 0" at bounding box center [152, 68] width 6 height 6
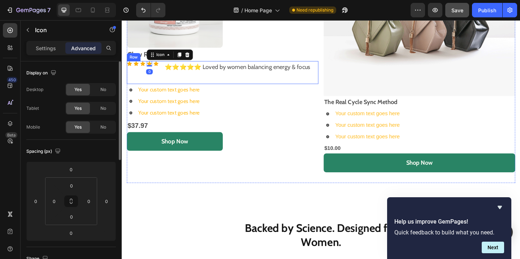
click at [165, 69] on div "Icon Icon Icon Icon 0 Icon Icon List ⭐️⭐️⭐️⭐️⭐️ Loved by women balancing energy…" at bounding box center [231, 77] width 208 height 25
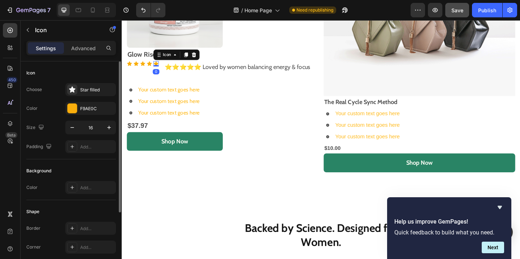
click at [161, 68] on icon at bounding box center [159, 68] width 6 height 6
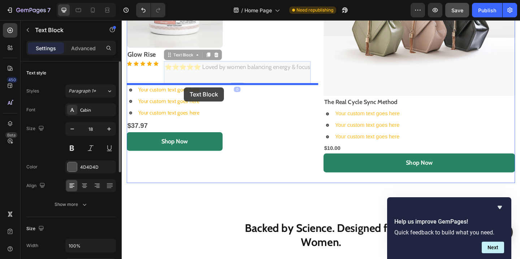
drag, startPoint x: 211, startPoint y: 70, endPoint x: 189, endPoint y: 93, distance: 31.2
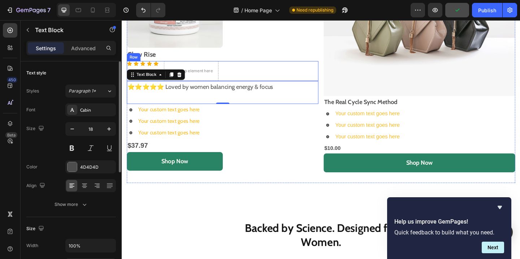
click at [254, 73] on div "Icon Icon Icon Icon Icon Icon List Drop element here Row" at bounding box center [231, 76] width 208 height 22
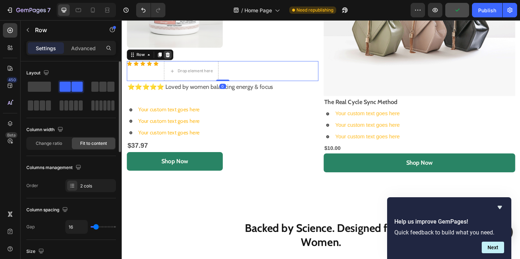
click at [173, 58] on icon at bounding box center [172, 58] width 6 height 6
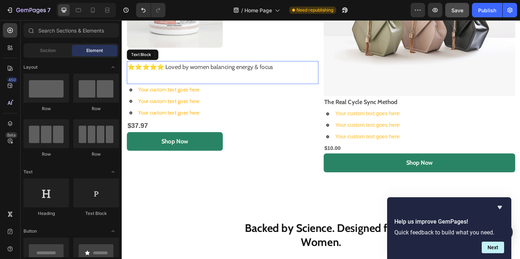
click at [159, 85] on p at bounding box center [231, 83] width 207 height 12
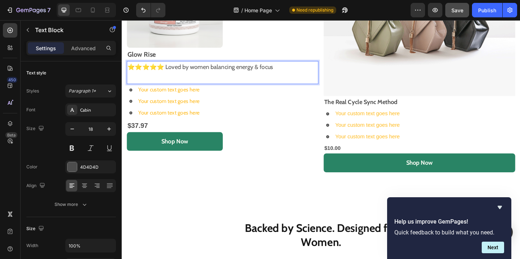
click at [150, 83] on p "Rich Text Editor. Editing area: main" at bounding box center [231, 83] width 207 height 12
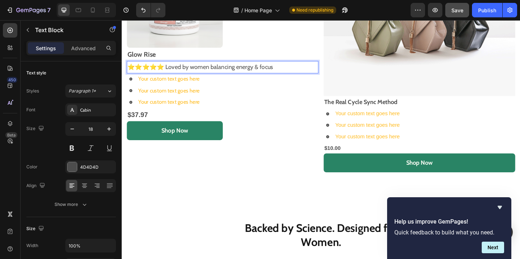
click at [162, 71] on p "⭐️⭐️⭐️⭐️⭐️ Loved by women balancing energy & focus" at bounding box center [231, 71] width 207 height 12
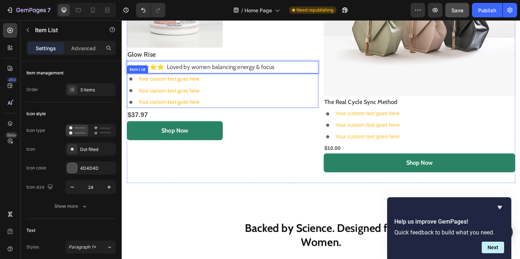
click at [190, 83] on div "Your custom text goes here" at bounding box center [173, 84] width 69 height 13
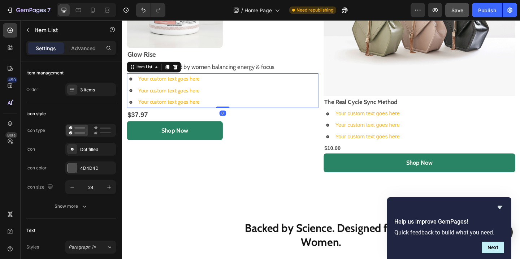
click at [199, 83] on div "Your custom text goes here" at bounding box center [173, 84] width 69 height 13
click at [199, 83] on p "Your custom text goes here" at bounding box center [173, 84] width 66 height 10
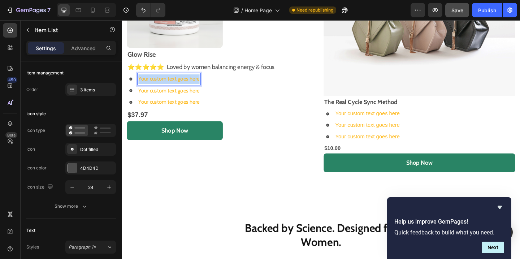
click at [199, 83] on p "Your custom text goes here" at bounding box center [173, 84] width 66 height 10
click at [167, 99] on p "Your custom text goes here" at bounding box center [191, 97] width 102 height 10
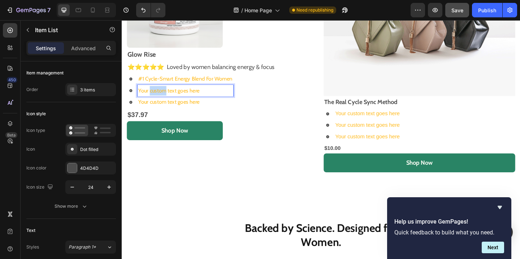
click at [167, 99] on p "Your custom text goes here" at bounding box center [191, 97] width 102 height 10
click at [178, 107] on p "Your custom text goes here" at bounding box center [191, 109] width 102 height 10
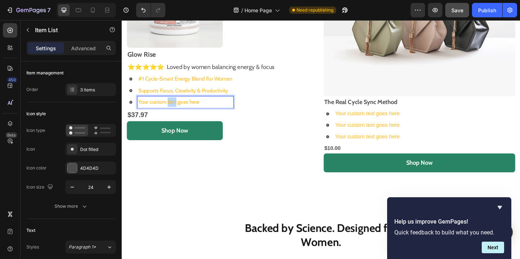
click at [178, 107] on p "Your custom text goes here" at bounding box center [191, 109] width 102 height 10
click at [165, 107] on p "Helps Reduce Fatigue Without Jitters Or Crashes" at bounding box center [198, 109] width 116 height 10
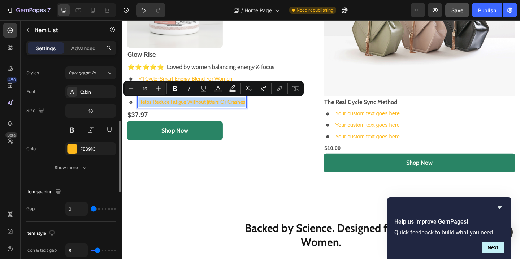
scroll to position [176, 0]
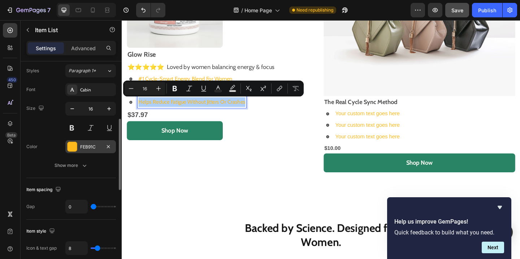
click at [75, 145] on div at bounding box center [72, 146] width 9 height 9
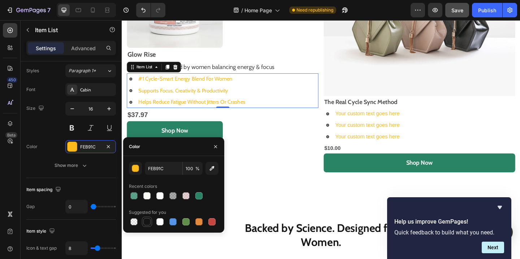
click at [148, 224] on div at bounding box center [146, 221] width 7 height 7
type input "151515"
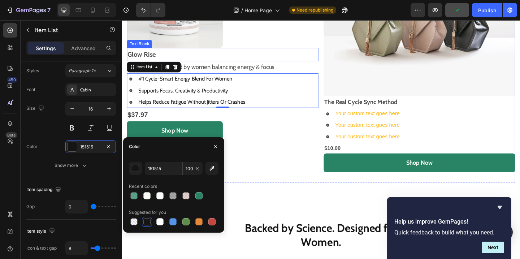
click at [330, 54] on p "Glow Rise" at bounding box center [231, 57] width 207 height 13
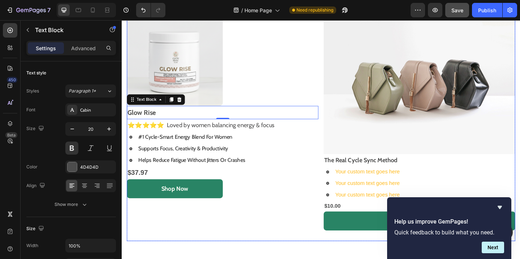
scroll to position [366, 0]
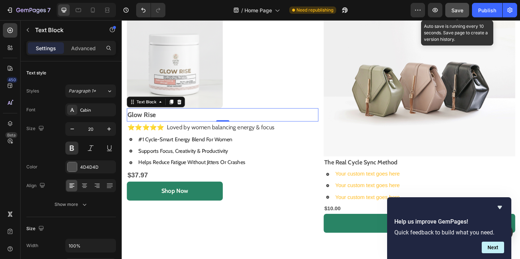
click at [461, 9] on span "Save" at bounding box center [457, 10] width 12 height 6
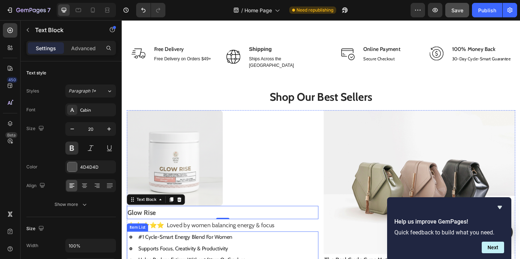
scroll to position [261, 0]
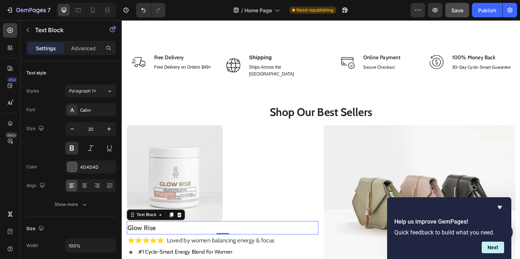
click at [303, 239] on p "Glow Rise" at bounding box center [231, 245] width 207 height 13
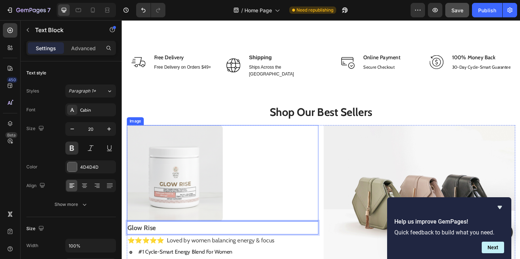
click at [309, 179] on div at bounding box center [231, 186] width 208 height 104
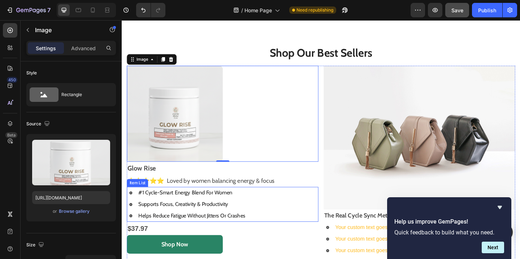
scroll to position [315, 0]
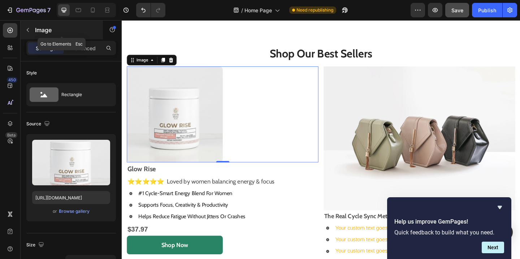
click at [31, 33] on button "button" at bounding box center [28, 30] width 12 height 12
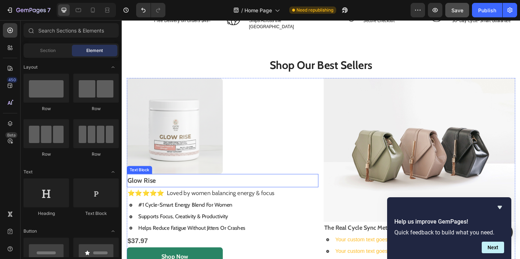
scroll to position [296, 0]
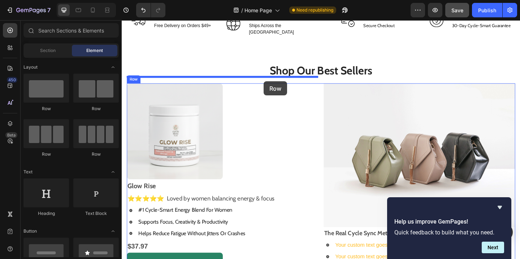
drag, startPoint x: 217, startPoint y: 154, endPoint x: 276, endPoint y: 87, distance: 90.0
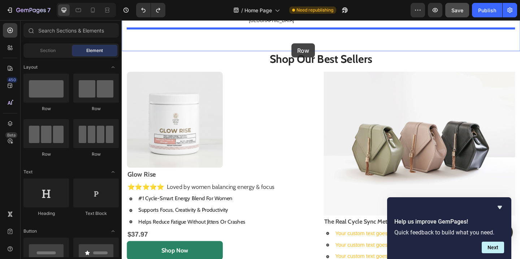
scroll to position [285, 0]
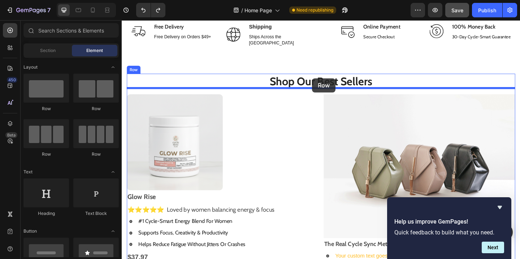
drag, startPoint x: 218, startPoint y: 149, endPoint x: 329, endPoint y: 83, distance: 128.2
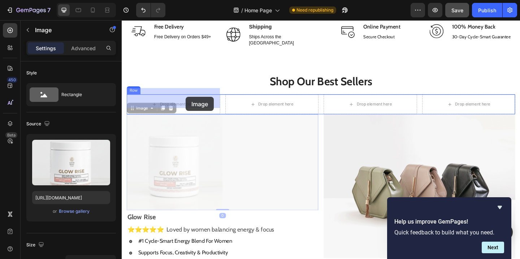
drag, startPoint x: 198, startPoint y: 164, endPoint x: 191, endPoint y: 104, distance: 60.3
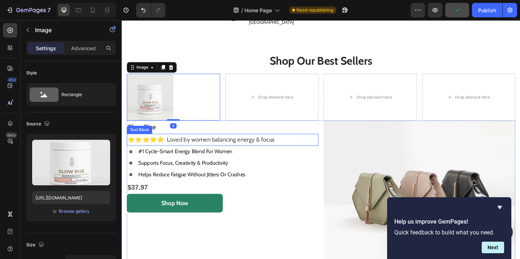
scroll to position [308, 0]
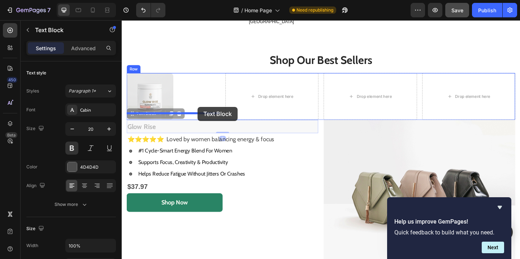
drag, startPoint x: 201, startPoint y: 130, endPoint x: 204, endPoint y: 114, distance: 15.4
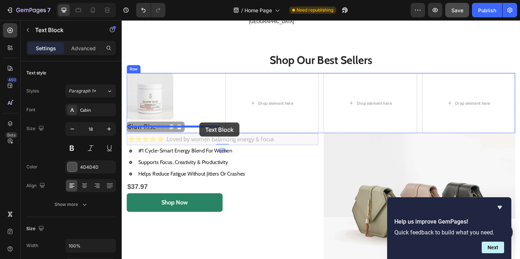
drag, startPoint x: 208, startPoint y: 143, endPoint x: 206, endPoint y: 131, distance: 12.0
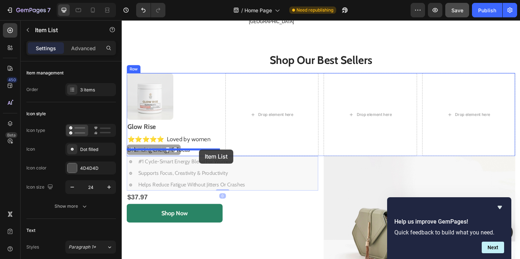
drag, startPoint x: 223, startPoint y: 170, endPoint x: 206, endPoint y: 161, distance: 19.9
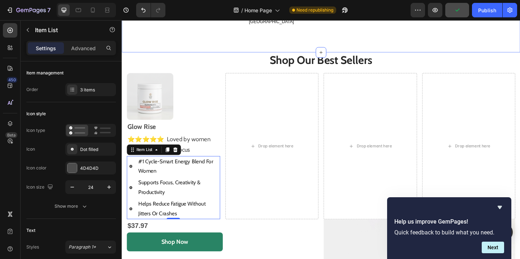
click at [462, 33] on div "Image Free Delivery Text block Free Delivery on Orders $49+ Text block Row Imag…" at bounding box center [338, 18] width 433 height 73
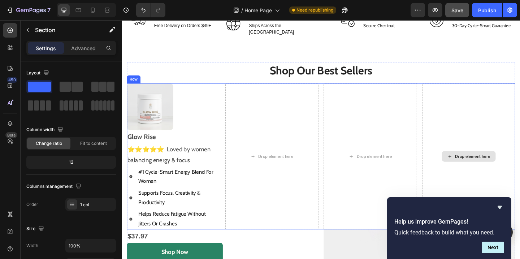
scroll to position [311, 0]
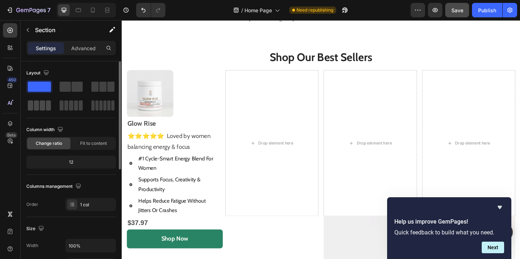
click at [46, 104] on span at bounding box center [48, 105] width 5 height 10
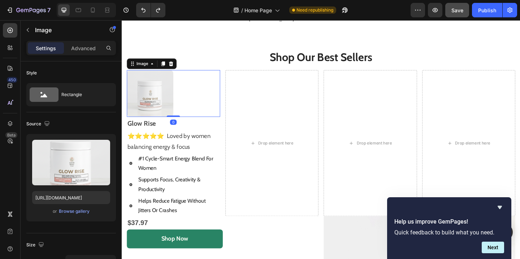
click at [167, 96] on img at bounding box center [152, 99] width 51 height 51
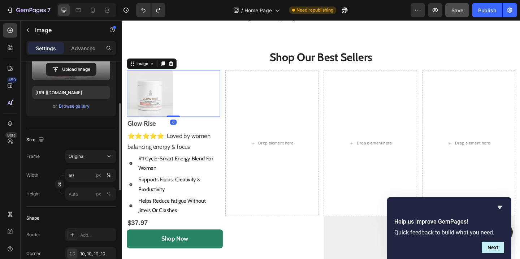
scroll to position [106, 0]
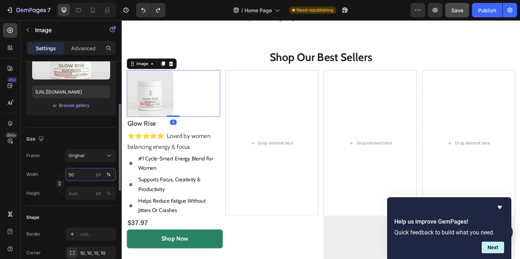
click at [78, 173] on input "50" at bounding box center [90, 174] width 51 height 13
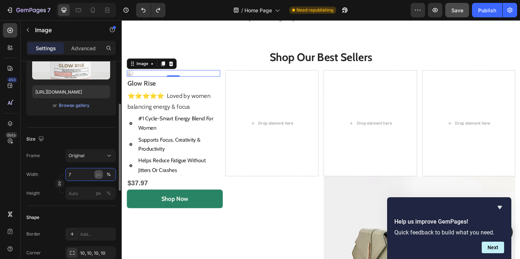
type input "75"
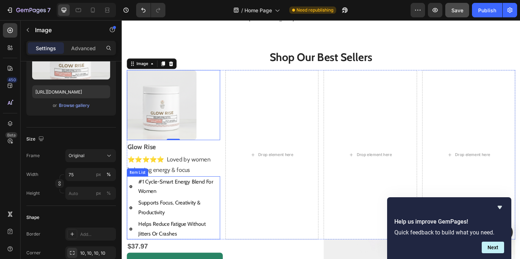
click at [203, 192] on p "#1 Cycle-Smart Energy Blend For Women" at bounding box center [184, 201] width 88 height 21
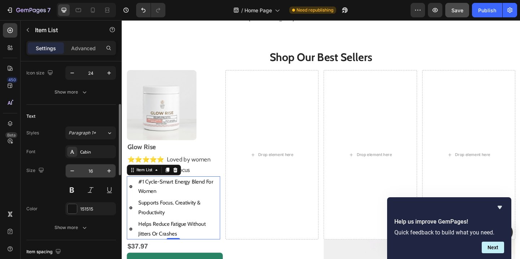
scroll to position [118, 0]
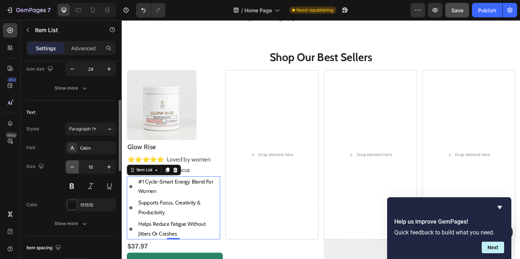
click at [71, 165] on icon "button" at bounding box center [72, 166] width 7 height 7
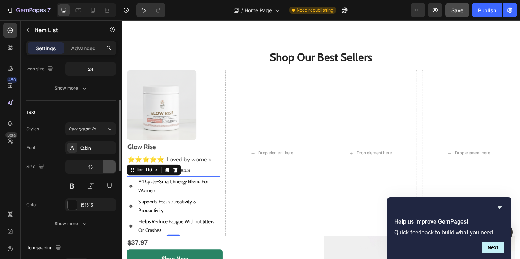
click at [111, 163] on icon "button" at bounding box center [108, 166] width 7 height 7
type input "16"
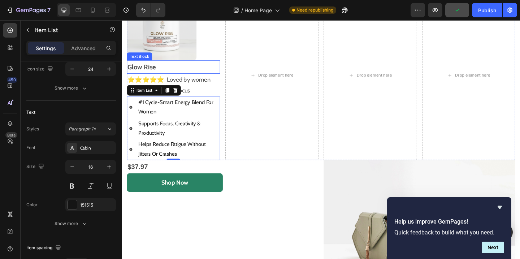
scroll to position [405, 0]
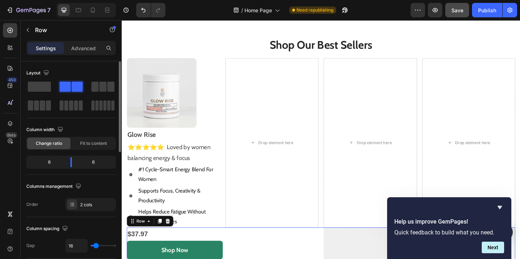
scroll to position [281, 0]
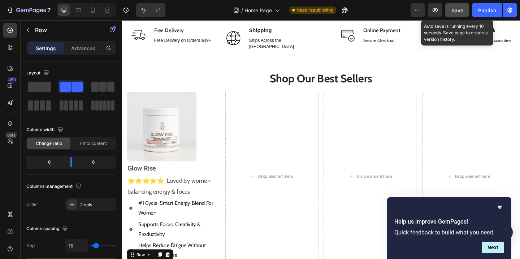
click at [465, 11] on button "Save" at bounding box center [457, 10] width 24 height 14
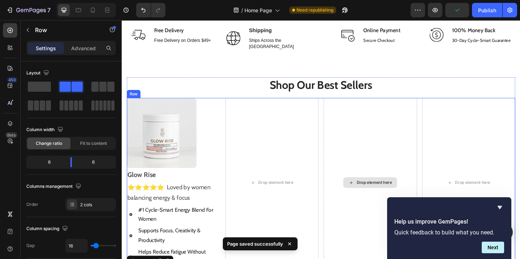
scroll to position [336, 0]
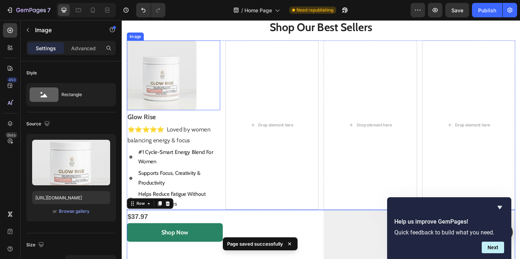
click at [197, 78] on img at bounding box center [165, 80] width 76 height 76
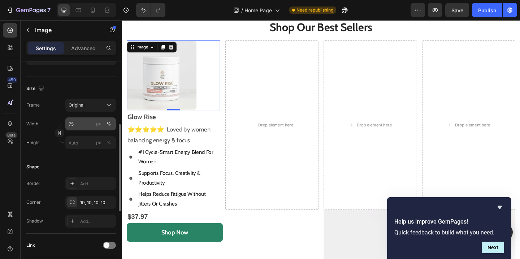
scroll to position [156, 0]
click at [76, 123] on input "75" at bounding box center [90, 124] width 51 height 13
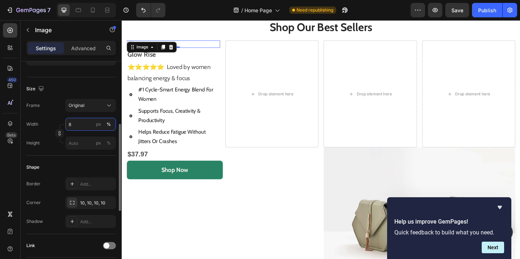
type input "80"
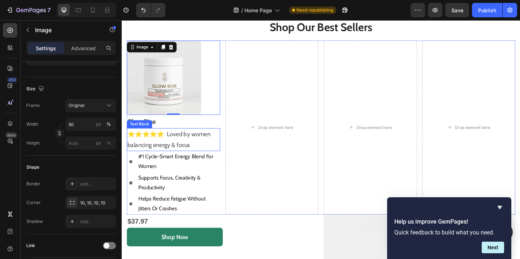
click at [192, 155] on p "⭐️⭐️⭐️⭐️⭐️ Loved by women balancing energy & focus" at bounding box center [178, 149] width 100 height 23
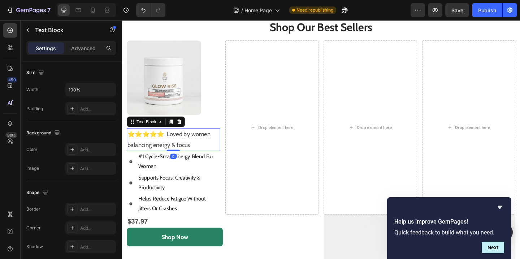
scroll to position [0, 0]
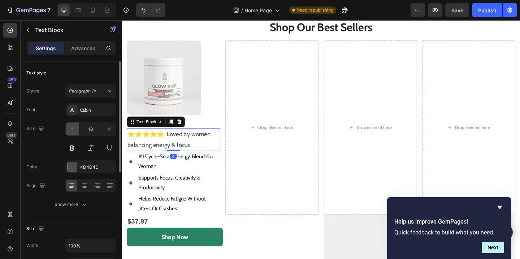
click at [73, 127] on icon "button" at bounding box center [72, 128] width 7 height 7
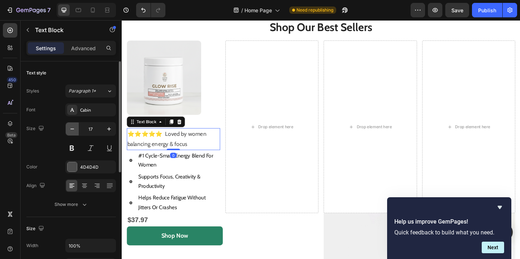
click at [73, 127] on icon "button" at bounding box center [72, 128] width 7 height 7
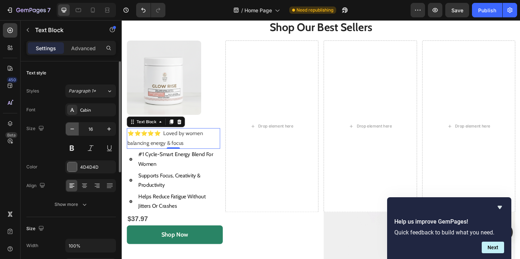
click at [73, 127] on icon "button" at bounding box center [72, 128] width 7 height 7
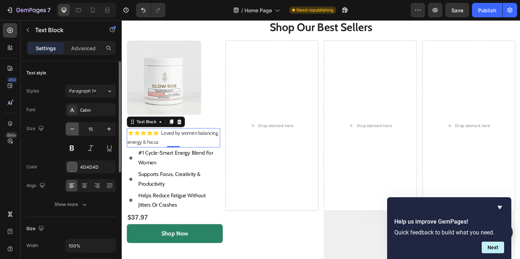
click at [73, 127] on icon "button" at bounding box center [72, 128] width 7 height 7
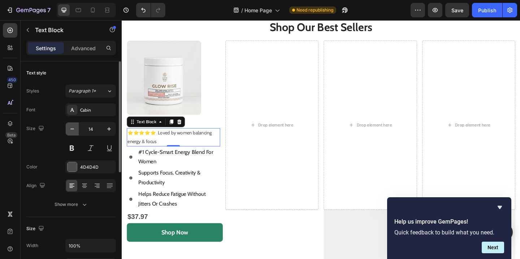
click at [73, 127] on icon "button" at bounding box center [72, 128] width 7 height 7
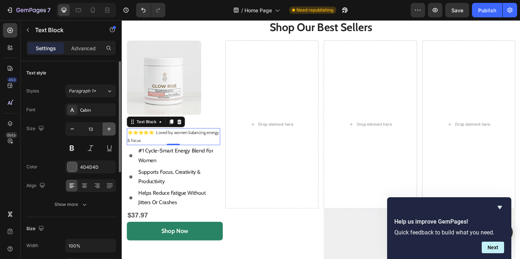
click at [109, 131] on icon "button" at bounding box center [108, 128] width 7 height 7
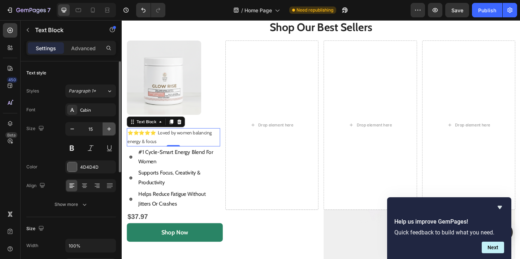
click at [109, 131] on icon "button" at bounding box center [108, 128] width 7 height 7
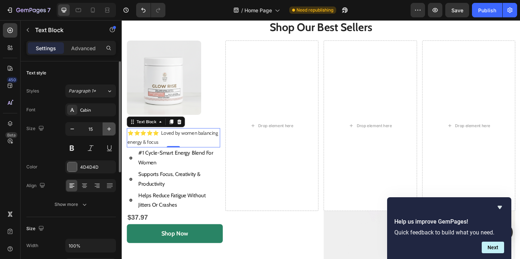
type input "16"
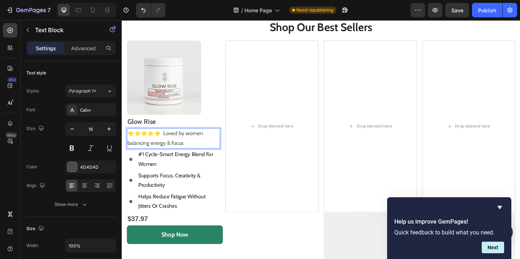
click at [150, 144] on p "⭐️⭐️⭐️⭐️⭐️ Loved by women balancing energy & focus" at bounding box center [178, 148] width 100 height 21
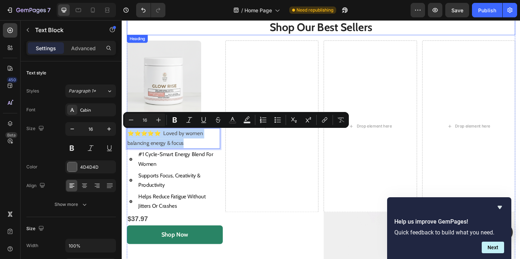
click at [457, 30] on h2 "Shop Our Best Sellers" at bounding box center [338, 27] width 422 height 17
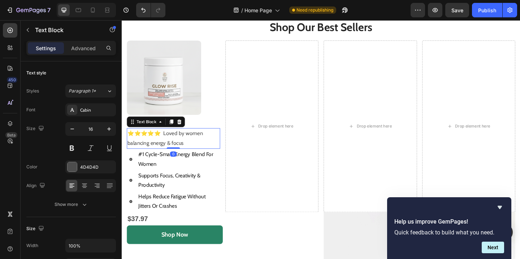
click at [175, 147] on p "⭐️⭐️⭐️⭐️⭐️ Loved by women balancing energy & focus" at bounding box center [178, 148] width 100 height 21
click at [75, 131] on icon "button" at bounding box center [72, 128] width 7 height 7
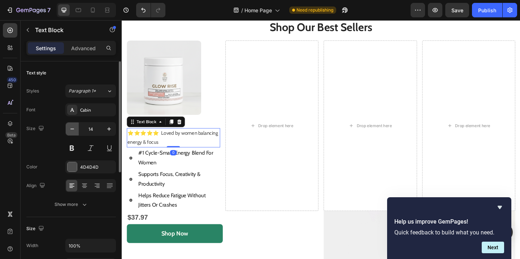
click at [75, 131] on icon "button" at bounding box center [72, 128] width 7 height 7
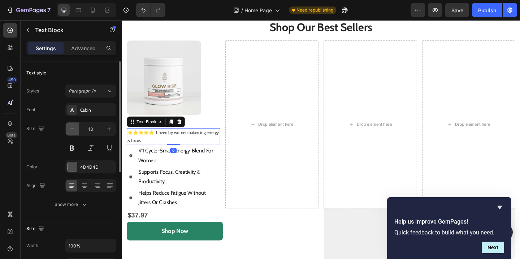
click at [75, 131] on icon "button" at bounding box center [72, 128] width 7 height 7
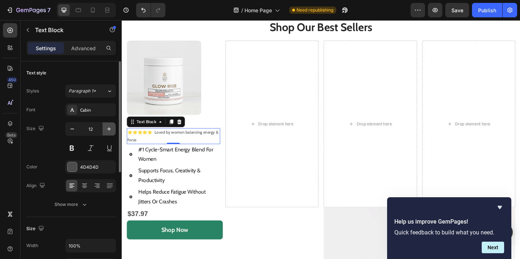
click at [108, 129] on icon "button" at bounding box center [109, 129] width 4 height 4
type input "13"
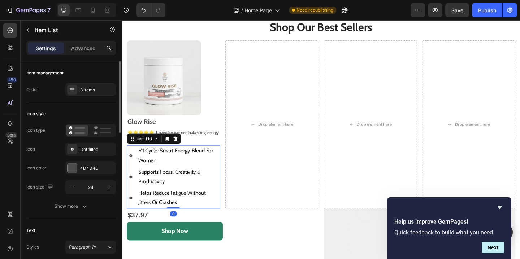
click at [148, 165] on p "#1 Cycle-Smart Energy Blend For Women" at bounding box center [184, 167] width 88 height 21
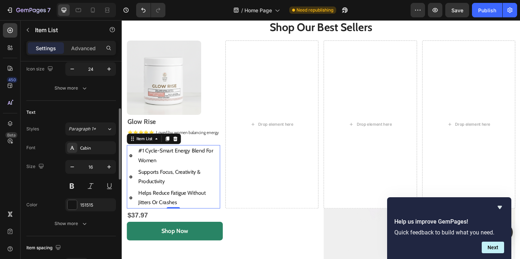
scroll to position [150, 0]
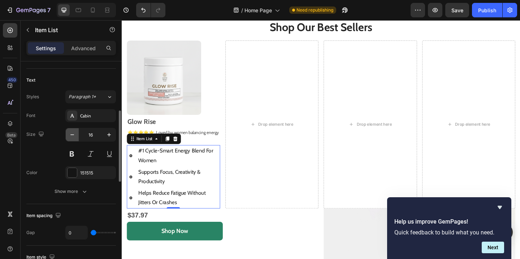
click at [70, 133] on icon "button" at bounding box center [72, 134] width 7 height 7
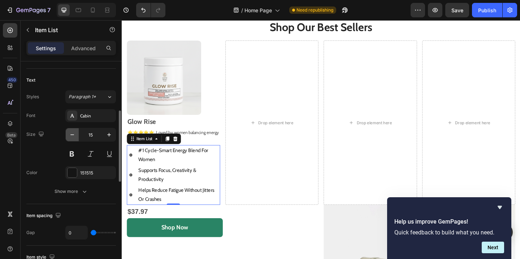
click at [70, 133] on icon "button" at bounding box center [72, 134] width 7 height 7
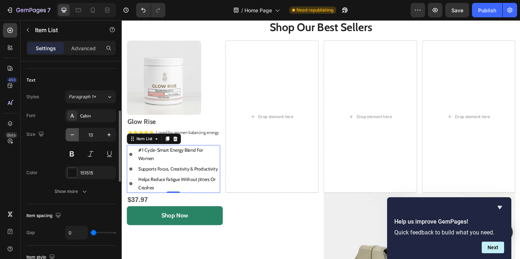
click at [70, 133] on icon "button" at bounding box center [72, 134] width 7 height 7
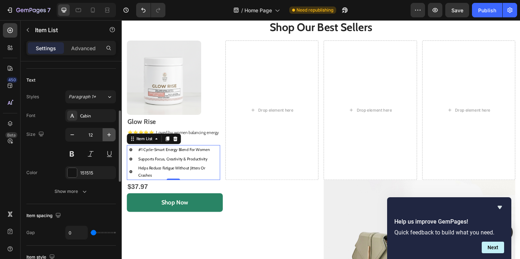
click at [109, 134] on icon "button" at bounding box center [109, 135] width 4 height 4
type input "13"
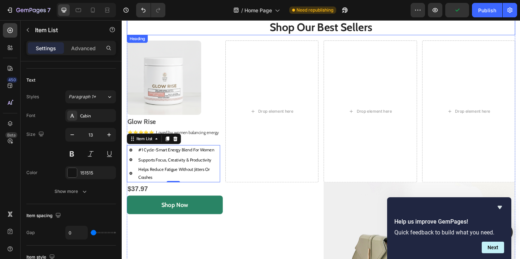
click at [415, 25] on h2 "Shop Our Best Sellers" at bounding box center [338, 27] width 422 height 17
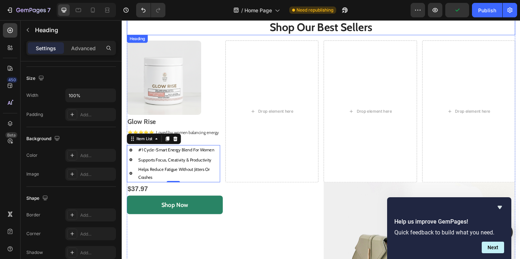
scroll to position [0, 0]
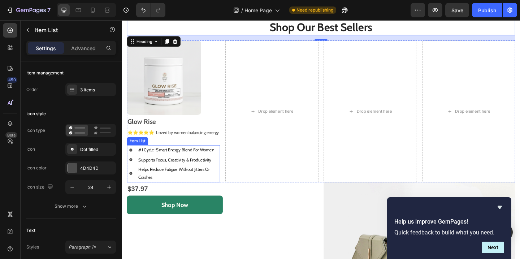
click at [131, 188] on icon at bounding box center [131, 186] width 9 height 9
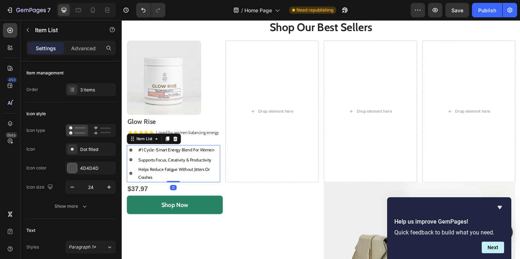
click at [142, 187] on p "Helps Reduce Fatigue Without Jitters Or Crashes" at bounding box center [184, 186] width 88 height 17
click at [132, 187] on icon at bounding box center [131, 186] width 3 height 3
click at [150, 183] on p "Helps Reduce Fatigue Without Jitters Or Crashes" at bounding box center [184, 186] width 88 height 17
click at [157, 189] on p "Helps Reduce Fatigue Without Jitters Or Crashes" at bounding box center [184, 186] width 88 height 17
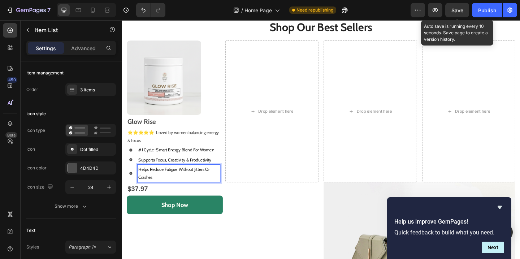
click at [454, 9] on span "Save" at bounding box center [457, 10] width 12 height 6
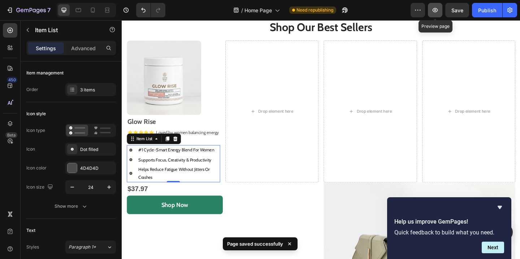
click at [432, 10] on icon "button" at bounding box center [434, 9] width 7 height 7
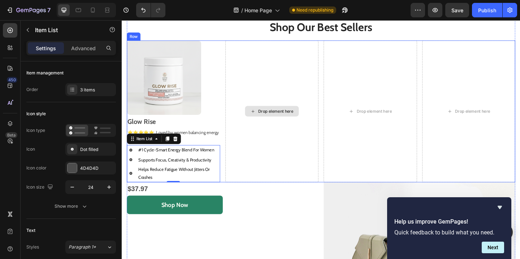
click at [270, 171] on div "Drop element here" at bounding box center [284, 119] width 101 height 154
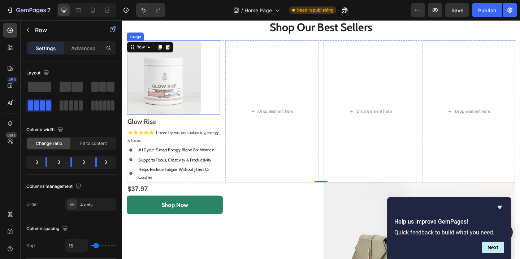
click at [205, 104] on img at bounding box center [167, 82] width 81 height 81
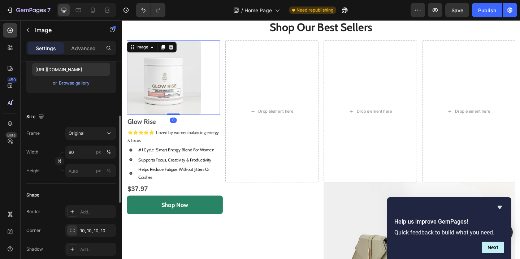
scroll to position [131, 0]
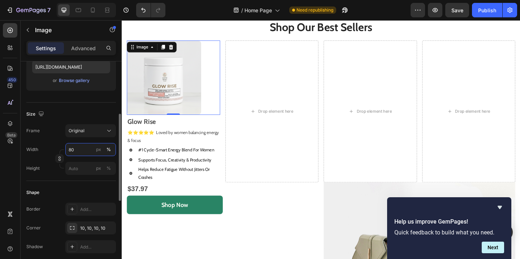
click at [86, 151] on input "80" at bounding box center [90, 149] width 51 height 13
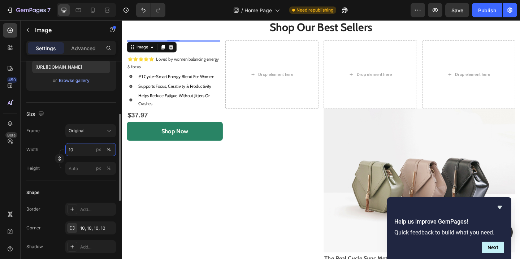
type input "100"
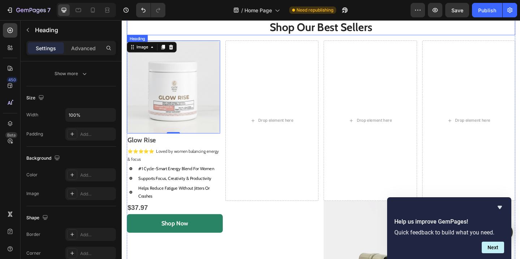
click at [436, 29] on h2 "Shop Our Best Sellers" at bounding box center [338, 27] width 422 height 17
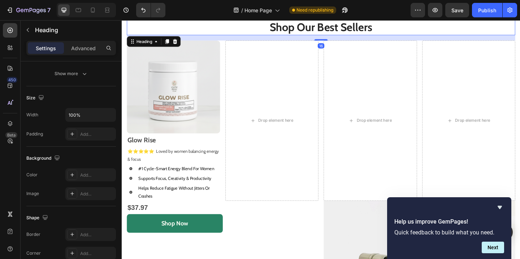
scroll to position [0, 0]
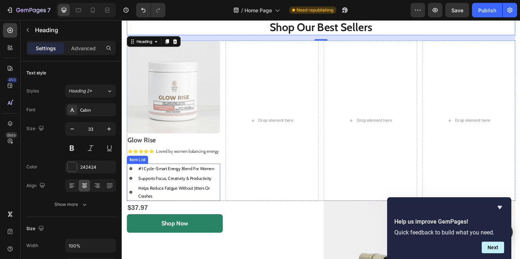
click at [145, 204] on p "Helps Reduce Fatigue Without Jitters Or Crashes" at bounding box center [184, 207] width 88 height 17
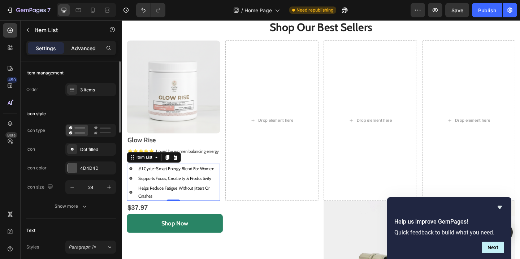
click at [91, 49] on p "Advanced" at bounding box center [83, 48] width 25 height 8
type input "100%"
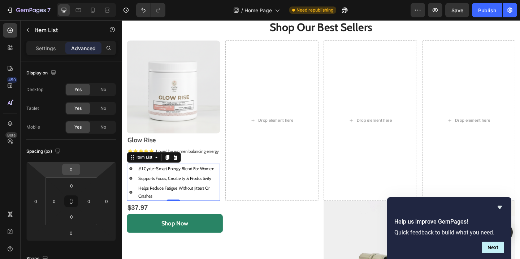
click at [79, 169] on div "0" at bounding box center [71, 170] width 18 height 12
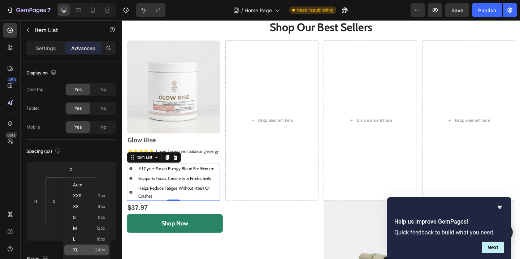
click at [99, 247] on div "XL 24px" at bounding box center [86, 249] width 45 height 11
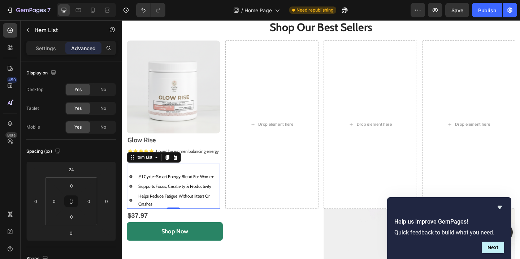
type input "0"
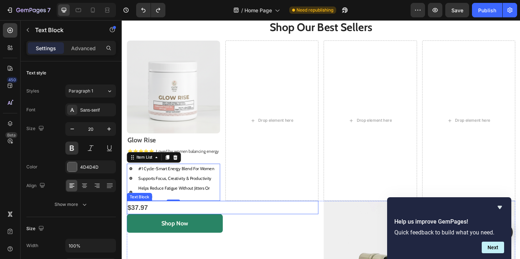
click at [146, 208] on div "Text Block" at bounding box center [140, 212] width 27 height 9
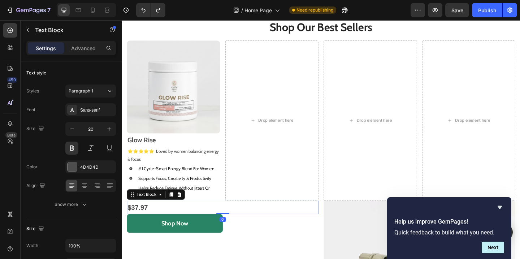
click at [158, 204] on p "Helps Reduce Fatigue Without Jitters Or Crashes" at bounding box center [184, 207] width 88 height 17
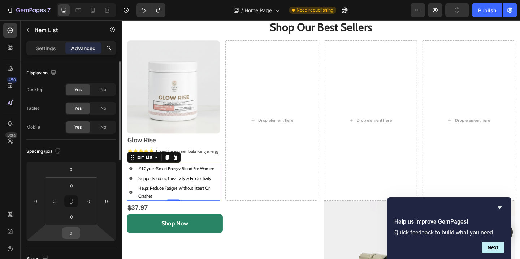
click at [73, 233] on input "0" at bounding box center [71, 232] width 14 height 11
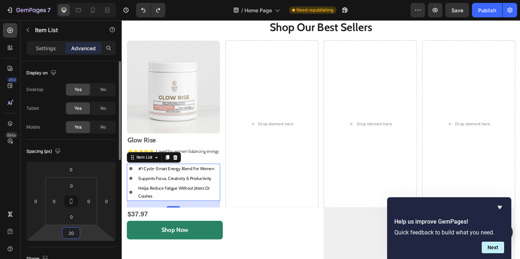
type input "2"
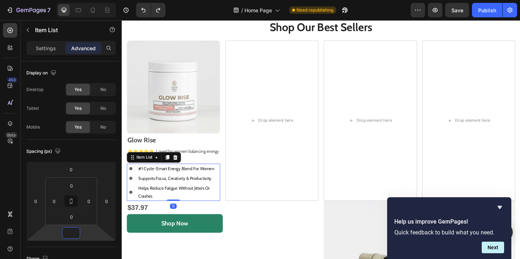
type input "0"
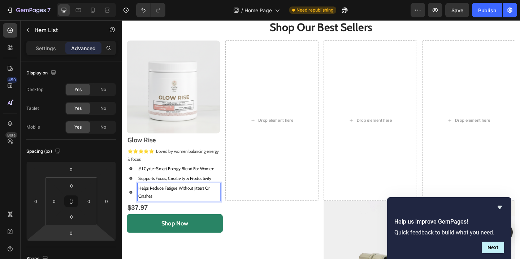
click at [131, 207] on icon at bounding box center [131, 207] width 9 height 9
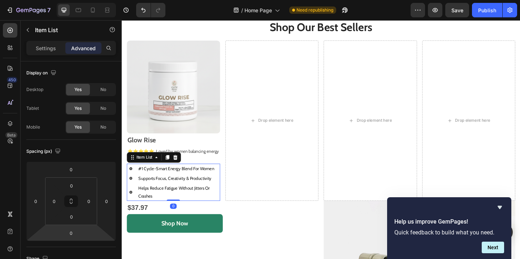
click at [131, 207] on icon at bounding box center [131, 207] width 9 height 9
click at [142, 203] on p "Helps Reduce Fatigue Without Jitters Or Crashes" at bounding box center [184, 207] width 88 height 17
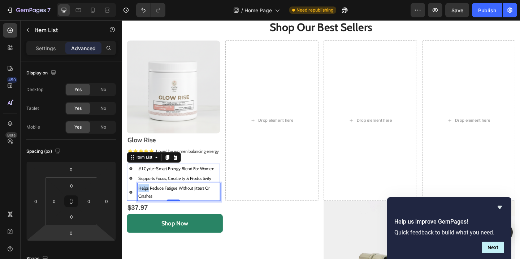
click at [142, 203] on p "Helps Reduce Fatigue Without Jitters Or Crashes" at bounding box center [184, 207] width 88 height 17
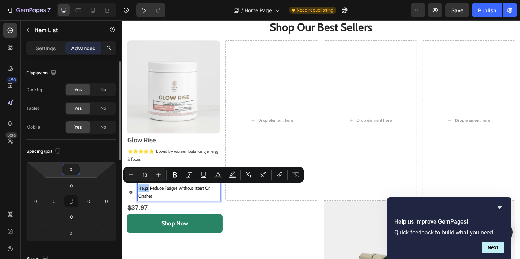
click at [75, 172] on input "0" at bounding box center [71, 169] width 14 height 11
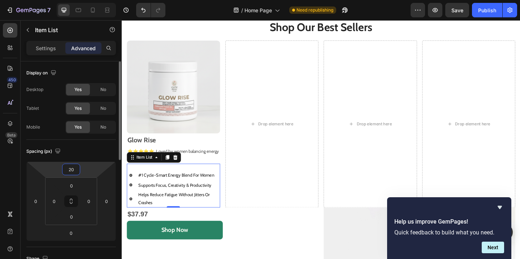
click at [75, 170] on input "20" at bounding box center [71, 169] width 14 height 11
type input "0"
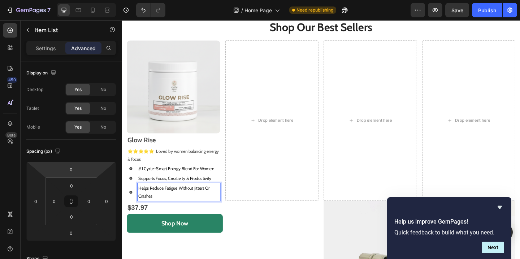
click at [141, 204] on p "Helps Reduce Fatigue Without Jitters Or Crashes" at bounding box center [184, 207] width 88 height 17
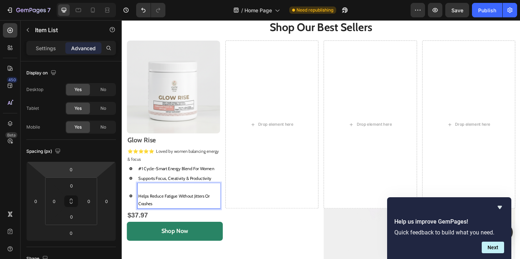
click at [159, 221] on p "Helps Reduce Fatigue Without Jitters Or Crashes" at bounding box center [184, 215] width 88 height 17
click at [164, 204] on p "Rich Text Editor. Editing area: main" at bounding box center [184, 203] width 88 height 8
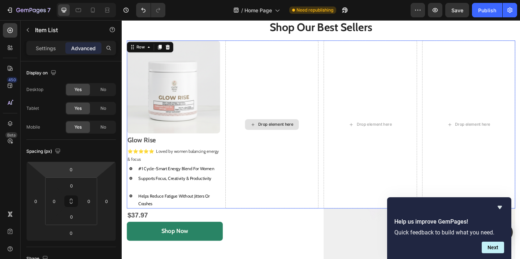
click at [319, 83] on div "Drop element here" at bounding box center [284, 133] width 101 height 183
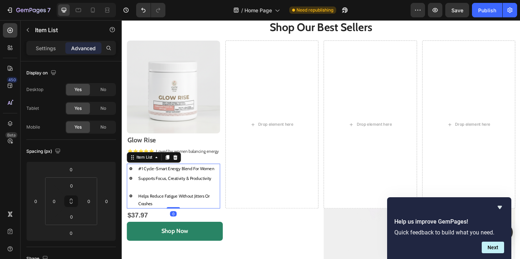
click at [162, 201] on p "Rich Text Editor. Editing area: main" at bounding box center [184, 203] width 88 height 8
click at [156, 203] on p "Rich Text Editor. Editing area: main" at bounding box center [184, 203] width 88 height 8
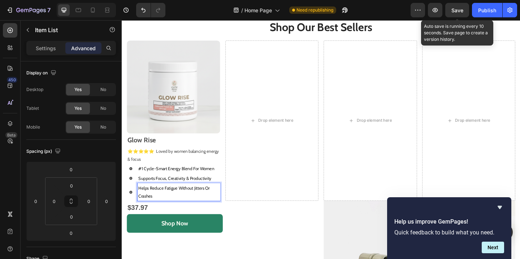
click at [460, 12] on span "Save" at bounding box center [457, 10] width 12 height 6
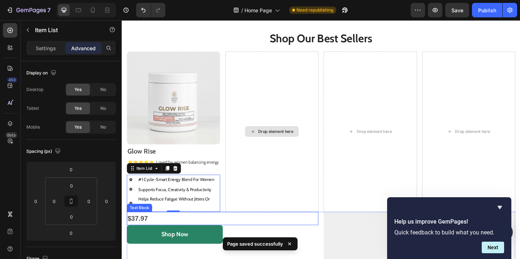
scroll to position [317, 0]
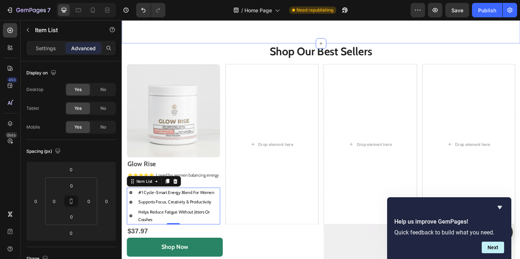
click at [329, 22] on div "Image Free Delivery Text block Free Delivery on Orders $49+ Text block Row Imag…" at bounding box center [338, 8] width 433 height 73
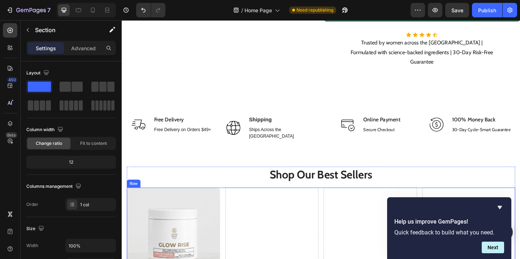
scroll to position [173, 0]
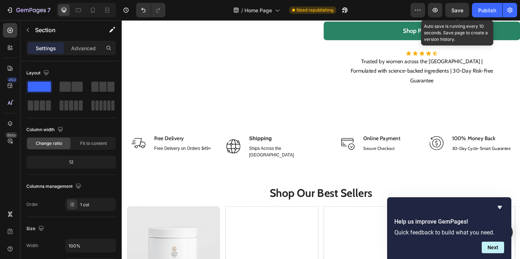
click at [454, 11] on span "Save" at bounding box center [457, 10] width 12 height 6
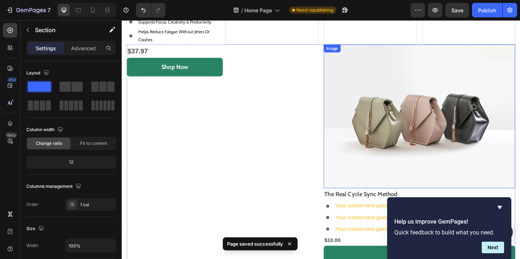
scroll to position [493, 0]
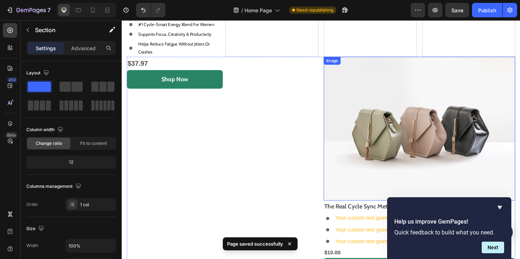
click at [454, 124] on img at bounding box center [445, 138] width 208 height 156
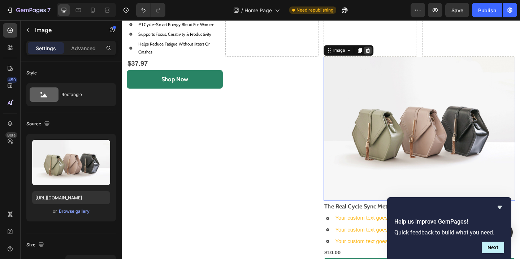
click at [389, 53] on icon at bounding box center [389, 53] width 6 height 6
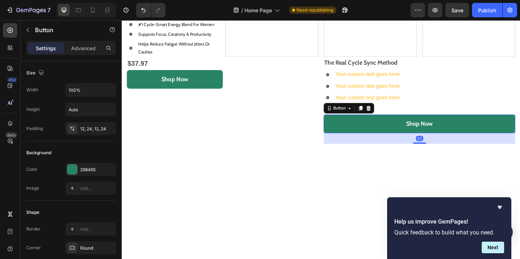
click at [477, 131] on button "Shop Now" at bounding box center [445, 133] width 208 height 20
click at [390, 117] on icon at bounding box center [390, 115] width 5 height 5
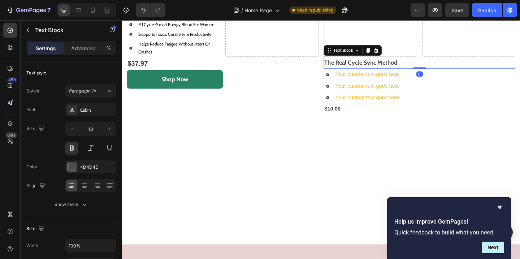
click at [445, 67] on p "The Real Cycle Sync Method" at bounding box center [445, 67] width 207 height 12
click at [399, 50] on icon at bounding box center [398, 53] width 6 height 6
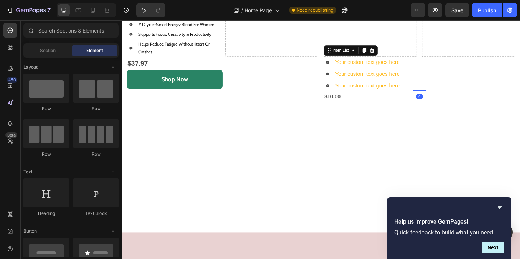
click at [434, 70] on div "Your custom text goes here Your custom text goes here Your custom text goes here" at bounding box center [445, 79] width 208 height 38
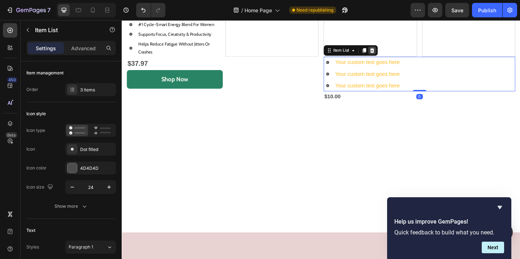
click at [396, 52] on icon at bounding box center [394, 53] width 5 height 5
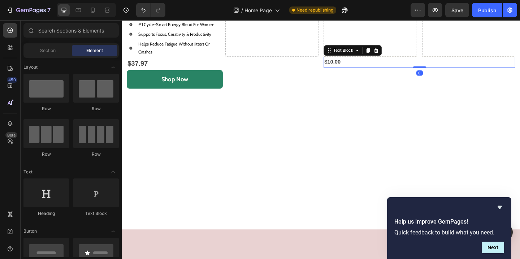
click at [363, 67] on p "$10.00" at bounding box center [445, 66] width 207 height 10
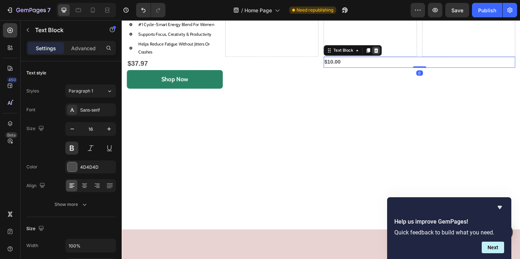
click at [400, 53] on icon at bounding box center [398, 53] width 6 height 6
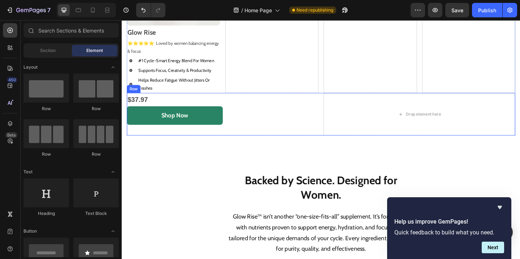
scroll to position [450, 0]
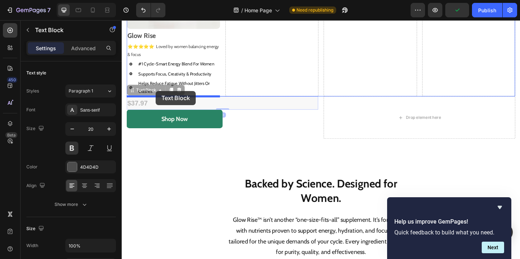
drag, startPoint x: 143, startPoint y: 110, endPoint x: 159, endPoint y: 97, distance: 19.7
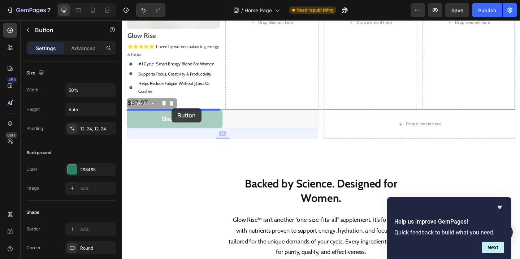
drag, startPoint x: 178, startPoint y: 134, endPoint x: 176, endPoint y: 116, distance: 18.5
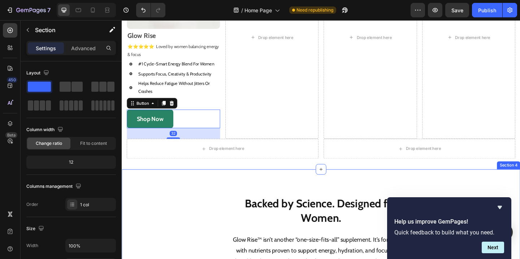
click at [334, 196] on div "Backed by Science. Designed for Women. Text block Glow Rise™ isn’t another “one…" at bounding box center [338, 247] width 433 height 130
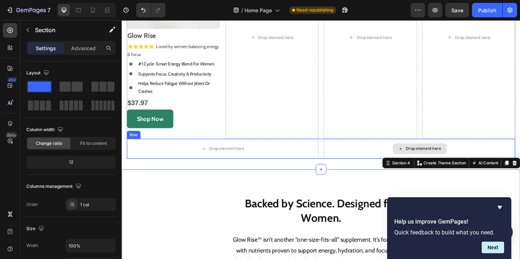
click at [377, 161] on div "Drop element here" at bounding box center [445, 160] width 208 height 22
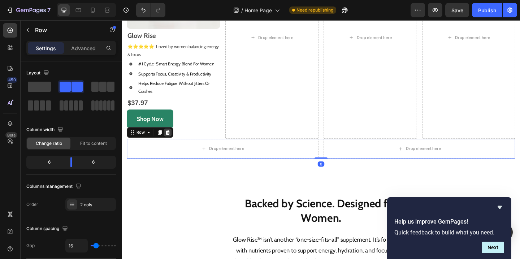
click at [171, 142] on icon at bounding box center [171, 142] width 5 height 5
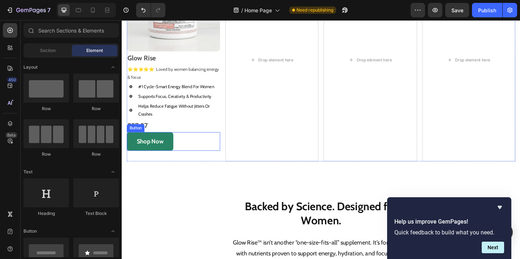
scroll to position [408, 0]
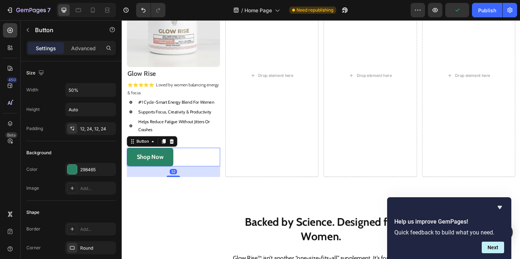
click at [172, 171] on button "Shop Now" at bounding box center [152, 169] width 51 height 20
click at [87, 91] on input "50%" at bounding box center [91, 89] width 50 height 13
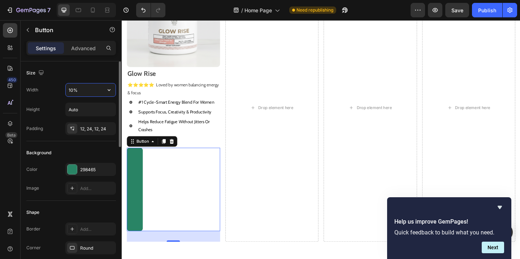
type input "100%"
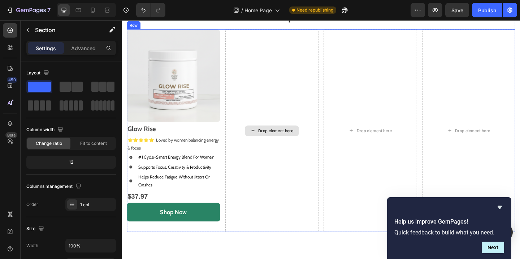
scroll to position [352, 0]
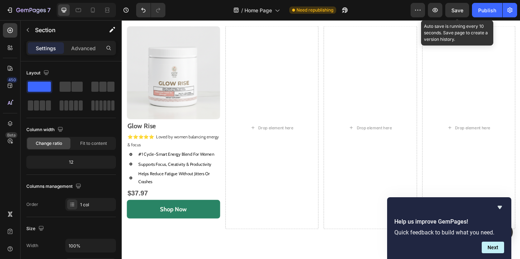
click at [455, 10] on span "Save" at bounding box center [457, 10] width 12 height 6
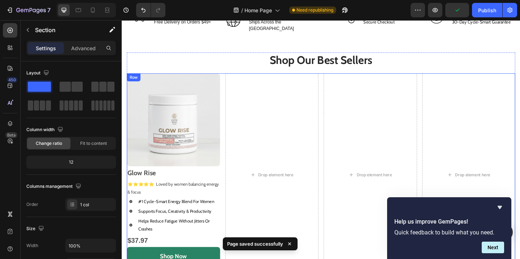
scroll to position [292, 0]
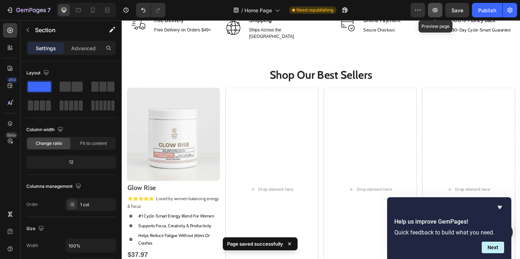
click at [437, 14] on button "button" at bounding box center [435, 10] width 14 height 14
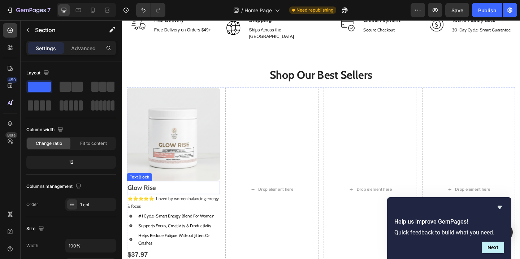
click at [166, 196] on p "Glow Rise" at bounding box center [178, 202] width 100 height 13
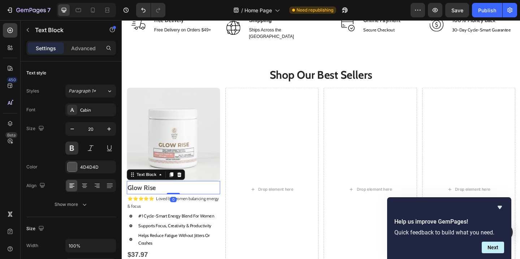
click at [166, 196] on p "Glow Rise" at bounding box center [178, 202] width 100 height 13
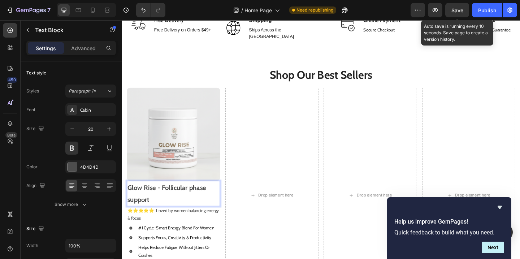
click at [459, 10] on span "Save" at bounding box center [457, 10] width 12 height 6
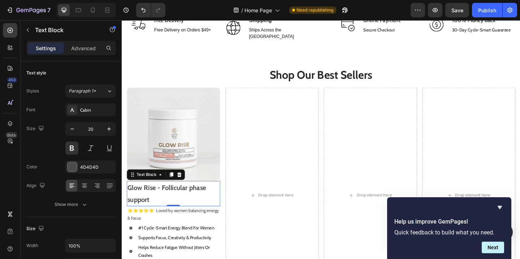
click at [195, 196] on p "Glow Rise - Follicular phase support" at bounding box center [178, 209] width 100 height 26
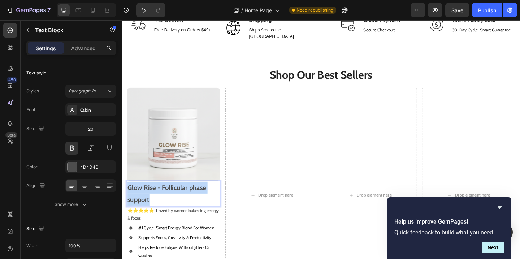
click at [195, 196] on p "Glow Rise - Follicular phase support" at bounding box center [178, 209] width 100 height 26
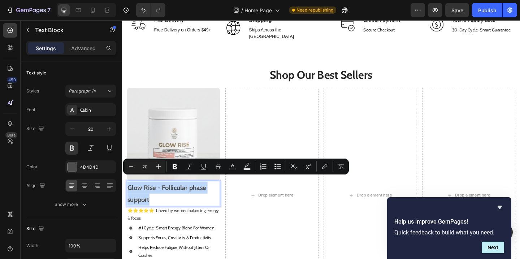
click at [196, 196] on p "Glow Rise - Follicular phase support" at bounding box center [178, 209] width 100 height 26
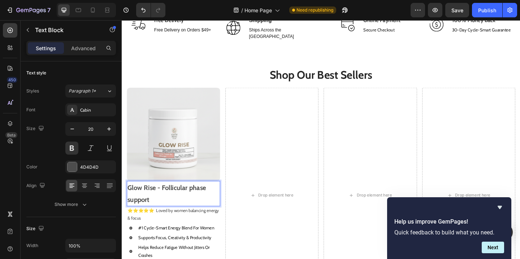
click at [166, 196] on p "Glow Rise - Follicular phase support" at bounding box center [178, 209] width 100 height 26
drag, startPoint x: 165, startPoint y: 195, endPoint x: 192, endPoint y: 203, distance: 28.6
click at [192, 203] on p "Glow Rise - Follicular phase support" at bounding box center [178, 209] width 100 height 26
click at [203, 152] on img at bounding box center [177, 144] width 101 height 101
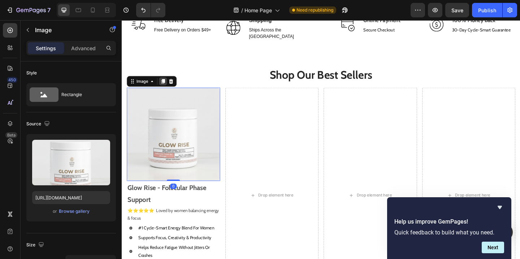
click at [165, 84] on icon at bounding box center [167, 87] width 6 height 6
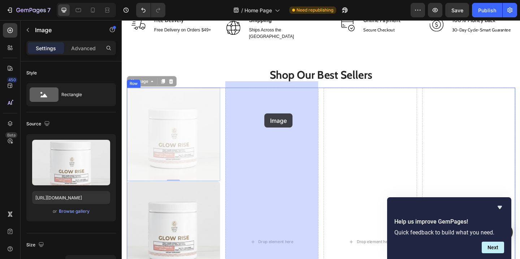
drag, startPoint x: 183, startPoint y: 152, endPoint x: 277, endPoint y: 122, distance: 98.5
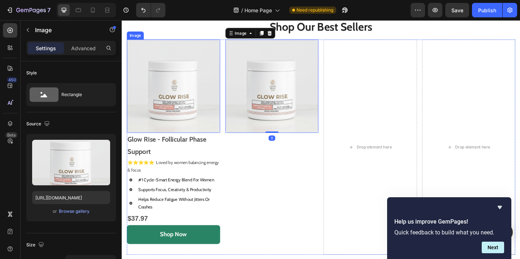
scroll to position [357, 0]
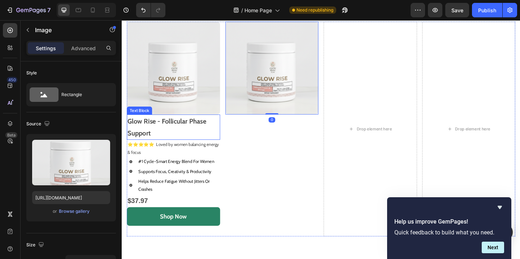
click at [198, 138] on p "Glow Rise - Follicular Phase Support" at bounding box center [178, 136] width 100 height 26
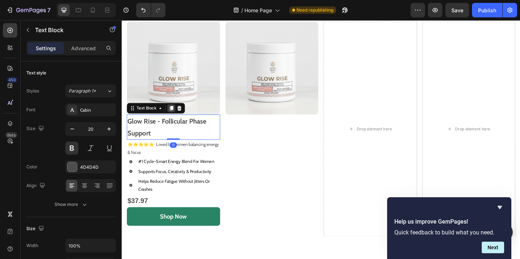
click at [174, 117] on icon at bounding box center [176, 116] width 4 height 5
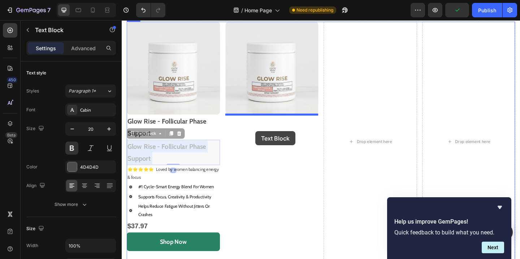
drag, startPoint x: 182, startPoint y: 159, endPoint x: 267, endPoint y: 141, distance: 87.2
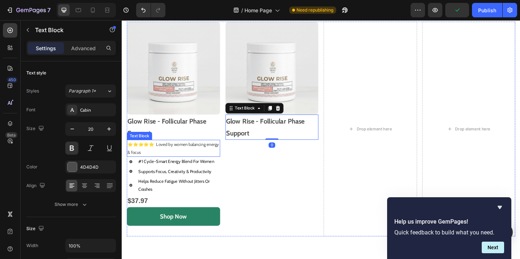
click at [188, 160] on p "⭐️⭐️⭐️⭐️⭐️ Loved by women balancing energy & focus" at bounding box center [178, 159] width 100 height 17
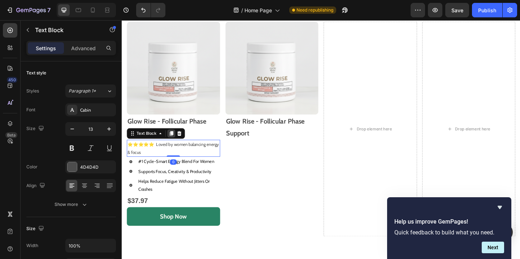
click at [175, 146] on icon at bounding box center [176, 143] width 4 height 5
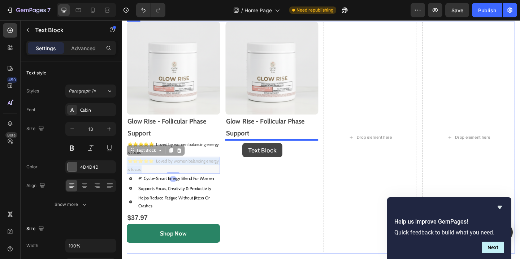
drag, startPoint x: 178, startPoint y: 176, endPoint x: 253, endPoint y: 154, distance: 77.7
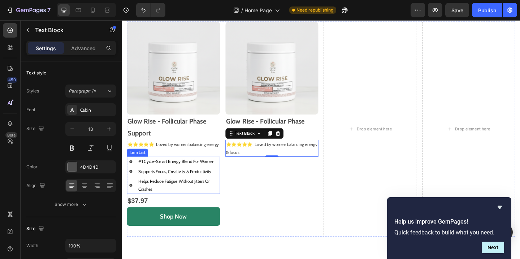
click at [135, 164] on div "Item List" at bounding box center [139, 164] width 20 height 6
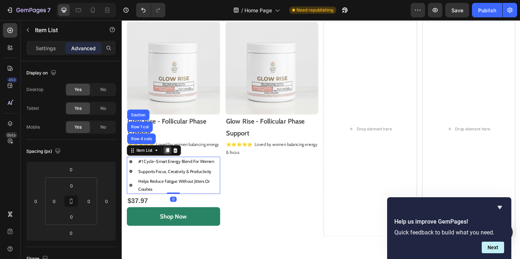
click at [174, 162] on icon at bounding box center [171, 162] width 6 height 6
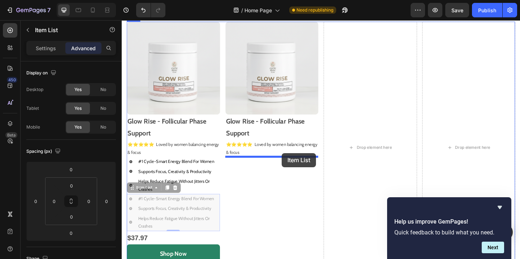
drag, startPoint x: 135, startPoint y: 201, endPoint x: 296, endPoint y: 165, distance: 165.1
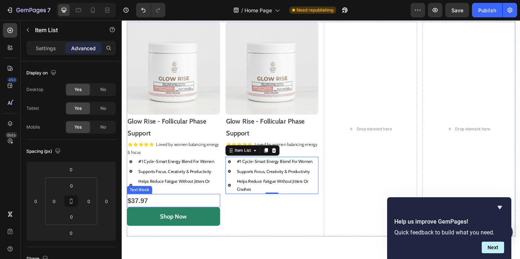
click at [163, 214] on p "$37.97" at bounding box center [178, 216] width 100 height 13
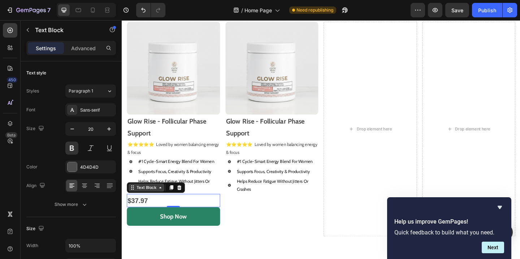
click at [132, 203] on icon at bounding box center [133, 202] width 6 height 6
click at [174, 205] on div at bounding box center [175, 202] width 9 height 9
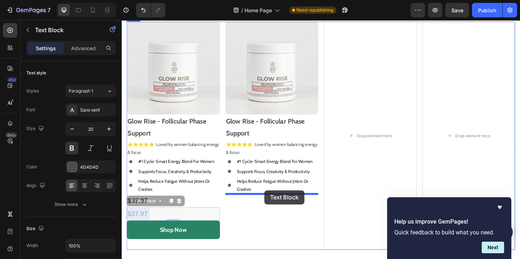
drag, startPoint x: 173, startPoint y: 229, endPoint x: 277, endPoint y: 205, distance: 106.3
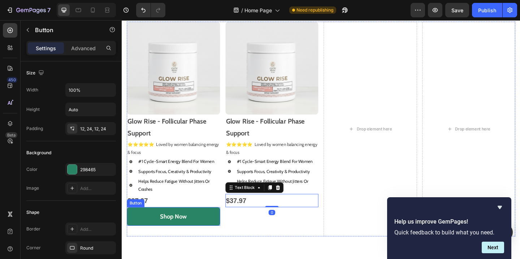
click at [203, 229] on button "Shop Now" at bounding box center [177, 234] width 101 height 20
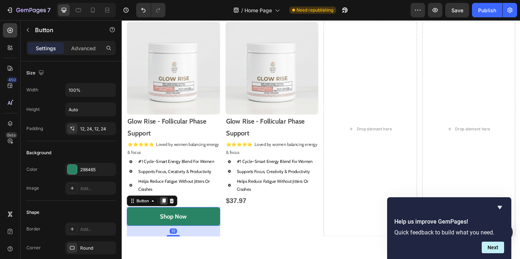
click at [166, 215] on icon at bounding box center [167, 216] width 4 height 5
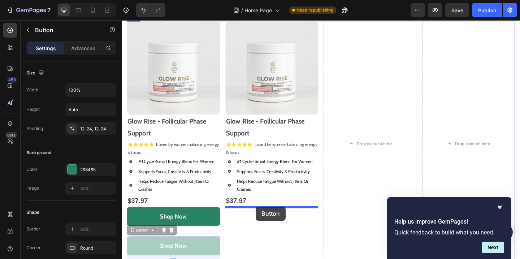
drag, startPoint x: 196, startPoint y: 259, endPoint x: 268, endPoint y: 223, distance: 79.9
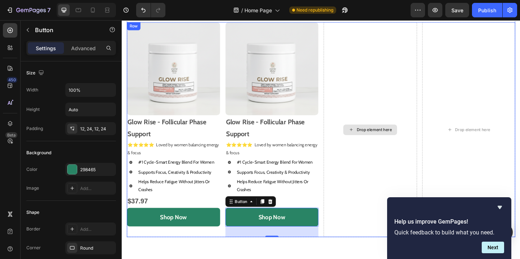
scroll to position [347, 0]
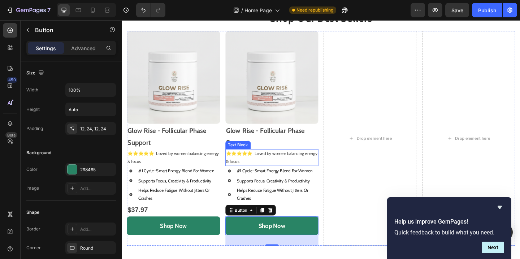
click at [290, 165] on p "⭐️⭐️⭐️⭐️⭐️ Loved by women balancing energy & focus" at bounding box center [285, 169] width 100 height 17
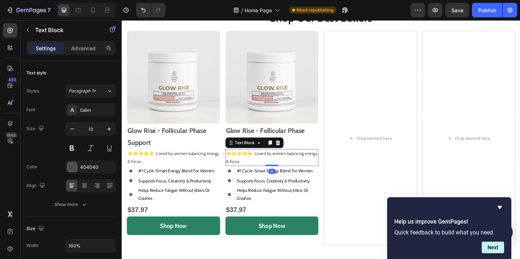
click at [290, 165] on p "⭐️⭐️⭐️⭐️⭐️ Loved by women balancing energy & focus" at bounding box center [285, 169] width 100 height 17
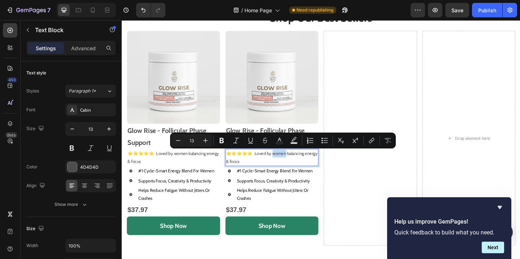
click at [290, 165] on p "⭐️⭐️⭐️⭐️⭐️ Loved by women balancing energy & focus" at bounding box center [285, 169] width 100 height 17
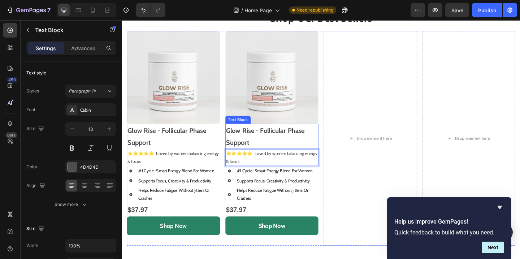
click at [253, 144] on p "Glow Rise - Follicular Phase Support" at bounding box center [285, 147] width 100 height 26
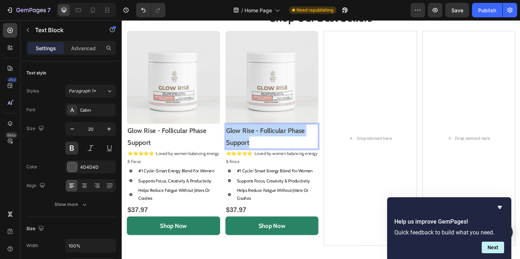
click at [253, 144] on p "Glow Rise - Follicular Phase Support" at bounding box center [285, 147] width 100 height 26
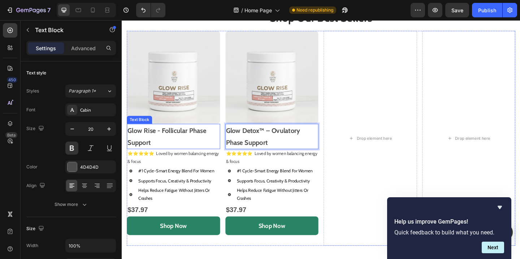
click at [166, 138] on p "Glow Rise - Follicular Phase Support" at bounding box center [178, 147] width 100 height 26
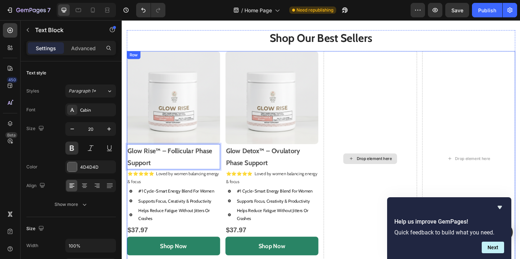
scroll to position [346, 0]
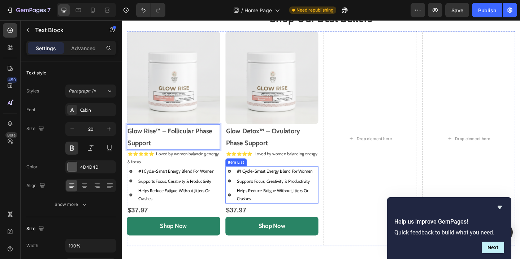
click at [285, 185] on p "#1 Cycle-Smart Energy Blend For Women" at bounding box center [291, 184] width 88 height 8
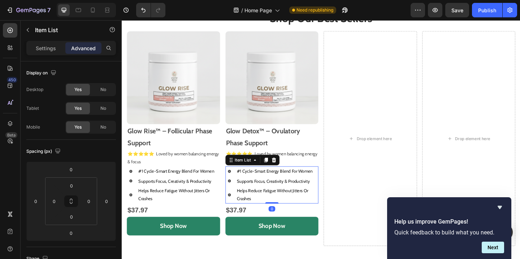
click at [285, 185] on p "#1 Cycle-Smart Energy Blend For Women" at bounding box center [291, 184] width 88 height 8
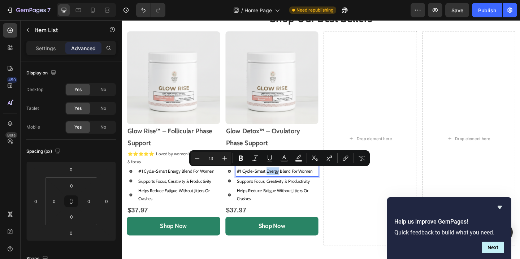
click at [285, 185] on p "#1 Cycle-Smart Energy Blend For Women" at bounding box center [291, 184] width 88 height 8
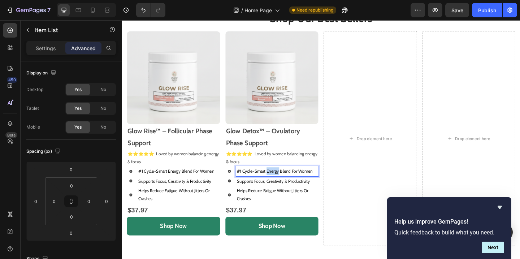
click at [285, 185] on p "#1 Cycle-Smart Energy Blend For Women" at bounding box center [291, 184] width 88 height 8
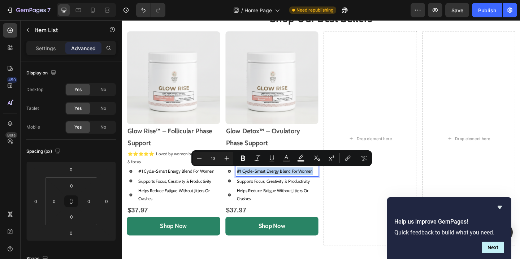
click at [285, 185] on p "#1 Cycle-Smart Energy Blend For Women" at bounding box center [291, 184] width 88 height 8
drag, startPoint x: 330, startPoint y: 184, endPoint x: 253, endPoint y: 181, distance: 76.6
click at [253, 181] on p "#1 Cycle-Smart Energy Blend For Women" at bounding box center [291, 184] width 88 height 8
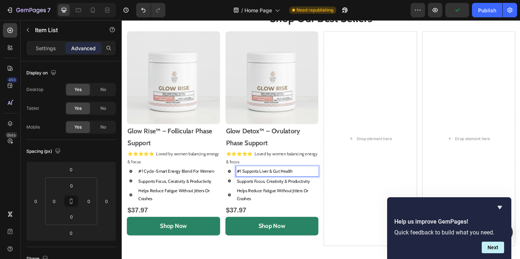
click at [253, 186] on p "#1 Supports Liver & Gut Health" at bounding box center [291, 184] width 88 height 8
click at [251, 186] on p "#1 Supports Liver & Gut Health" at bounding box center [291, 184] width 88 height 8
click at [254, 185] on p "#1 Supports Liver & Gut Health" at bounding box center [291, 184] width 88 height 8
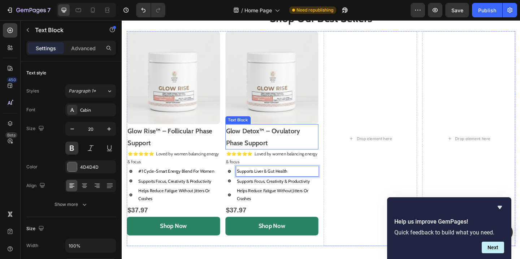
click at [252, 143] on strong "Glow Detox™ – Ovulatory Phase Support" at bounding box center [275, 147] width 81 height 22
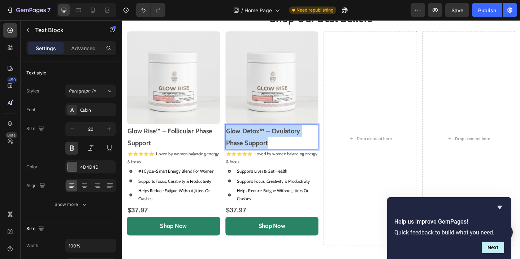
click at [252, 143] on strong "Glow Detox™ – Ovulatory Phase Support" at bounding box center [275, 147] width 81 height 22
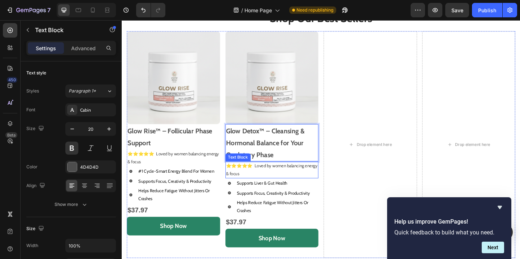
click at [275, 180] on p "⭐️⭐️⭐️⭐️⭐️ Loved by women balancing energy & focus" at bounding box center [285, 182] width 100 height 17
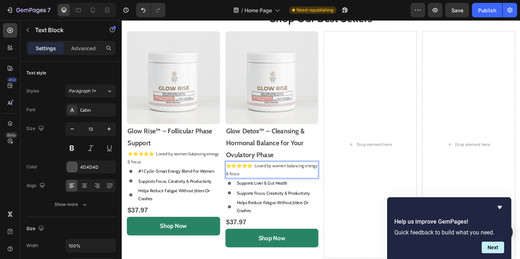
click at [275, 179] on p "⭐️⭐️⭐️⭐️⭐️ Loved by women balancing energy & focus" at bounding box center [285, 182] width 100 height 17
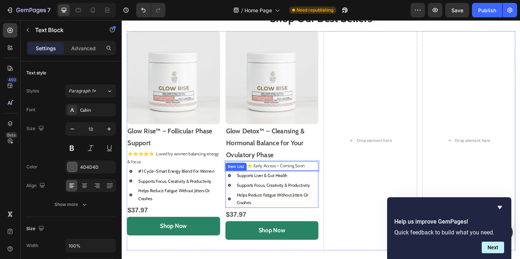
click at [279, 188] on p "Supports Liver & Gut Health" at bounding box center [291, 189] width 88 height 8
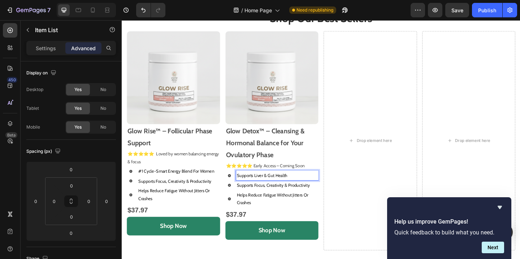
click at [279, 188] on p "Supports Liver & Gut Health" at bounding box center [291, 189] width 88 height 8
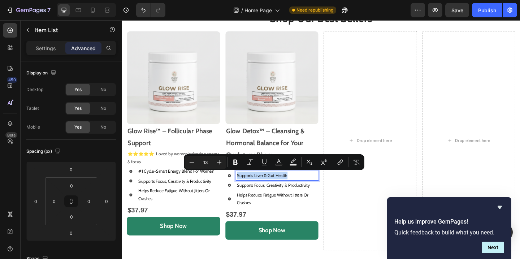
click at [279, 188] on p "Supports Liver & Gut Health" at bounding box center [291, 189] width 88 height 8
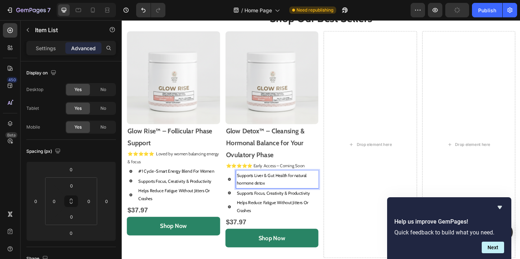
click at [260, 187] on p "Supports Liver & Gut Health for natural hormone detox" at bounding box center [291, 193] width 88 height 17
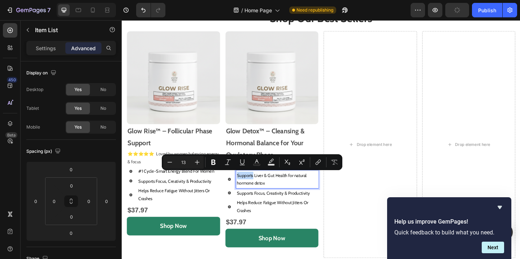
click at [260, 187] on p "Supports Liver & Gut Health for natural hormone detox" at bounding box center [291, 193] width 88 height 17
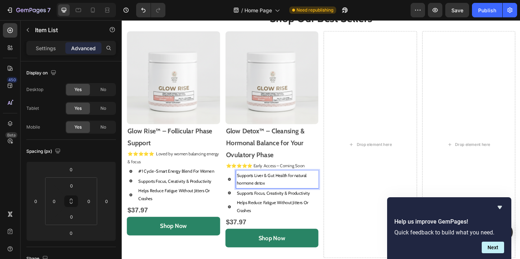
click at [271, 207] on p "Supports Focus, Creativity & Productivity" at bounding box center [291, 208] width 88 height 8
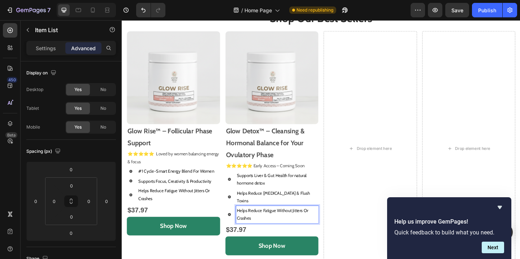
click at [268, 223] on p "Helps Reduce Fatigue Without Jitters Or Crashes" at bounding box center [291, 231] width 88 height 17
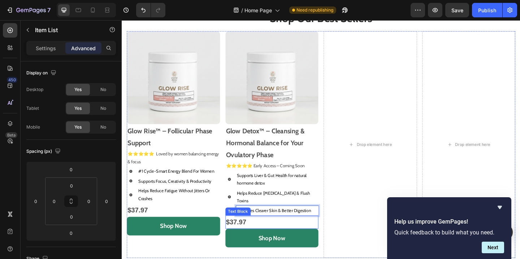
click at [256, 233] on p "$37.97" at bounding box center [285, 239] width 100 height 13
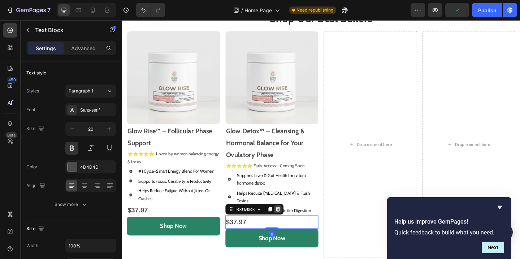
click at [293, 223] on icon at bounding box center [291, 226] width 6 height 6
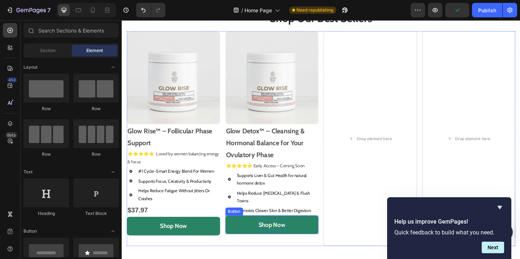
click at [299, 237] on p "Shop Now" at bounding box center [284, 243] width 29 height 12
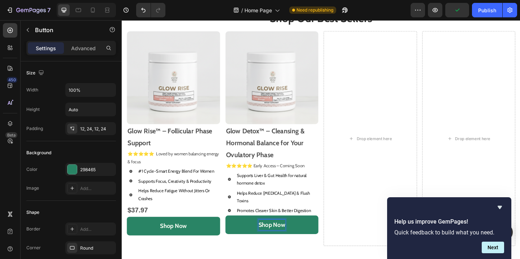
click at [299, 237] on p "Shop Now" at bounding box center [284, 243] width 29 height 12
click at [234, 233] on button "Coming" at bounding box center [284, 243] width 101 height 20
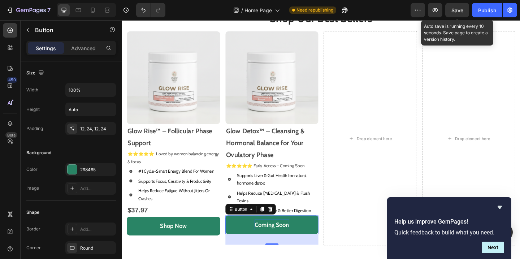
click at [456, 13] on span "Save" at bounding box center [457, 10] width 12 height 6
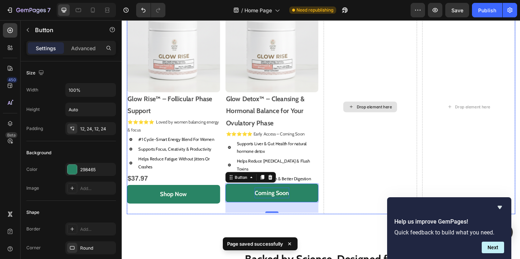
scroll to position [368, 0]
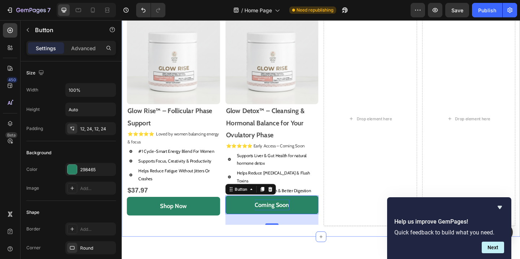
click at [321, 248] on div "Shop Our Best Sellers Heading Image Glow Rise™ – Follicular Phase Support Text …" at bounding box center [338, 122] width 422 height 268
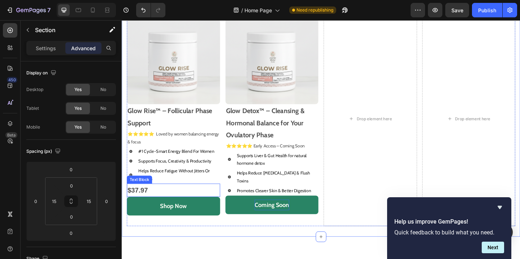
click at [145, 206] on p "$37.97" at bounding box center [178, 205] width 100 height 13
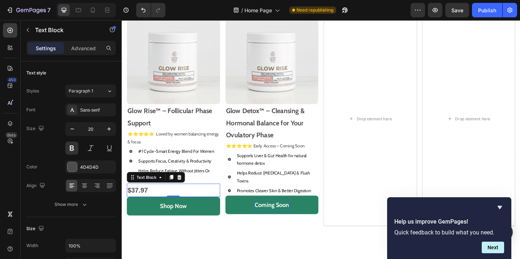
drag, startPoint x: 176, startPoint y: 191, endPoint x: 196, endPoint y: 201, distance: 22.6
click at [196, 201] on div "$37.97 Text Block 0" at bounding box center [177, 205] width 101 height 14
click at [175, 191] on icon at bounding box center [176, 190] width 4 height 5
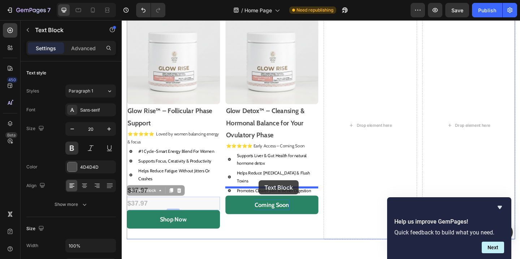
drag, startPoint x: 133, startPoint y: 206, endPoint x: 270, endPoint y: 194, distance: 138.1
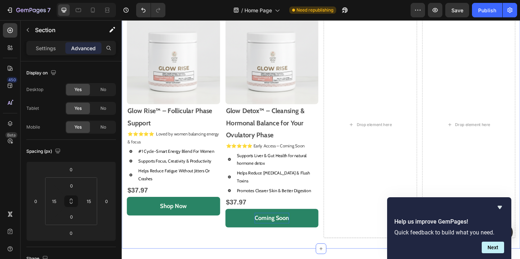
click at [235, 257] on div "Shop Our Best Sellers Heading Image Glow Rise™ – Follicular Phase Support Text …" at bounding box center [338, 128] width 422 height 281
click at [285, 124] on p "Glow Detox™ – Cleansing & Hormonal Balance for Your Ovulatory Phase" at bounding box center [285, 131] width 100 height 39
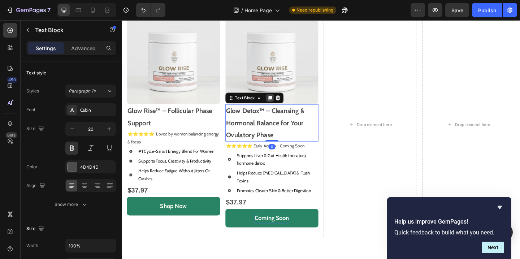
click at [282, 104] on icon at bounding box center [283, 105] width 4 height 5
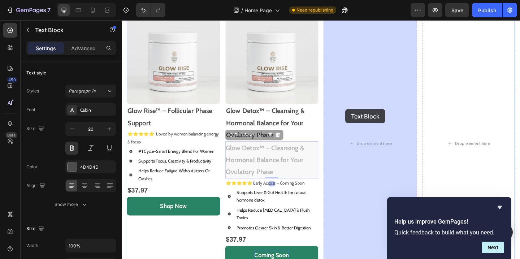
drag, startPoint x: 240, startPoint y: 147, endPoint x: 365, endPoint y: 117, distance: 127.7
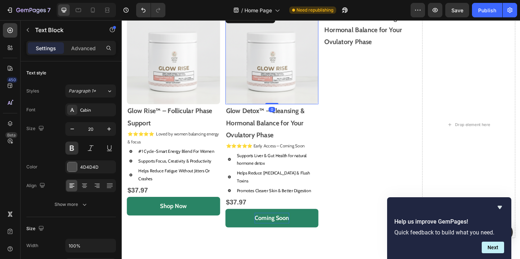
click at [286, 98] on img at bounding box center [284, 60] width 101 height 101
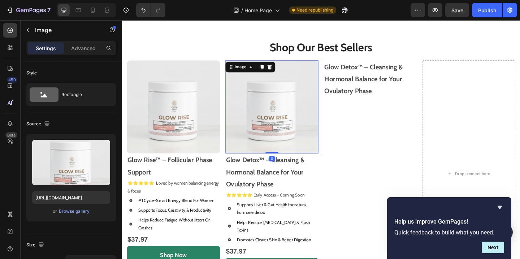
scroll to position [302, 0]
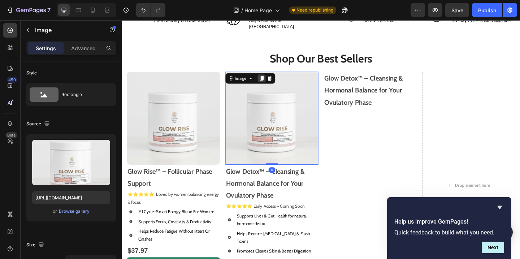
click at [274, 81] on icon at bounding box center [274, 83] width 4 height 5
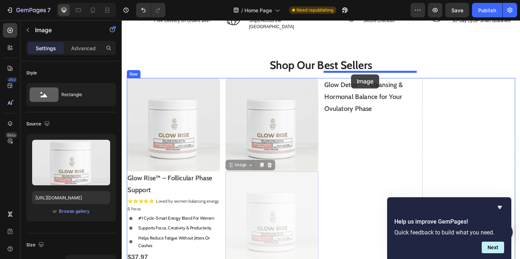
drag, startPoint x: 239, startPoint y: 171, endPoint x: 371, endPoint y: 79, distance: 160.8
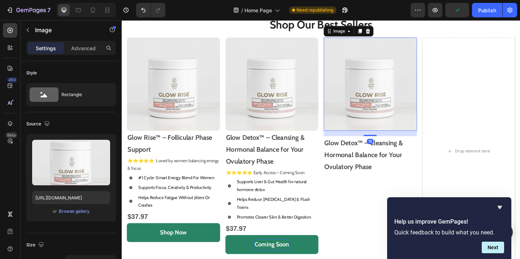
scroll to position [366, 0]
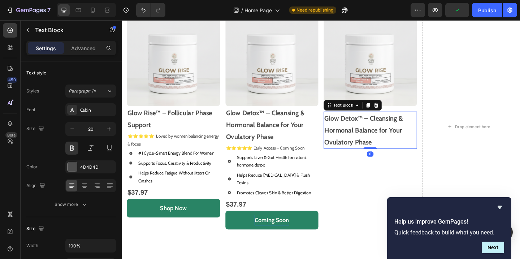
click at [383, 136] on strong "Glow Detox™ – Cleansing & Hormonal Balance for Your Ovulatory Phase" at bounding box center [385, 139] width 86 height 35
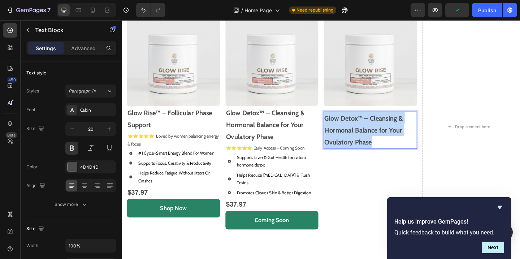
click at [383, 136] on strong "Glow Detox™ – Cleansing & Hormonal Balance for Your Ovulatory Phase" at bounding box center [385, 139] width 86 height 35
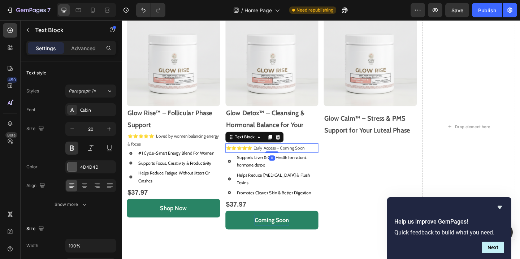
click at [282, 157] on p "⭐️⭐️⭐️⭐️⭐️ Early Access – Coming Soon" at bounding box center [285, 159] width 100 height 8
click at [281, 148] on icon at bounding box center [283, 147] width 4 height 5
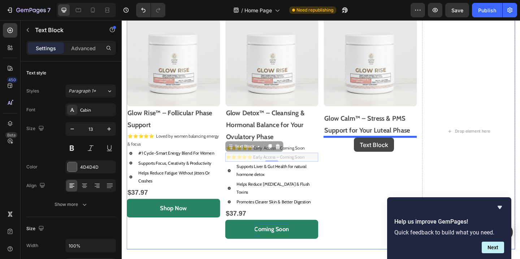
drag, startPoint x: 241, startPoint y: 158, endPoint x: 368, endPoint y: 148, distance: 127.8
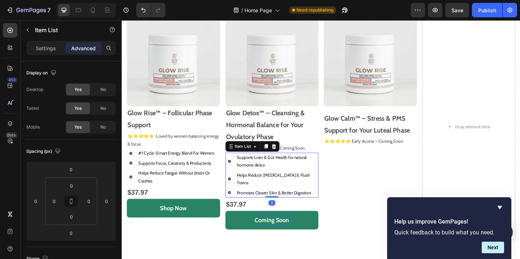
click at [240, 166] on div "Supports Liver & Gut Health for natural hormone detox" at bounding box center [284, 173] width 101 height 19
click at [280, 156] on icon at bounding box center [278, 157] width 4 height 5
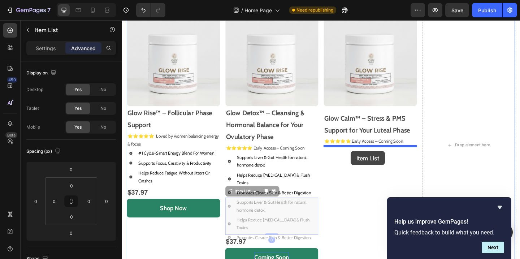
drag, startPoint x: 239, startPoint y: 198, endPoint x: 371, endPoint y: 162, distance: 136.1
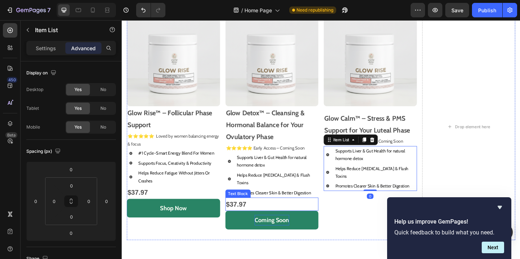
click at [265, 214] on p "$37.97" at bounding box center [285, 220] width 100 height 13
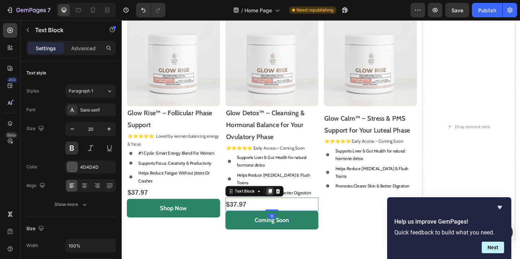
click at [282, 204] on icon at bounding box center [283, 206] width 4 height 5
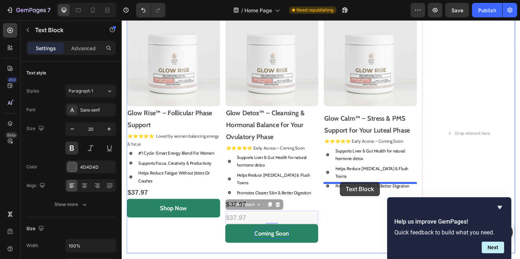
drag, startPoint x: 241, startPoint y: 215, endPoint x: 359, endPoint y: 196, distance: 119.6
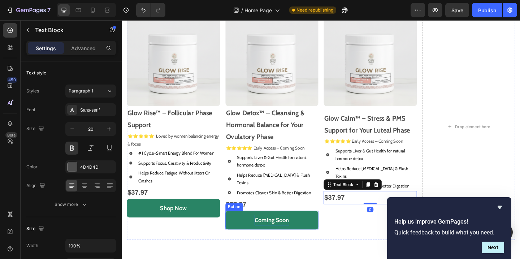
click at [310, 227] on button "Coming Soon" at bounding box center [284, 237] width 101 height 20
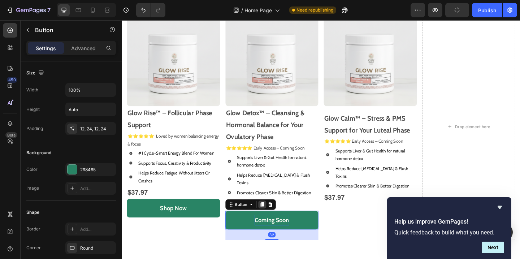
click at [276, 218] on icon at bounding box center [274, 220] width 4 height 5
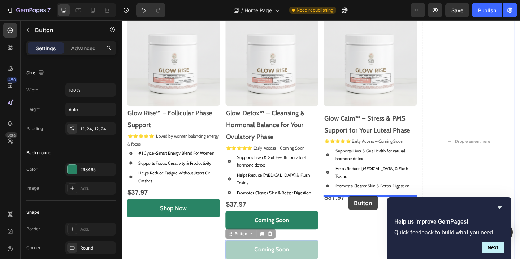
drag, startPoint x: 242, startPoint y: 244, endPoint x: 368, endPoint y: 211, distance: 130.6
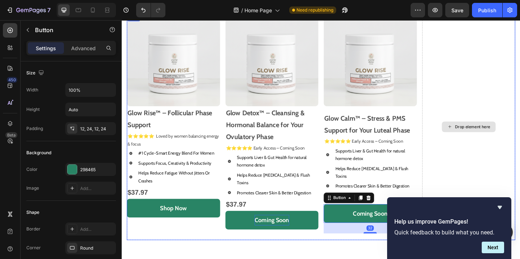
click at [488, 163] on div "Drop element here" at bounding box center [498, 136] width 101 height 247
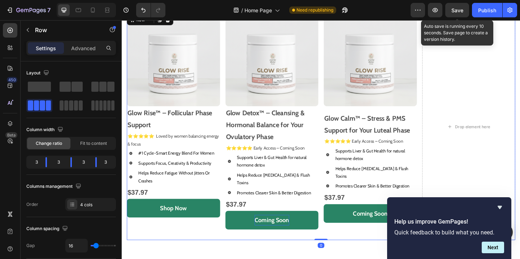
click at [462, 8] on span "Save" at bounding box center [457, 10] width 12 height 6
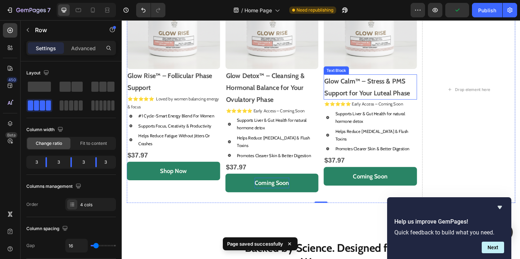
scroll to position [407, 0]
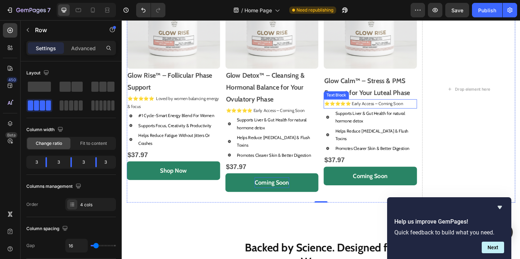
click at [382, 112] on p "⭐️⭐️⭐️⭐️⭐️ Early Access – Coming Soon" at bounding box center [392, 111] width 100 height 8
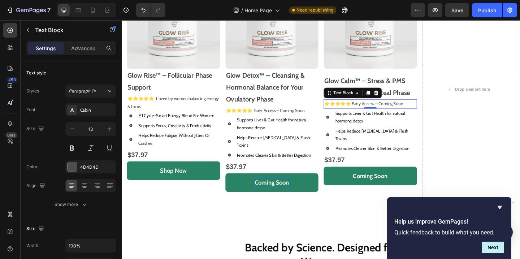
click at [395, 123] on div "0" at bounding box center [391, 122] width 7 height 6
click at [385, 123] on p "Supports Liver & Gut Health for natural hormone detox" at bounding box center [398, 125] width 88 height 17
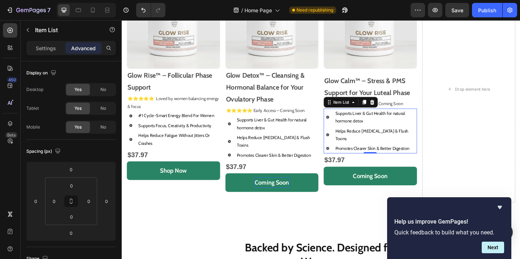
click at [385, 123] on p "Supports Liver & Gut Health for natural hormone detox" at bounding box center [398, 125] width 88 height 17
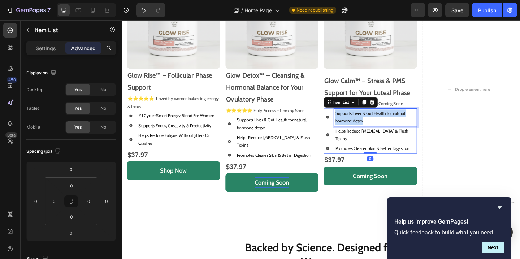
click at [385, 123] on p "Supports Liver & Gut Health for natural hormone detox" at bounding box center [398, 125] width 88 height 17
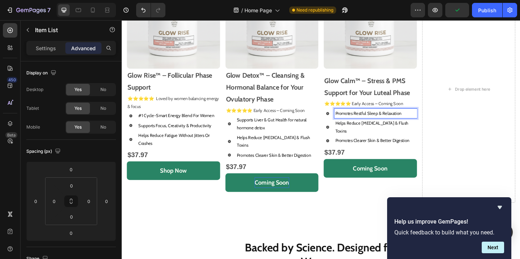
click at [369, 129] on p "Helps Reduce [MEDICAL_DATA] & Flush Toxins" at bounding box center [398, 136] width 88 height 17
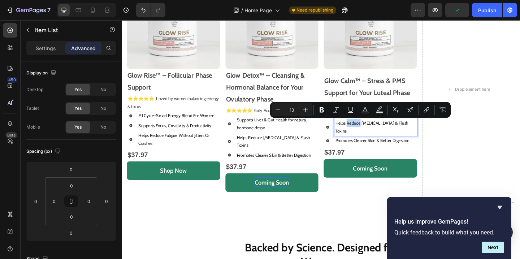
click at [369, 129] on p "Helps Reduce [MEDICAL_DATA] & Flush Toxins" at bounding box center [398, 136] width 88 height 17
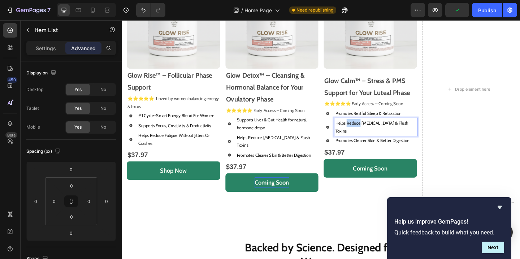
click at [369, 129] on p "Helps Reduce [MEDICAL_DATA] & Flush Toxins" at bounding box center [398, 136] width 88 height 17
click at [383, 151] on p "Promotes Clearer Skin & Better Digestion" at bounding box center [398, 151] width 88 height 8
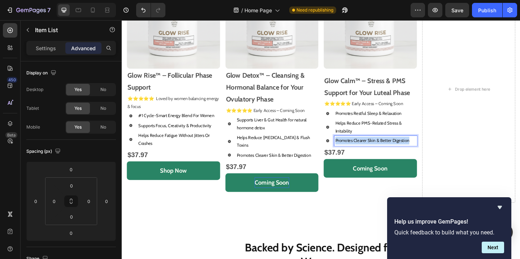
click at [383, 151] on p "Promotes Clearer Skin & Better Digestion" at bounding box center [398, 151] width 88 height 8
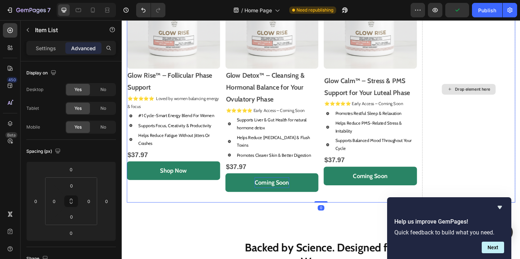
click at [466, 156] on div "Drop element here" at bounding box center [498, 95] width 101 height 247
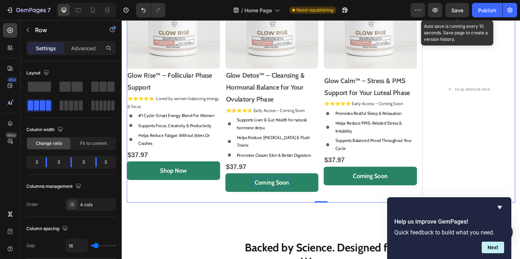
click at [463, 9] on span "Save" at bounding box center [457, 10] width 12 height 6
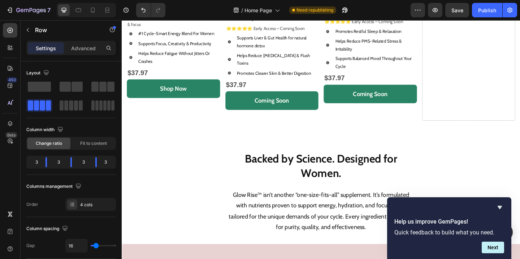
scroll to position [468, 0]
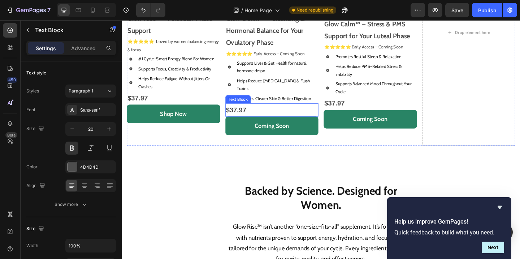
click at [257, 111] on p "$37.97" at bounding box center [285, 117] width 100 height 13
click at [294, 99] on div at bounding box center [291, 103] width 9 height 9
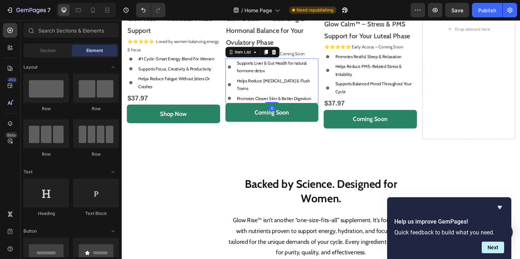
click at [332, 64] on p "Supports Liver & Gut Health for natural hormone detox" at bounding box center [291, 71] width 88 height 17
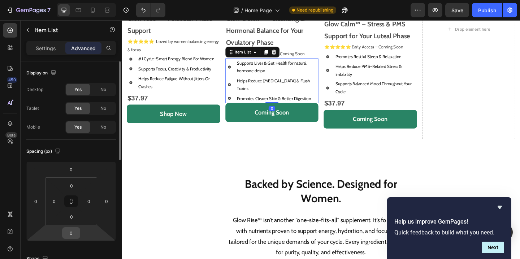
click at [75, 233] on input "0" at bounding box center [71, 232] width 14 height 11
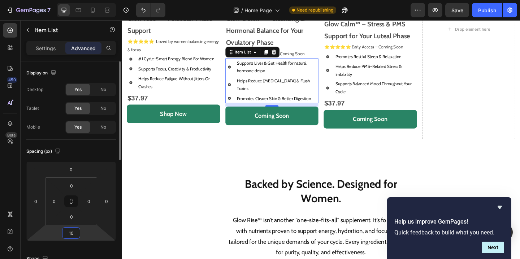
type input "1"
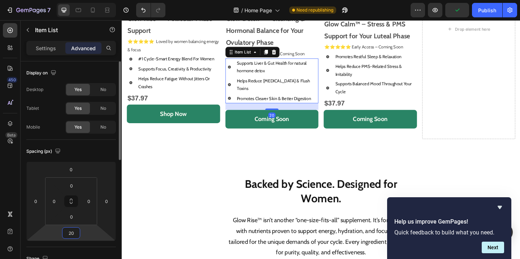
type input "2"
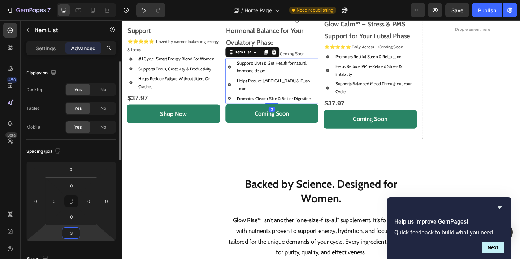
type input "30"
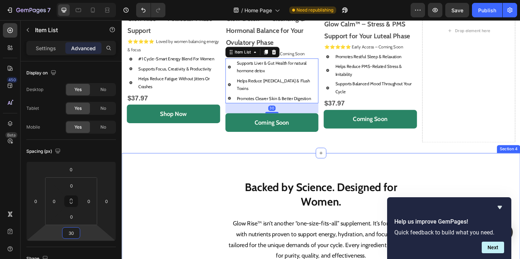
click at [339, 155] on div "Shop Our Best Sellers Heading Image Glow Rise™ – Follicular Phase Support Text …" at bounding box center [338, 25] width 422 height 277
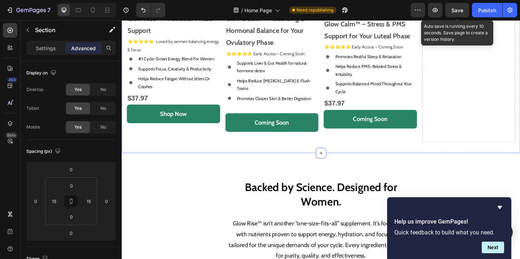
click at [460, 12] on span "Save" at bounding box center [457, 10] width 12 height 6
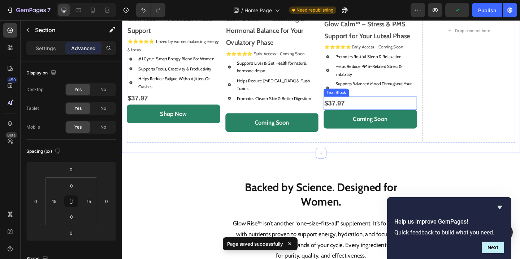
click at [361, 108] on p "$37.97" at bounding box center [392, 110] width 100 height 13
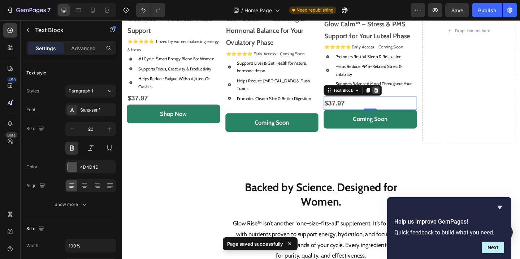
click at [399, 99] on icon at bounding box center [398, 97] width 6 height 6
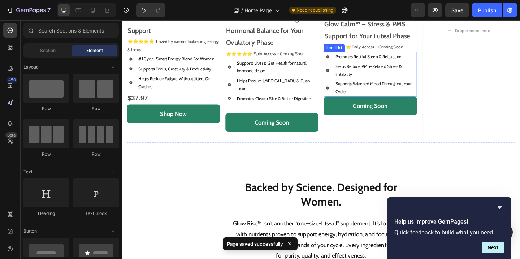
click at [439, 57] on p "Promotes Restful Sleep & Relaxation" at bounding box center [398, 60] width 88 height 8
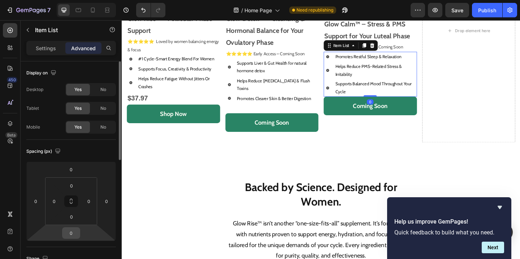
click at [76, 231] on input "0" at bounding box center [71, 232] width 14 height 11
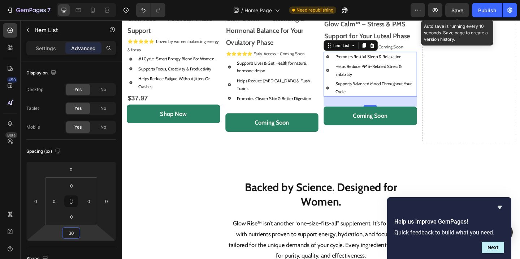
type input "30"
click at [461, 13] on div "Save" at bounding box center [457, 10] width 12 height 8
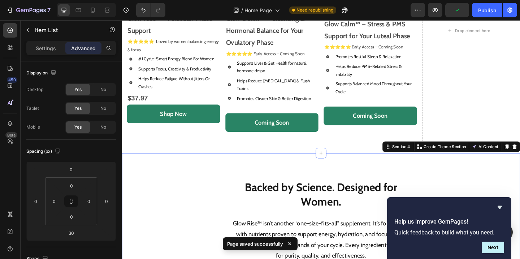
click at [182, 185] on div "Backed by Science. Designed for Women. Text block Glow Rise™ isn’t another “one…" at bounding box center [338, 230] width 433 height 130
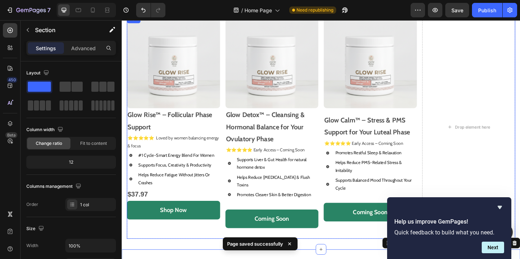
scroll to position [367, 0]
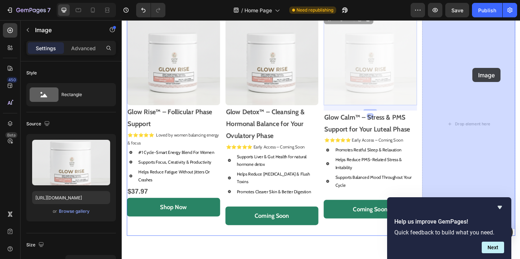
drag, startPoint x: 401, startPoint y: 96, endPoint x: 503, endPoint y: 72, distance: 104.9
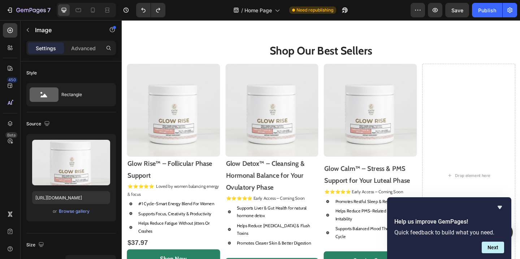
scroll to position [303, 0]
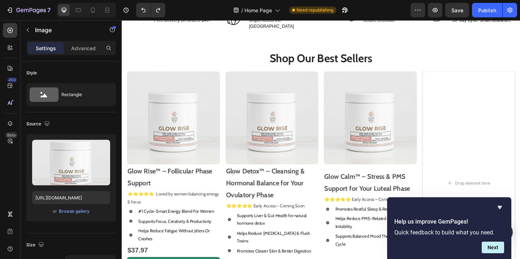
click at [405, 97] on img at bounding box center [391, 126] width 101 height 101
click at [419, 95] on img at bounding box center [391, 126] width 101 height 101
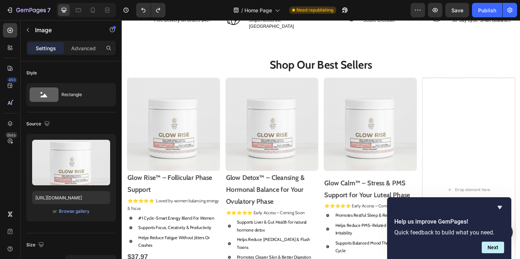
click at [376, 152] on img at bounding box center [391, 133] width 101 height 101
click at [500, 206] on icon "Hide survey" at bounding box center [500, 207] width 4 height 3
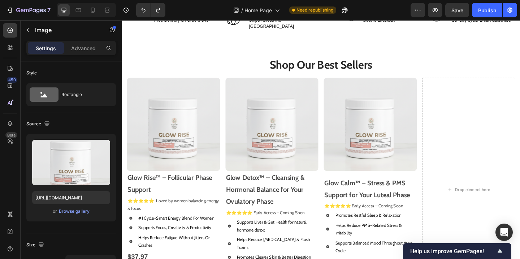
click at [412, 147] on img at bounding box center [391, 133] width 101 height 101
click at [410, 201] on strong "Glow Calm™ – Stress & PMS Support for Your Luteal Phase" at bounding box center [388, 204] width 93 height 22
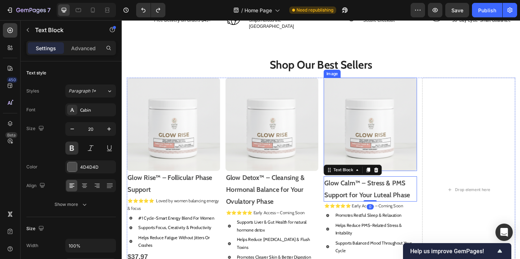
click at [426, 159] on img at bounding box center [391, 133] width 101 height 101
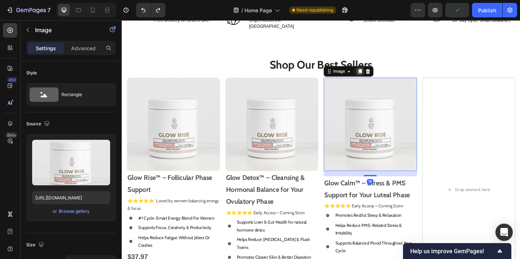
click at [381, 71] on div at bounding box center [380, 75] width 9 height 9
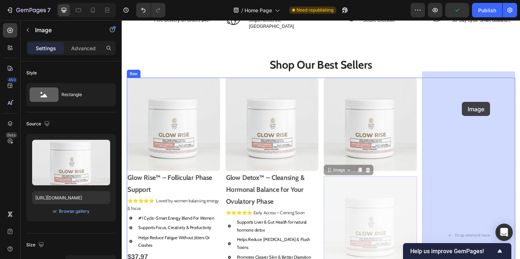
drag, startPoint x: 395, startPoint y: 197, endPoint x: 493, endPoint y: 104, distance: 134.9
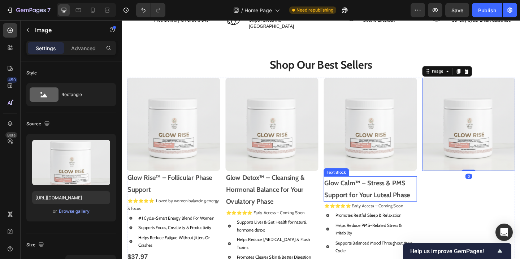
click at [399, 193] on strong "Glow Calm™ – Stress & PMS Support for Your Luteal Phase" at bounding box center [388, 204] width 93 height 22
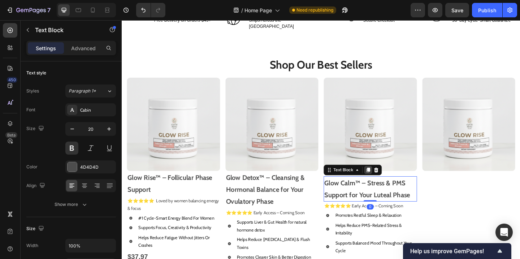
click at [388, 181] on icon at bounding box center [390, 183] width 4 height 5
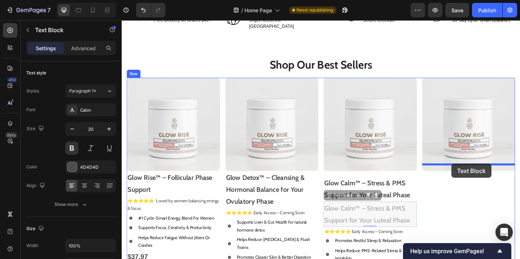
drag, startPoint x: 347, startPoint y: 207, endPoint x: 480, endPoint y: 176, distance: 136.7
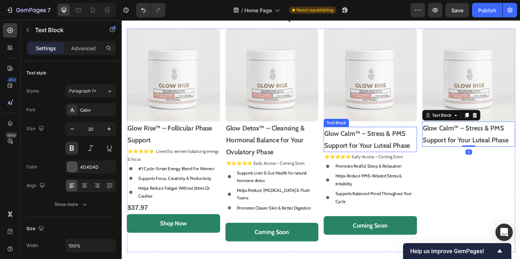
scroll to position [351, 0]
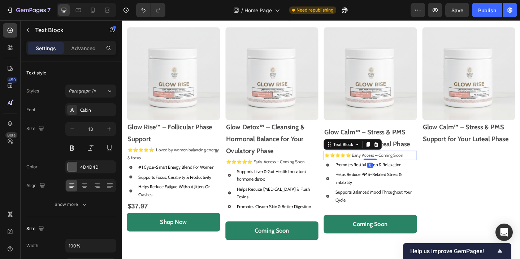
click at [435, 169] on p "⭐️⭐️⭐️⭐️⭐️ Early Access – Coming Soon" at bounding box center [392, 167] width 100 height 8
click at [410, 167] on p "⭐️⭐️⭐️⭐️⭐️ Early Access – Coming Soon" at bounding box center [392, 167] width 100 height 8
click at [417, 170] on p "⭐️⭐️⭐️⭐️⭐️ Early Access – Coming Soon" at bounding box center [392, 167] width 100 height 8
click at [417, 169] on p "⭐️⭐️⭐️⭐️⭐️ Early Access – Coming Soon" at bounding box center [392, 167] width 100 height 8
click at [437, 168] on p "⭐️⭐️⭐️⭐️⭐️ Early Access – Coming Soon" at bounding box center [392, 167] width 100 height 8
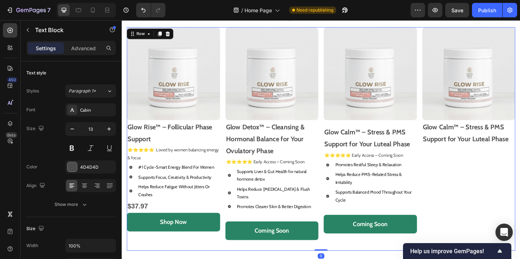
click at [449, 181] on div "Image Glow Calm™ – Stress & PMS Support for Your Luteal Phase Text Block" at bounding box center [498, 149] width 101 height 243
click at [432, 169] on p "⭐️⭐️⭐️⭐️⭐️ Early Access – Coming Soon" at bounding box center [392, 167] width 100 height 8
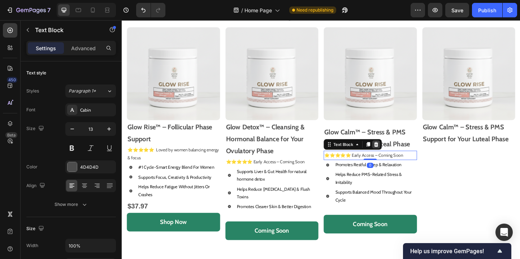
click at [400, 156] on icon at bounding box center [398, 155] width 6 height 6
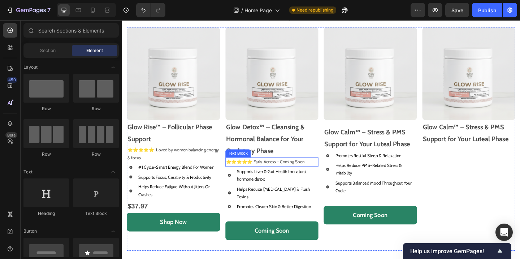
click at [290, 175] on p "⭐️⭐️⭐️⭐️⭐️ Early Access – Coming Soon" at bounding box center [285, 174] width 100 height 8
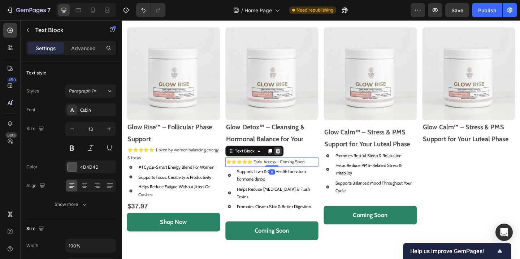
click at [292, 164] on icon at bounding box center [291, 163] width 6 height 6
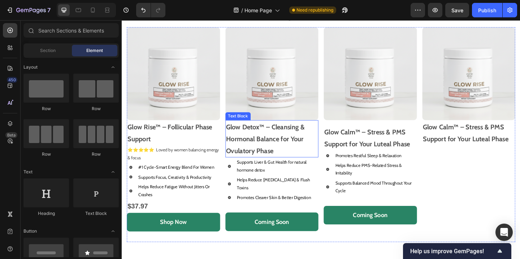
click at [304, 160] on p "Glow Detox™ – Cleansing & Hormonal Balance for Your Ovulatory Phase" at bounding box center [285, 149] width 100 height 39
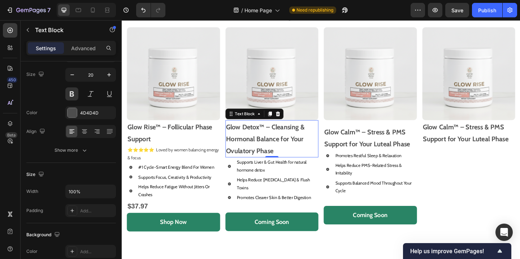
scroll to position [0, 0]
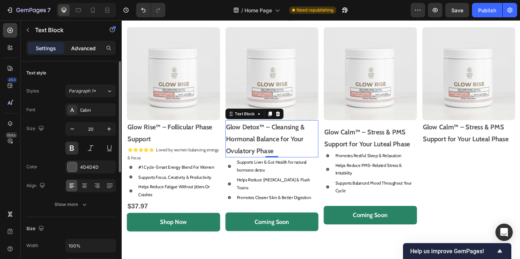
click at [85, 50] on p "Advanced" at bounding box center [83, 48] width 25 height 8
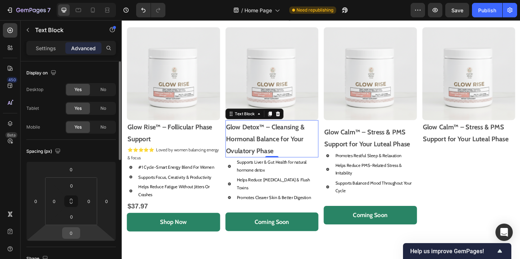
click at [74, 230] on input "0" at bounding box center [71, 232] width 14 height 11
type input "10"
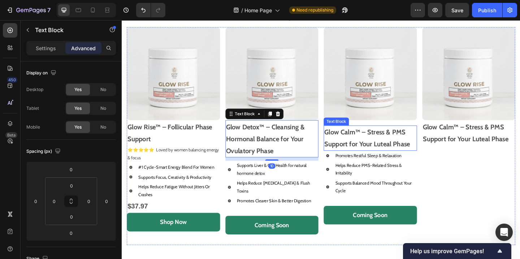
click at [407, 148] on p "Glow Calm™ – Stress & PMS Support for Your Luteal Phase" at bounding box center [392, 148] width 100 height 26
click at [295, 151] on strong "Glow Detox™ – Cleansing & Hormonal Balance for Your Ovulatory Phase" at bounding box center [278, 149] width 86 height 35
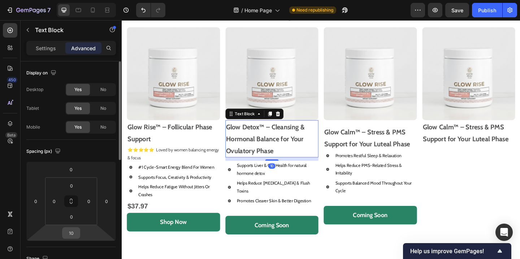
click at [79, 234] on div "10" at bounding box center [71, 233] width 18 height 12
click at [71, 233] on input "10" at bounding box center [71, 232] width 14 height 11
type input "20"
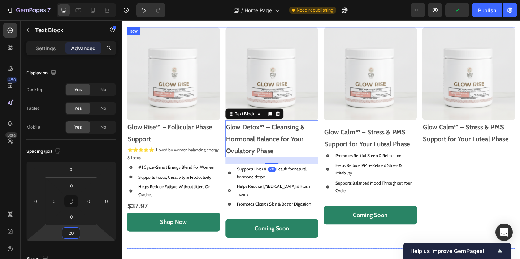
click at [513, 172] on div "Image Glow Calm™ – Stress & PMS Support for Your Luteal Phase Text Block" at bounding box center [498, 148] width 101 height 240
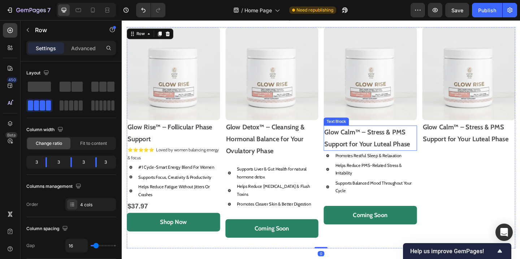
click at [409, 155] on strong "Glow Calm™ – Stress & PMS Support for Your Luteal Phase" at bounding box center [388, 149] width 93 height 22
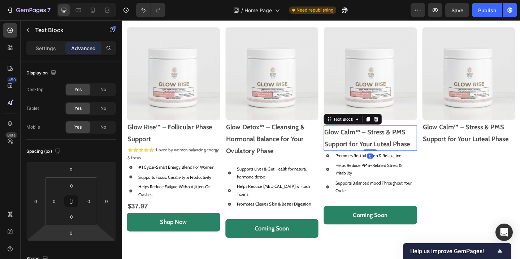
click at [81, 14] on html "7 Version history / Home Page Need republishing Preview Save Publish 450 Beta S…" at bounding box center [260, 7] width 520 height 14
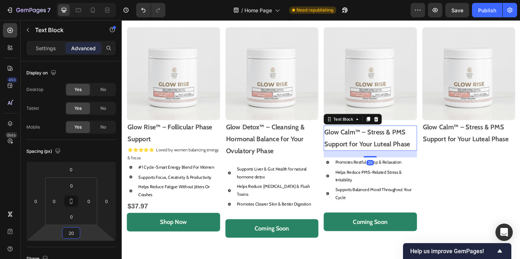
type input "20"
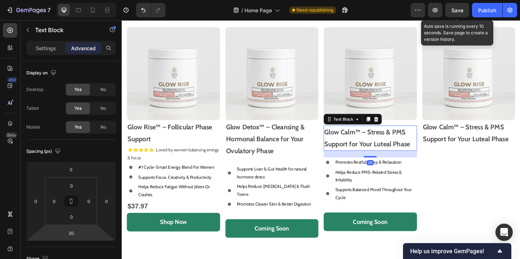
click at [456, 7] on span "Save" at bounding box center [457, 10] width 12 height 6
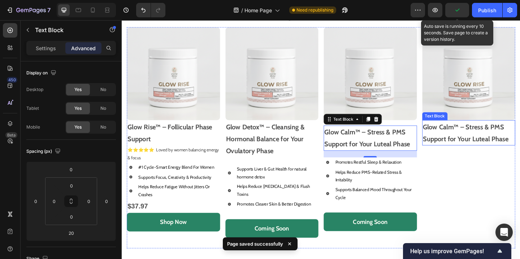
click at [485, 169] on div "Image Glow Calm™ – Stress & PMS Support for Your Luteal Phase Text Block" at bounding box center [498, 148] width 101 height 240
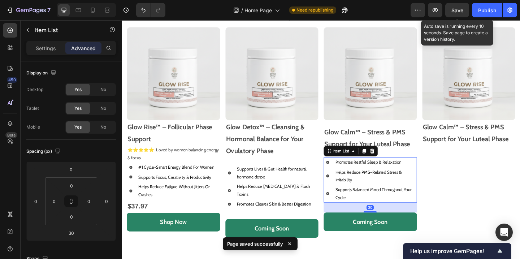
click at [437, 183] on p "Helps Reduce PMS-Related Stress & Irritability" at bounding box center [398, 189] width 88 height 17
click at [386, 163] on icon at bounding box center [385, 162] width 4 height 5
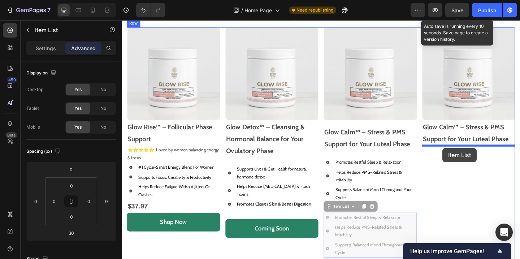
drag, startPoint x: 349, startPoint y: 223, endPoint x: 470, endPoint y: 159, distance: 137.3
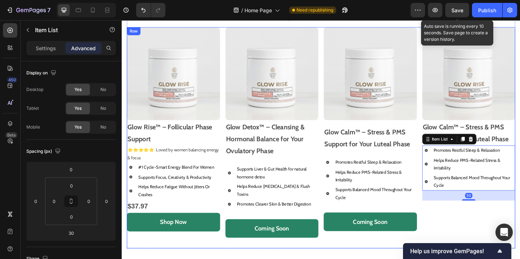
click at [483, 231] on div "Image Glow Calm™ – Stress & PMS Support for Your Luteal Phase Text Block Promot…" at bounding box center [498, 148] width 101 height 240
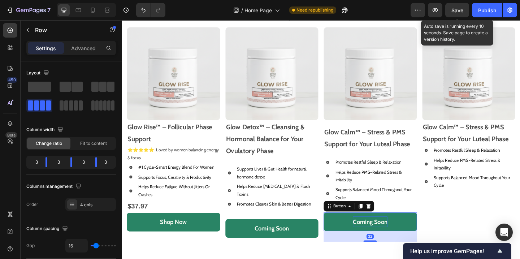
click at [395, 234] on p "Coming Soon" at bounding box center [392, 240] width 38 height 12
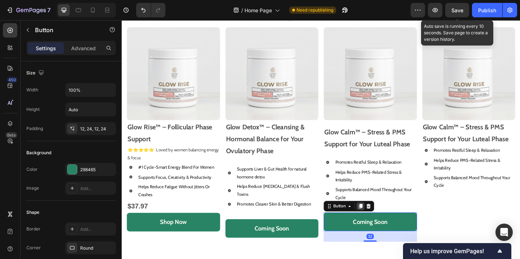
click at [380, 222] on icon at bounding box center [381, 223] width 6 height 6
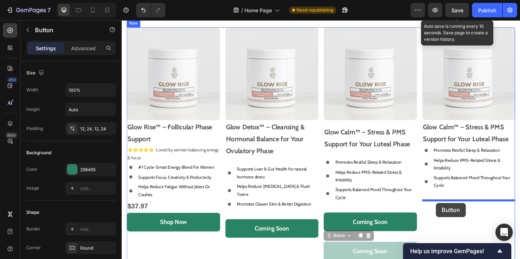
drag, startPoint x: 347, startPoint y: 255, endPoint x: 463, endPoint y: 219, distance: 121.5
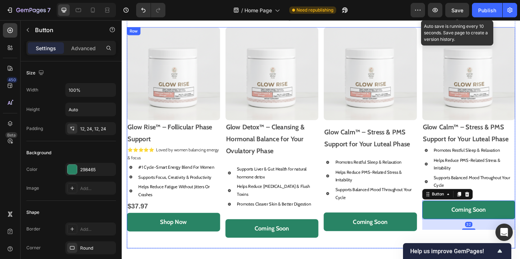
click at [423, 220] on div "Image Glow Calm™ – Stress & PMS Support for Your Luteal Phase Text Block Promot…" at bounding box center [391, 148] width 101 height 240
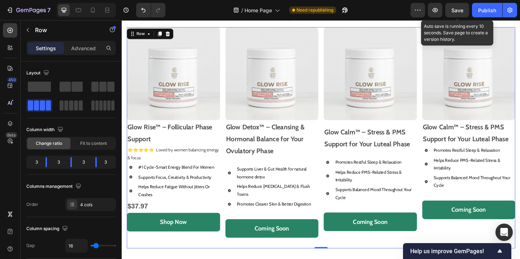
click at [461, 12] on span "Save" at bounding box center [457, 10] width 12 height 6
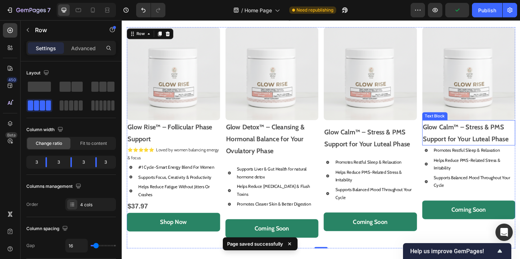
click at [520, 147] on strong "Glow Calm™ – Stress & PMS Support for Your Luteal Phase" at bounding box center [495, 143] width 93 height 22
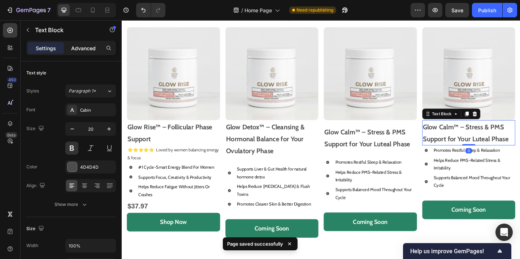
click at [85, 47] on p "Advanced" at bounding box center [83, 48] width 25 height 8
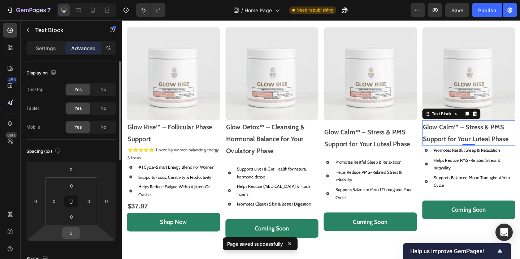
click at [68, 233] on input "0" at bounding box center [71, 232] width 14 height 11
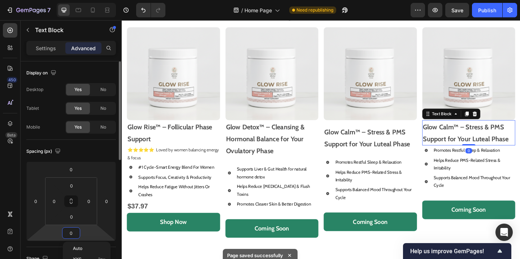
click at [68, 233] on input "0" at bounding box center [71, 232] width 14 height 11
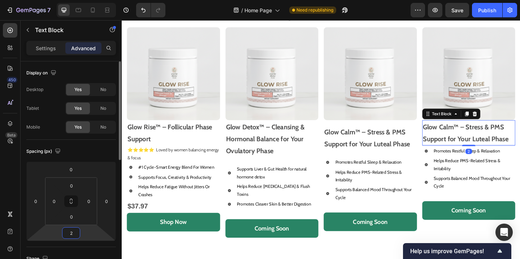
type input "20"
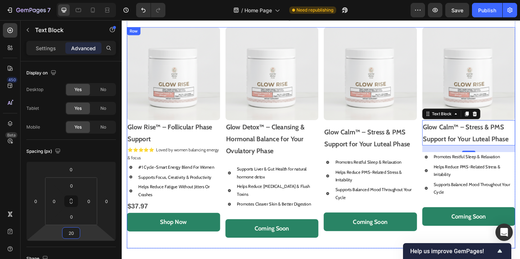
click at [473, 259] on div "Image Glow Calm™ – Stress & PMS Support for Your Luteal Phase Text Block 20 Pro…" at bounding box center [498, 148] width 101 height 240
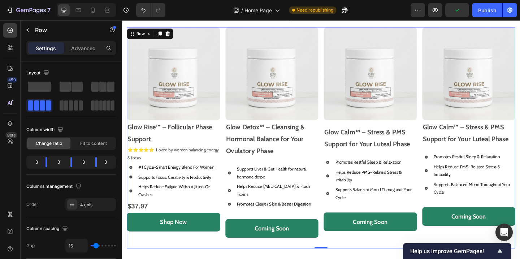
click at [398, 223] on div "Image Glow Calm™ – Stress & PMS Support for Your Luteal Phase Text Block Promot…" at bounding box center [391, 148] width 101 height 240
click at [503, 134] on strong "Glow Calm™ – Stress & PMS Support for Your Luteal Phase" at bounding box center [495, 143] width 93 height 22
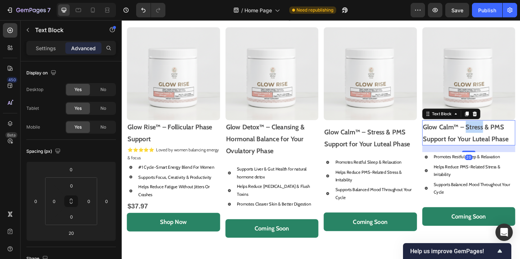
click at [503, 134] on strong "Glow Calm™ – Stress & PMS Support for Your Luteal Phase" at bounding box center [495, 143] width 93 height 22
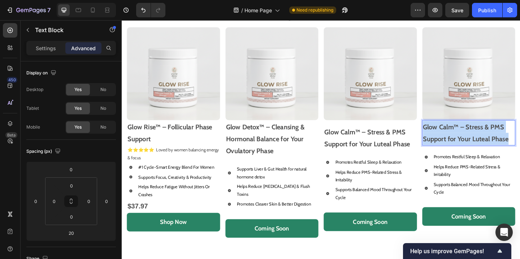
click at [503, 134] on strong "Glow Calm™ – Stress & PMS Support for Your Luteal Phase" at bounding box center [495, 143] width 93 height 22
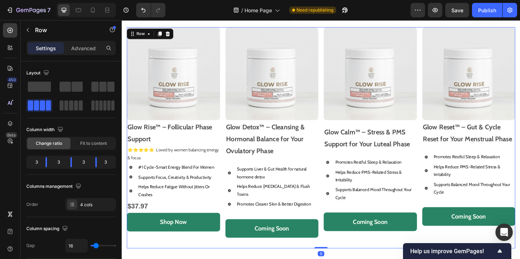
click at [487, 218] on div "Image Glow Reset™ – Gut & Cycle Reset for Your Menstrual Phase Text Block Promo…" at bounding box center [498, 148] width 101 height 240
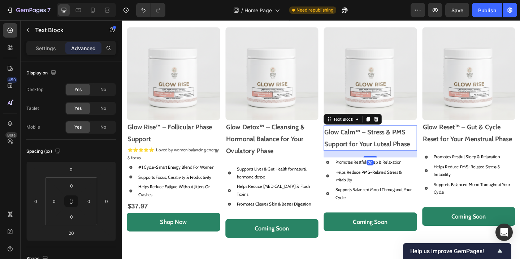
click at [403, 149] on p "Glow Calm™ – Stress & PMS Support for Your Luteal Phase" at bounding box center [392, 148] width 100 height 26
click at [320, 164] on p "Glow Detox™ – Cleansing & Hormonal Balance for Your Ovulatory Phase" at bounding box center [285, 149] width 100 height 39
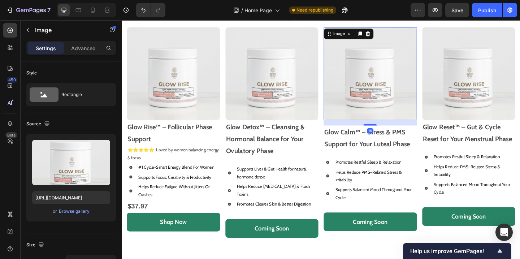
click at [383, 123] on img at bounding box center [391, 78] width 101 height 101
click at [493, 168] on p "Promotes Restful Sleep & Relaxation" at bounding box center [505, 169] width 88 height 8
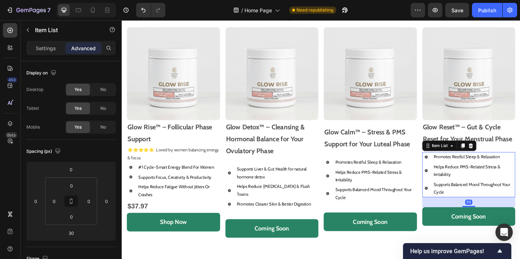
click at [493, 168] on p "Promotes Restful Sleep & Relaxation" at bounding box center [505, 169] width 88 height 8
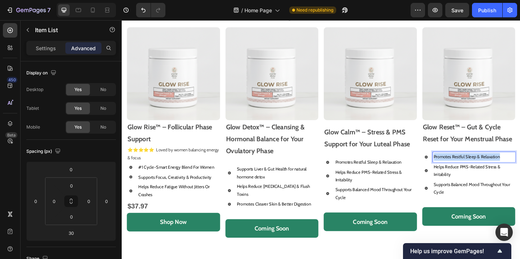
click at [493, 168] on p "Promotes Restful Sleep & Relaxation" at bounding box center [505, 169] width 88 height 8
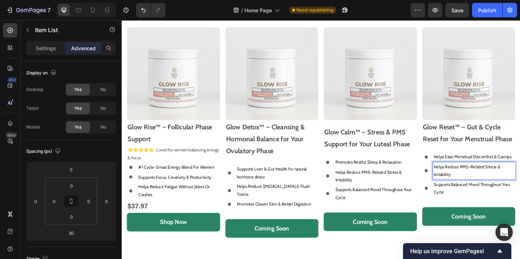
click at [474, 178] on p "Helps Reduce PMS-Related Stress & Irritability" at bounding box center [505, 183] width 88 height 17
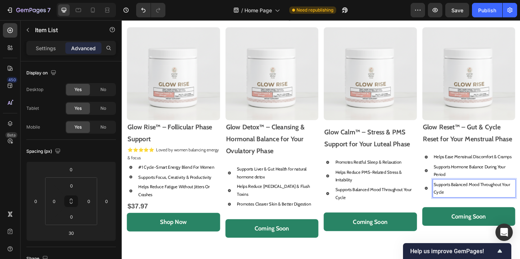
click at [471, 200] on p "Supports Balanced Mood Throughout Your Cycle" at bounding box center [505, 203] width 88 height 17
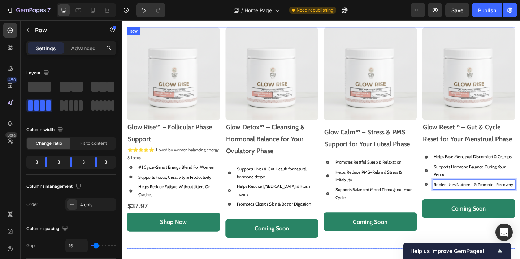
click at [506, 251] on div "Image Glow Reset™ – Gut & Cycle Reset for Your Menstrual Phase Text Block Helps…" at bounding box center [498, 148] width 101 height 240
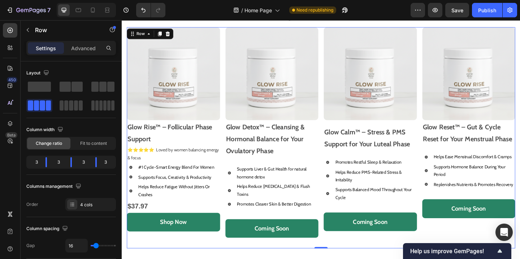
click at [457, 12] on span "Save" at bounding box center [457, 10] width 12 height 6
click at [286, 95] on img at bounding box center [284, 78] width 101 height 101
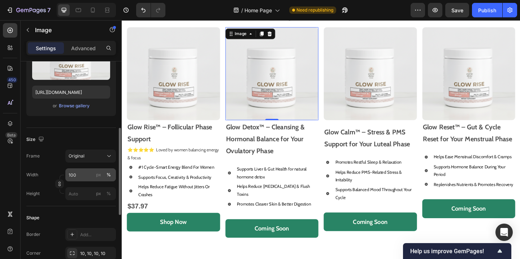
scroll to position [96, 0]
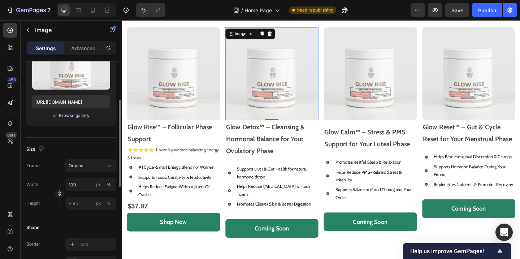
click at [69, 115] on div "Browse gallery" at bounding box center [74, 115] width 31 height 6
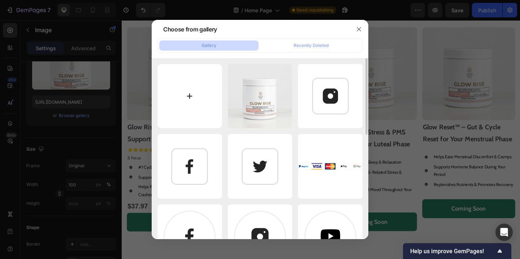
click at [198, 94] on input "file" at bounding box center [189, 96] width 65 height 65
type input "C:\fakepath\ChatGPT Image Sep 26, 2025, 12_28_59 PM.png"
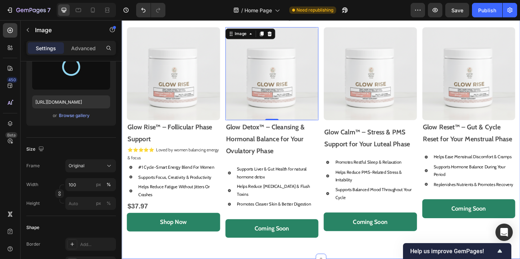
type input "[URL][DOMAIN_NAME]"
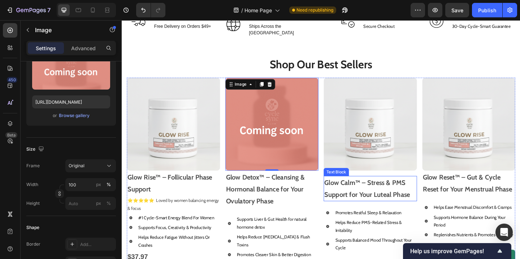
scroll to position [296, 0]
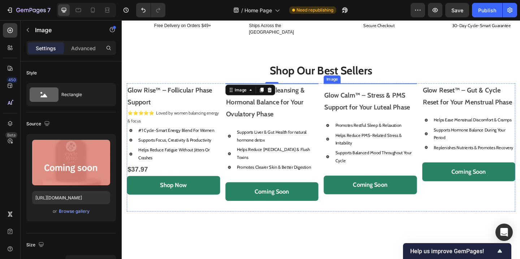
scroll to position [96, 0]
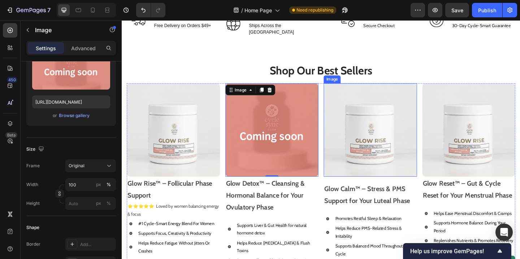
click at [387, 120] on img at bounding box center [391, 139] width 101 height 101
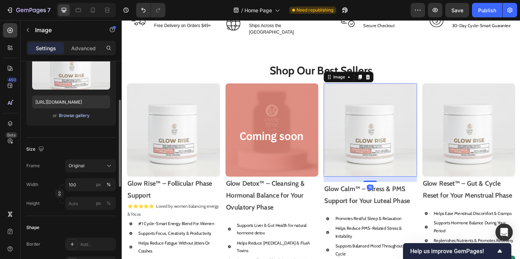
click at [86, 116] on div "Browse gallery" at bounding box center [74, 115] width 31 height 6
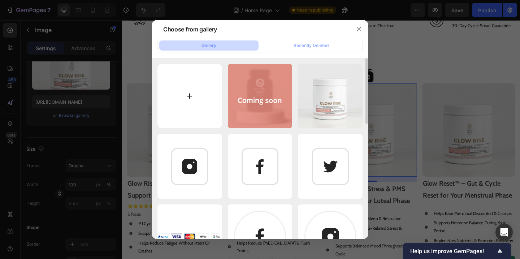
click at [185, 100] on input "file" at bounding box center [189, 96] width 65 height 65
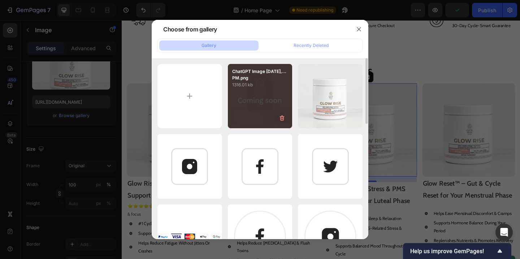
click at [258, 89] on div "ChatGPT Image [DATE],...PM.png 1316.01 kb" at bounding box center [260, 96] width 65 height 65
type input "[URL][DOMAIN_NAME]"
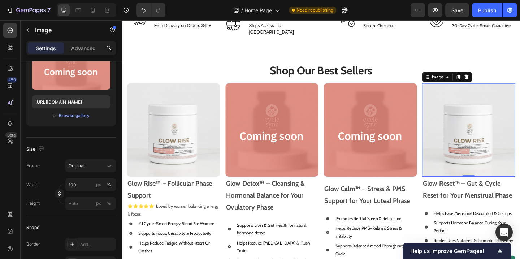
click at [490, 144] on img at bounding box center [498, 139] width 101 height 101
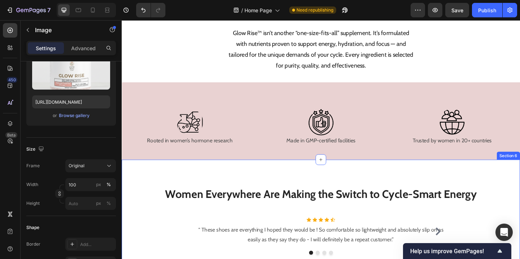
scroll to position [664, 0]
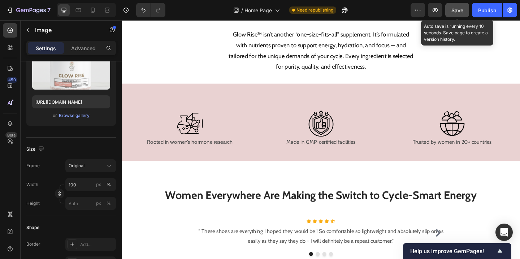
click at [454, 10] on span "Save" at bounding box center [457, 10] width 12 height 6
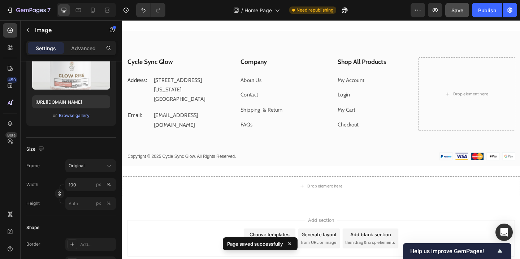
scroll to position [1857, 0]
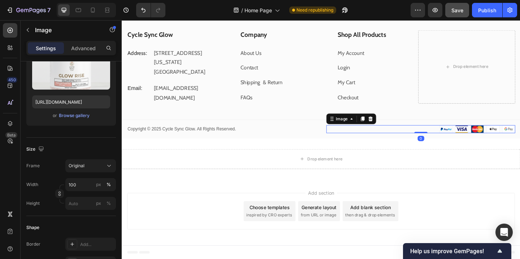
click at [492, 138] on img at bounding box center [508, 138] width 82 height 9
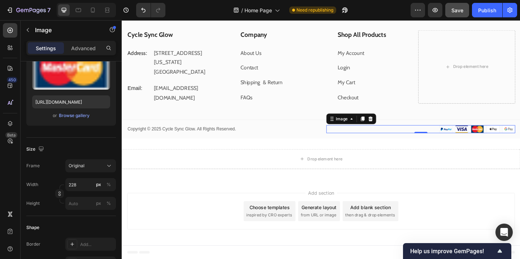
click at [404, 136] on div at bounding box center [446, 138] width 205 height 9
click at [88, 114] on div "Browse gallery" at bounding box center [74, 115] width 31 height 6
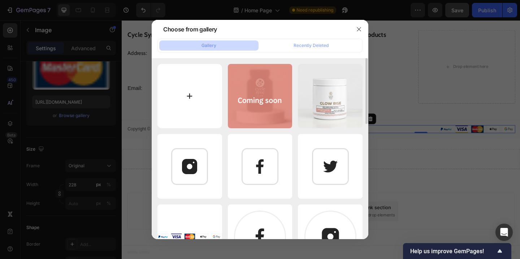
click at [193, 93] on input "file" at bounding box center [189, 96] width 65 height 65
type input "C:\fakepath\Screenshot at [DATE] [DATE].png"
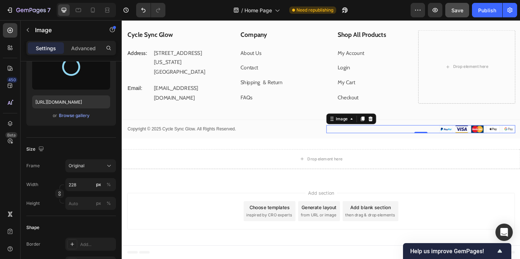
type input "[URL][DOMAIN_NAME]"
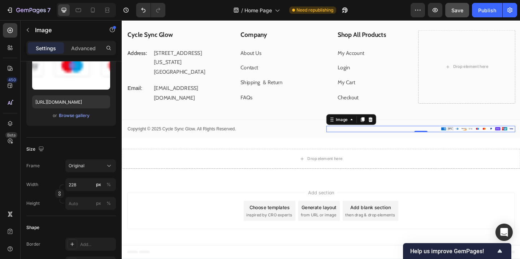
scroll to position [1856, 0]
click at [77, 187] on input "228" at bounding box center [90, 184] width 51 height 13
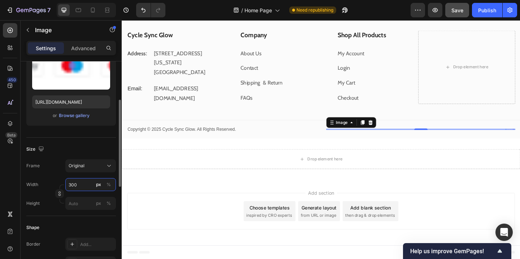
scroll to position [1857, 0]
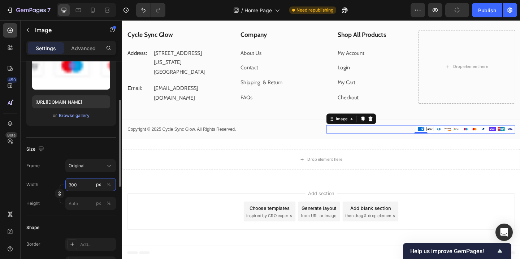
click at [77, 187] on input "300" at bounding box center [90, 184] width 51 height 13
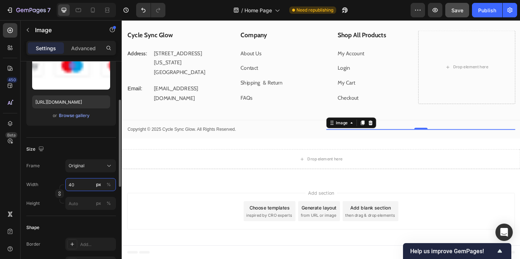
type input "400"
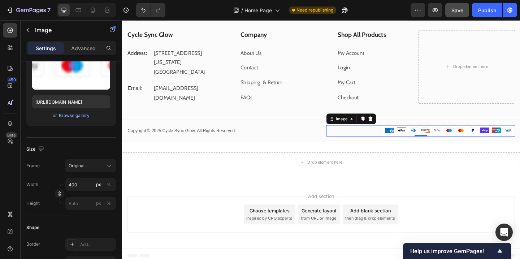
click at [411, 175] on div "Drop element here" at bounding box center [338, 175] width 433 height 22
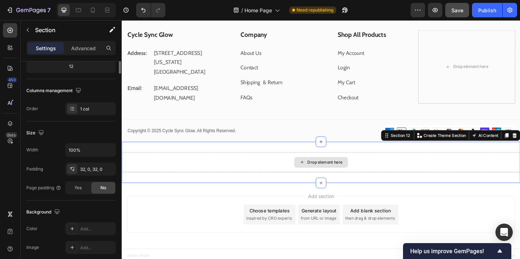
scroll to position [0, 0]
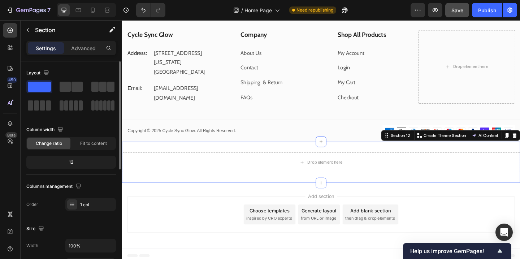
click at [520, 198] on div "Add section Choose templates inspired by CRO experts Generate layout from URL o…" at bounding box center [338, 232] width 433 height 71
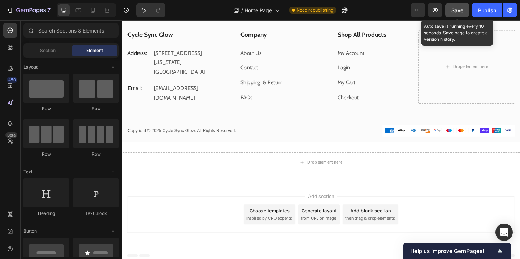
click at [453, 10] on span "Save" at bounding box center [457, 10] width 12 height 6
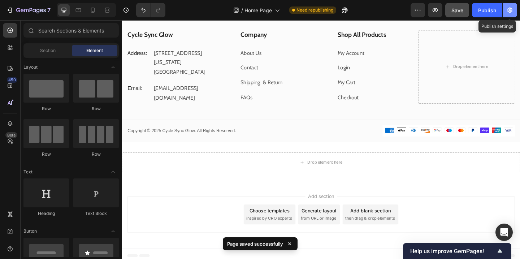
click at [508, 10] on icon "button" at bounding box center [509, 9] width 7 height 7
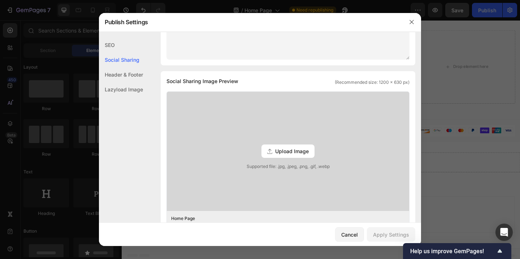
click at [130, 74] on div "Header & Footer" at bounding box center [121, 74] width 44 height 15
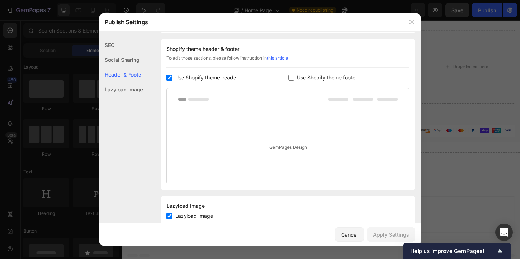
scroll to position [359, 0]
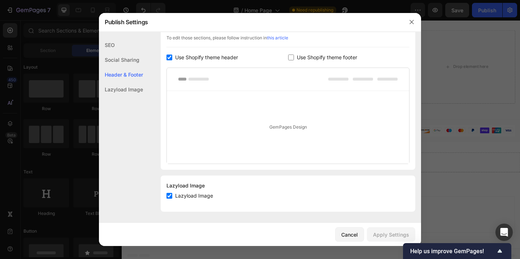
click at [168, 195] on input "checkbox" at bounding box center [169, 196] width 6 height 6
checkbox input "false"
click at [377, 235] on div "Apply Settings" at bounding box center [391, 235] width 36 height 8
click at [452, 86] on div at bounding box center [260, 129] width 520 height 259
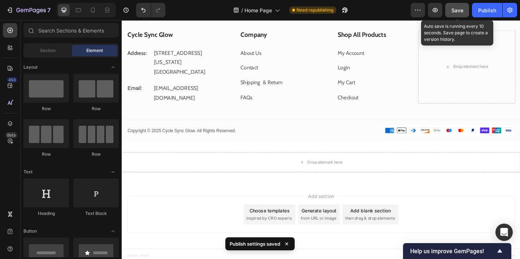
click at [459, 16] on button "Save" at bounding box center [457, 10] width 24 height 14
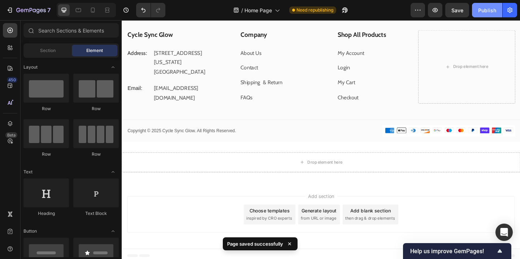
click at [487, 12] on div "Publish" at bounding box center [487, 10] width 18 height 8
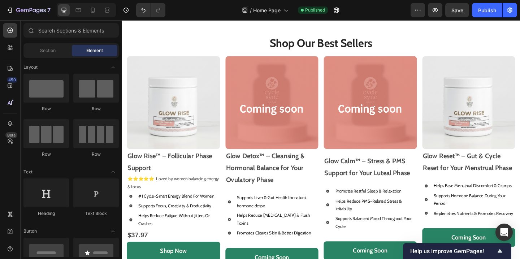
scroll to position [309, 0]
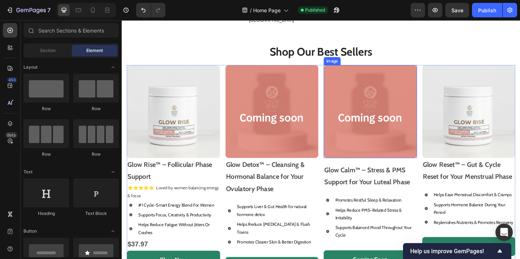
click at [403, 124] on img at bounding box center [391, 119] width 101 height 101
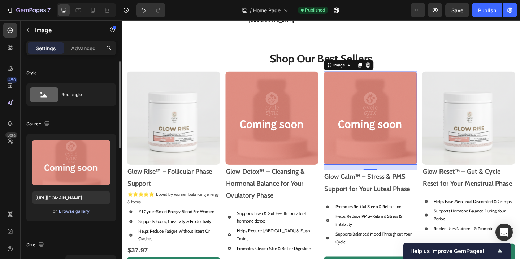
click at [76, 211] on div "Browse gallery" at bounding box center [74, 211] width 31 height 6
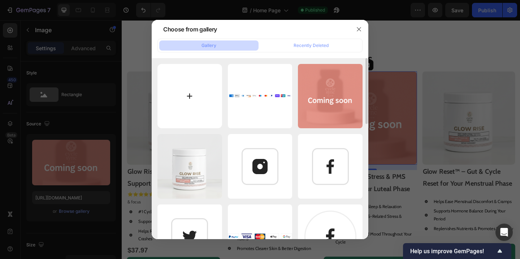
click at [191, 83] on input "file" at bounding box center [189, 96] width 65 height 65
type input "C:\fakepath\ChatGPT Image [DATE], 12_38_53 PM.png"
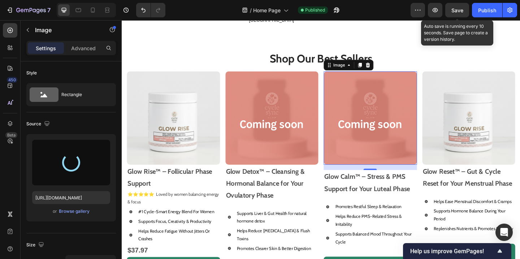
type input "[URL][DOMAIN_NAME]"
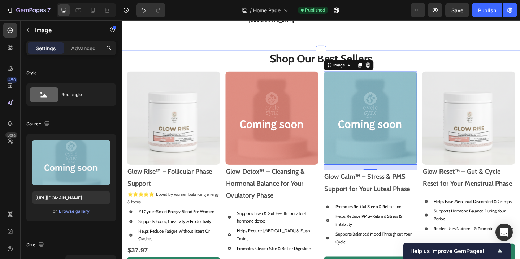
click at [433, 32] on div "Image Free Delivery Text block Free Delivery on Orders $49+ Text block Row Imag…" at bounding box center [338, 16] width 433 height 73
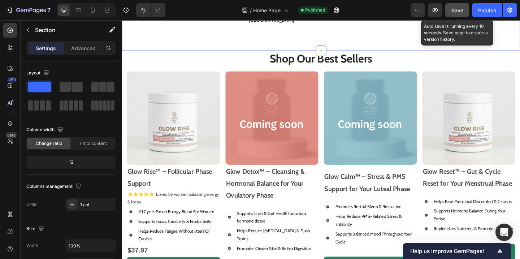
click at [457, 7] on span "Save" at bounding box center [457, 10] width 12 height 6
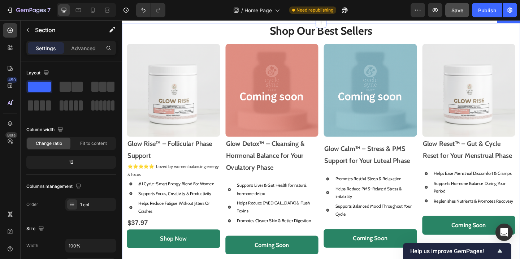
scroll to position [331, 0]
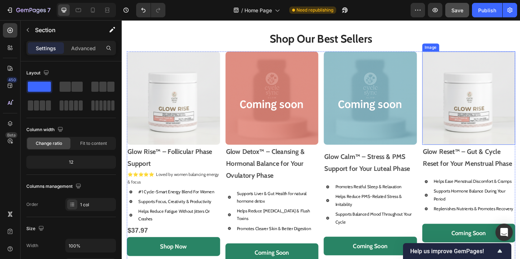
click at [485, 111] on img at bounding box center [498, 104] width 101 height 101
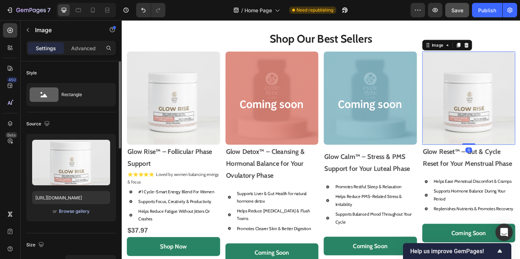
click at [72, 212] on div "Browse gallery" at bounding box center [74, 211] width 31 height 6
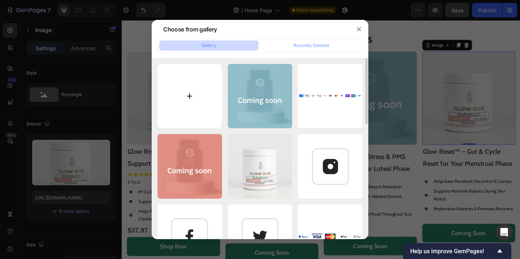
click at [192, 83] on input "file" at bounding box center [189, 96] width 65 height 65
type input "C:\fakepath\ChatGPT Image [DATE], 12_41_17 PM.png"
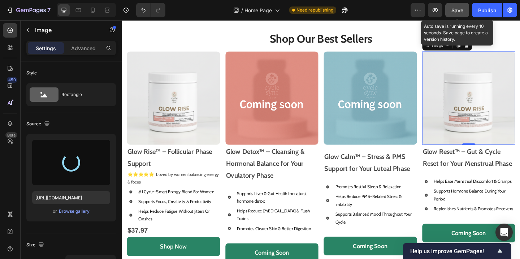
type input "[URL][DOMAIN_NAME]"
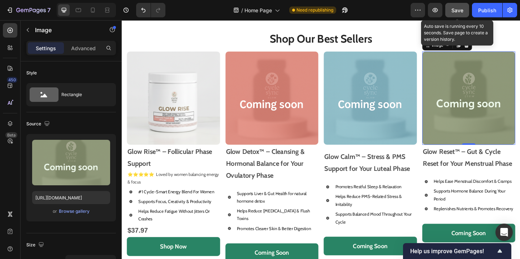
click at [458, 11] on span "Save" at bounding box center [457, 10] width 12 height 6
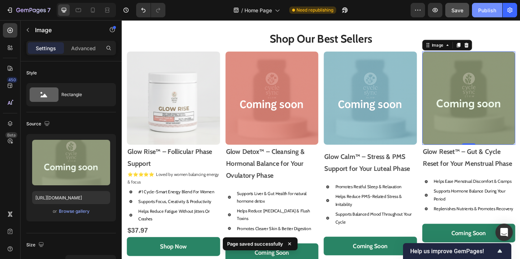
click at [490, 10] on div "Publish" at bounding box center [487, 10] width 18 height 8
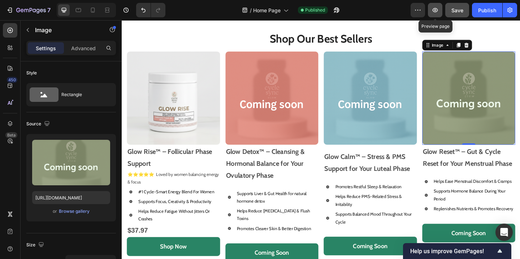
click at [434, 9] on icon "button" at bounding box center [435, 10] width 2 height 2
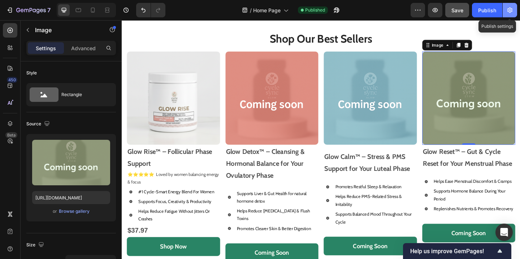
click at [512, 11] on icon "button" at bounding box center [509, 9] width 7 height 7
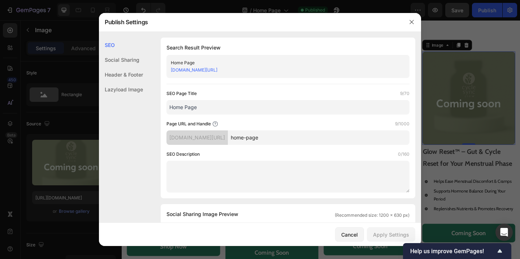
click at [136, 78] on div "Header & Footer" at bounding box center [121, 74] width 44 height 15
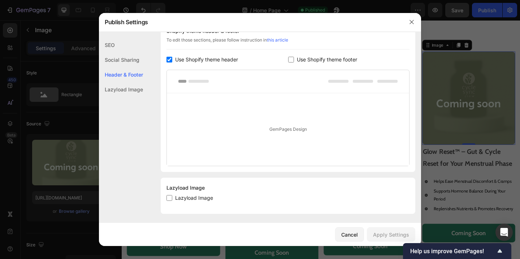
scroll to position [359, 0]
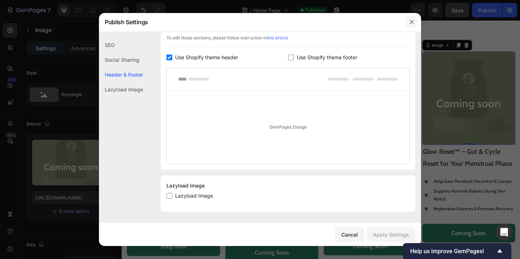
click at [413, 22] on icon "button" at bounding box center [412, 22] width 6 height 6
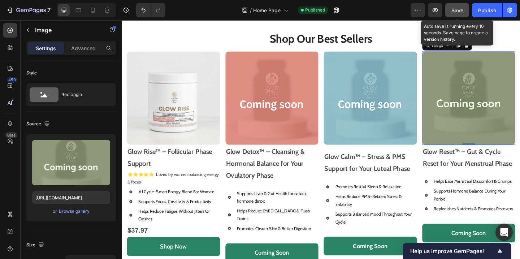
click at [457, 14] on button "Save" at bounding box center [457, 10] width 24 height 14
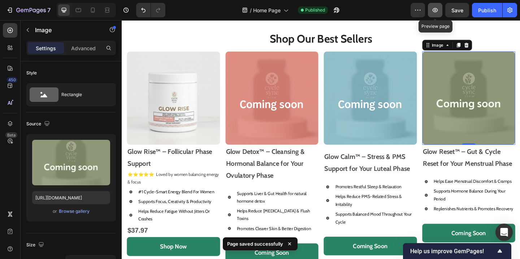
click at [436, 13] on icon "button" at bounding box center [434, 9] width 7 height 7
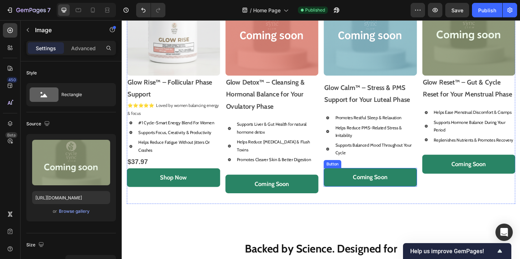
scroll to position [400, 0]
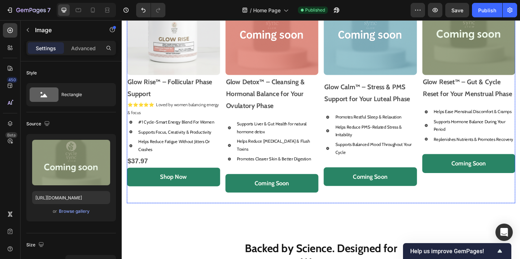
click at [492, 160] on div "Image Glow Reset™ – Gut & Cycle Reset for Your Menstrual Phase Text Block Helps…" at bounding box center [498, 99] width 101 height 240
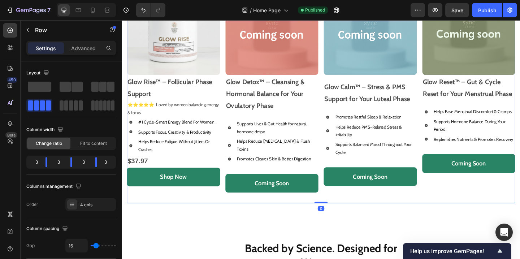
click at [498, 159] on div "Image Glow Reset™ – Gut & Cycle Reset for Your Menstrual Phase Text Block Helps…" at bounding box center [498, 99] width 101 height 240
click at [503, 142] on p "Supports Hormone Balance During Your Period" at bounding box center [505, 134] width 88 height 17
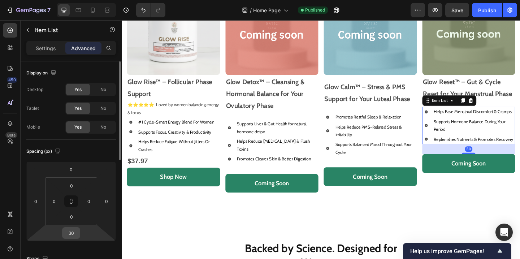
click at [73, 233] on input "30" at bounding box center [71, 232] width 14 height 11
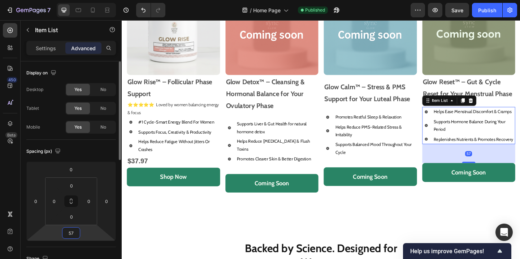
type input "5"
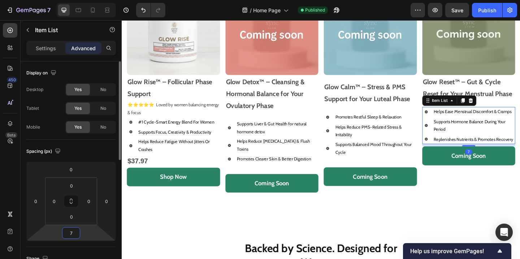
type input "70"
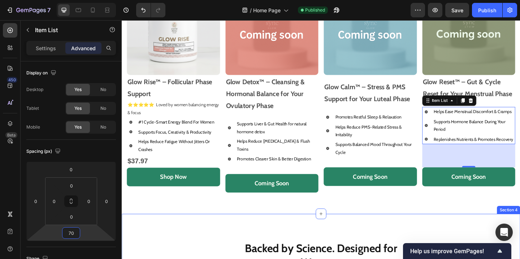
click at [337, 218] on div "Shop Our Best Sellers Heading Image Glow Rise™ – Follicular Phase Support Text …" at bounding box center [338, 93] width 422 height 275
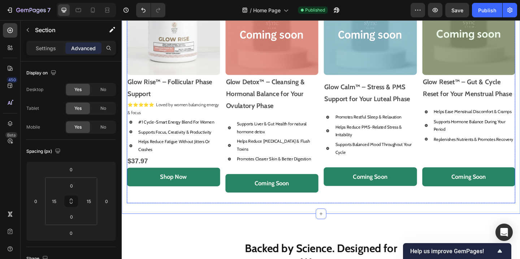
click at [367, 203] on div "Coming Soon Button" at bounding box center [391, 196] width 101 height 32
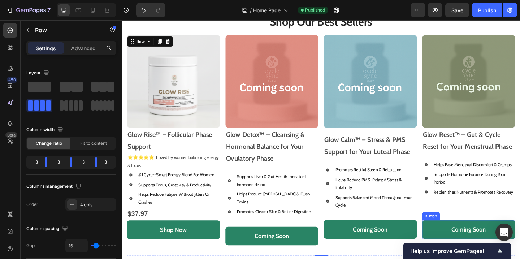
scroll to position [328, 0]
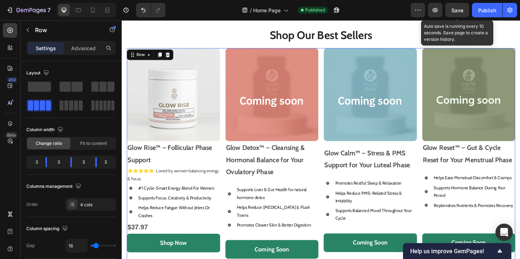
click at [458, 13] on span "Save" at bounding box center [457, 10] width 12 height 6
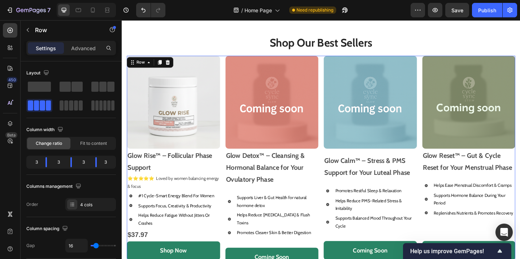
scroll to position [318, 0]
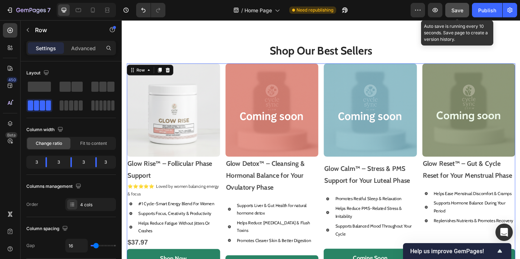
click at [450, 15] on button "Save" at bounding box center [457, 10] width 24 height 14
click at [460, 8] on span "Save" at bounding box center [457, 10] width 12 height 6
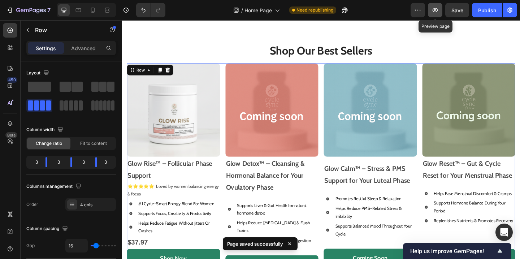
click at [436, 10] on icon "button" at bounding box center [435, 10] width 2 height 2
click at [434, 10] on icon "button" at bounding box center [434, 9] width 7 height 7
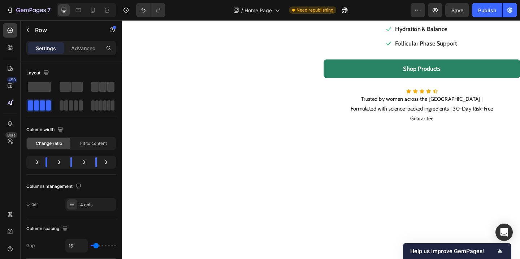
scroll to position [0, 0]
